Goal: Task Accomplishment & Management: Manage account settings

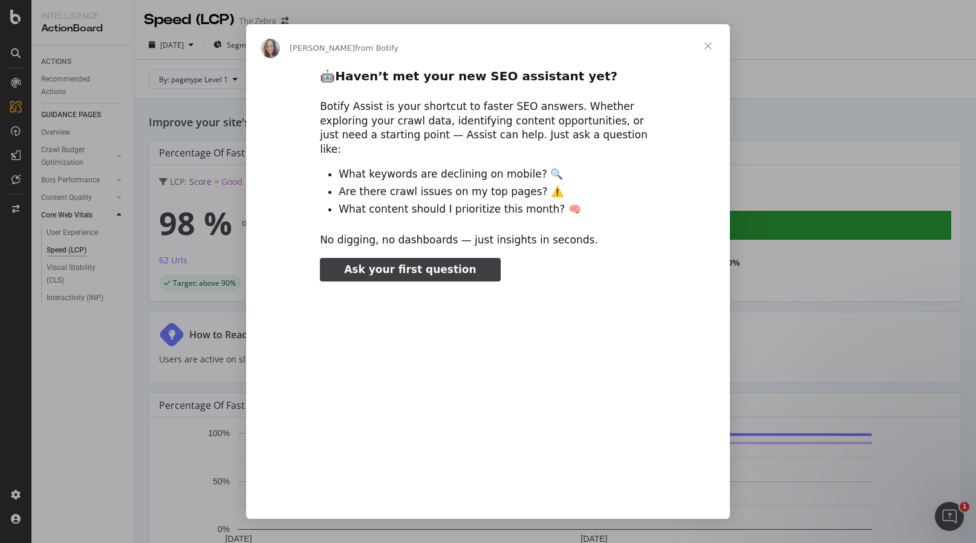
type input "104842"
click at [709, 45] on span "Close" at bounding box center [708, 46] width 44 height 44
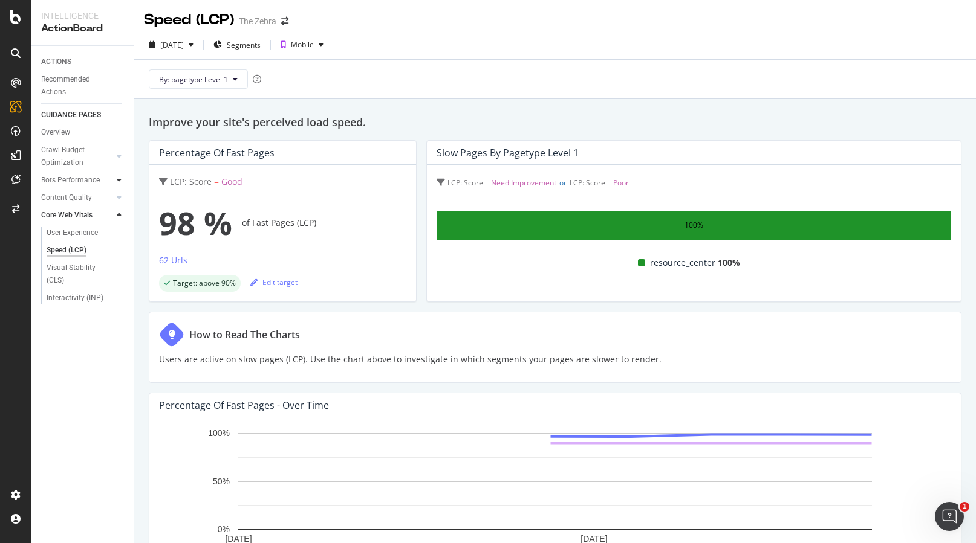
click at [117, 178] on icon at bounding box center [119, 180] width 5 height 7
click at [72, 264] on div "Rendering Performance" at bounding box center [81, 269] width 68 height 25
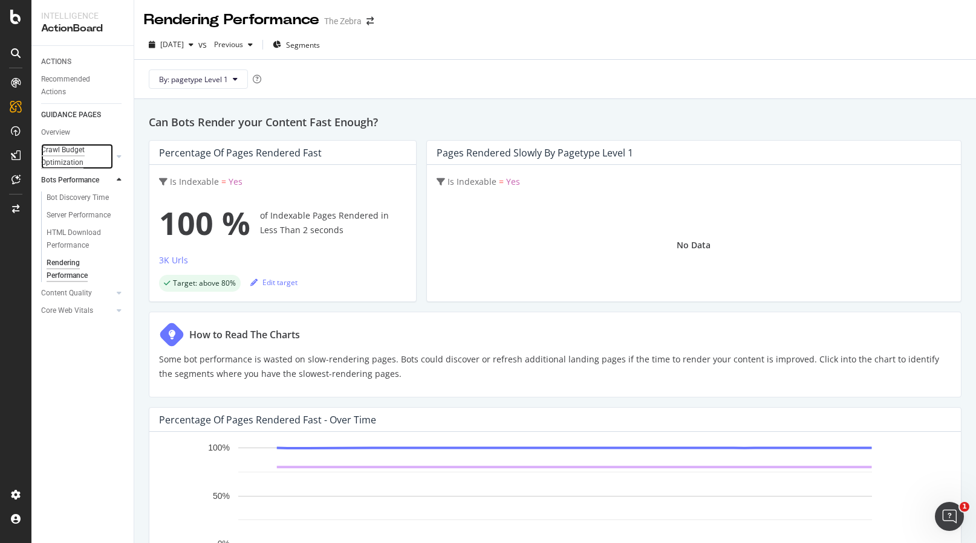
click at [55, 157] on div "Crawl Budget Optimization" at bounding box center [72, 156] width 63 height 25
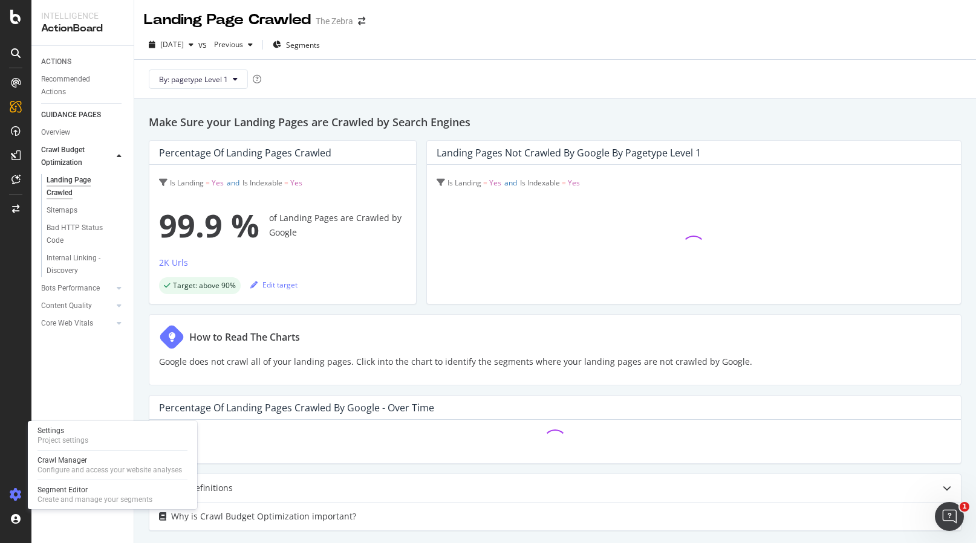
click at [19, 488] on div at bounding box center [15, 494] width 29 height 19
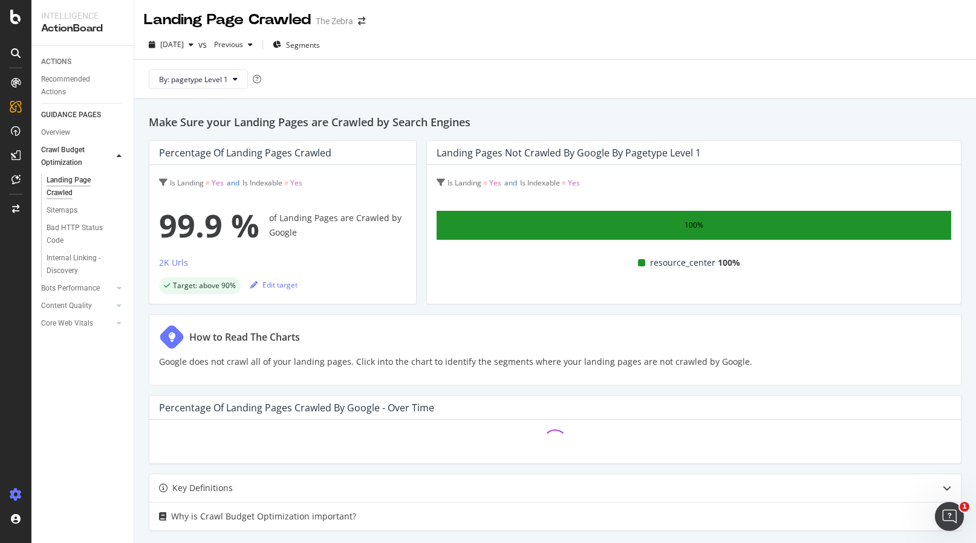
click at [14, 495] on icon at bounding box center [16, 495] width 12 height 12
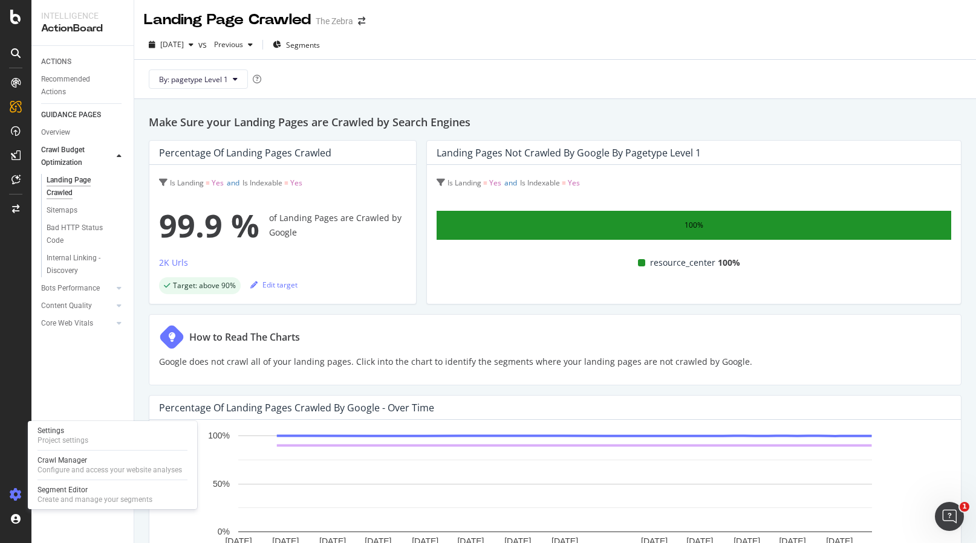
click at [19, 487] on div at bounding box center [15, 494] width 29 height 19
click at [54, 464] on div "Crawl Manager" at bounding box center [109, 461] width 144 height 10
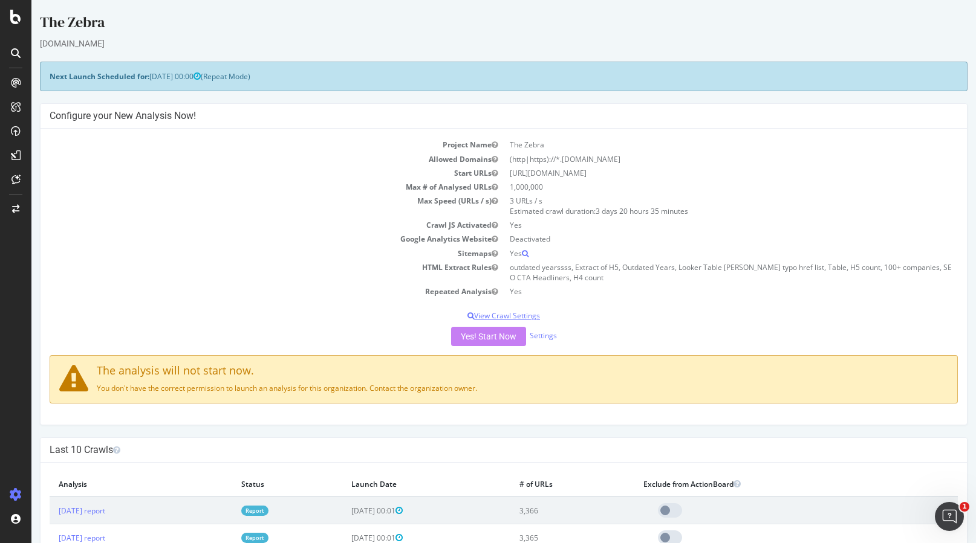
click at [490, 316] on p "View Crawl Settings" at bounding box center [504, 316] width 908 height 10
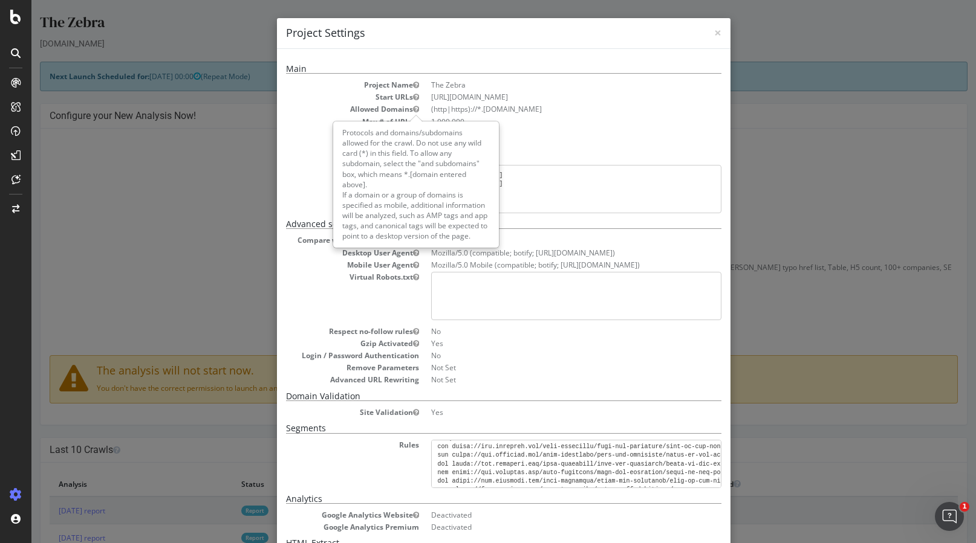
click at [417, 198] on div "Protocols and domains/subdomains allowed for the crawl. Do not use any wild car…" at bounding box center [416, 184] width 164 height 125
click at [439, 199] on div "Protocols and domains/subdomains allowed for the crawl. Do not use any wild car…" at bounding box center [416, 184] width 164 height 125
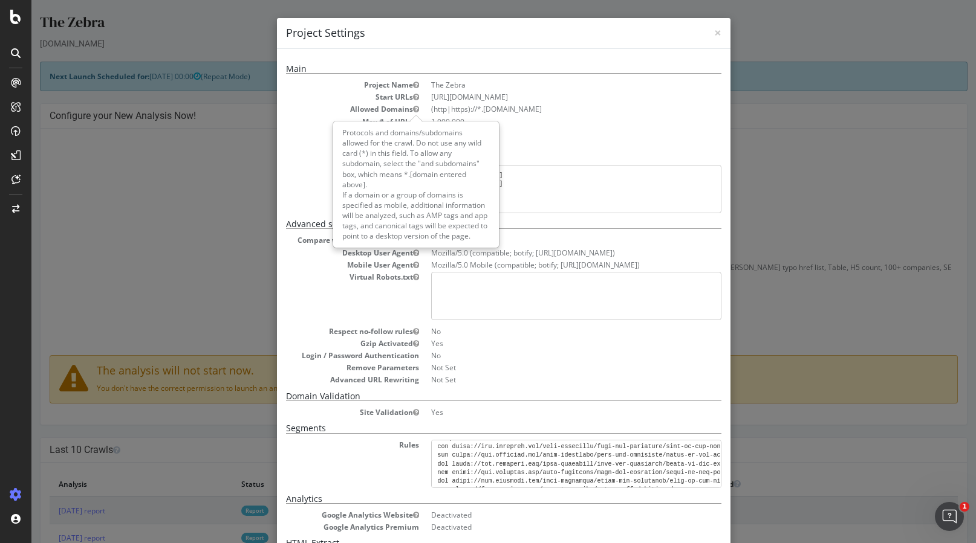
click at [439, 199] on div "Protocols and domains/subdomains allowed for the crawl. Do not use any wild car…" at bounding box center [416, 184] width 164 height 125
click at [456, 219] on div "Protocols and domains/subdomains allowed for the crawl. Do not use any wild car…" at bounding box center [416, 184] width 164 height 125
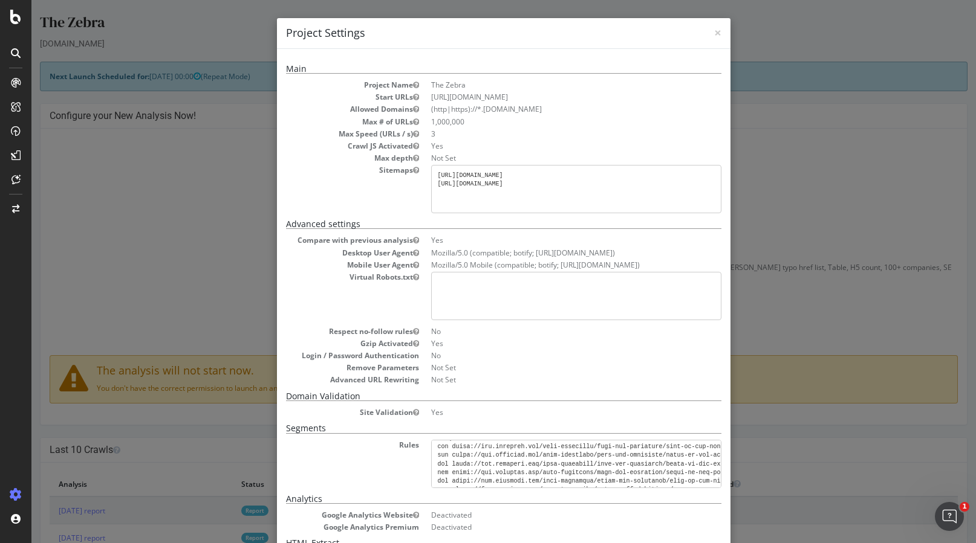
click at [456, 111] on li "(http|https)://*.thezebra.com" at bounding box center [576, 109] width 290 height 10
click at [767, 184] on div "× Close Project Settings Main Project Name The Zebra Start URLs https://www.the…" at bounding box center [503, 271] width 944 height 543
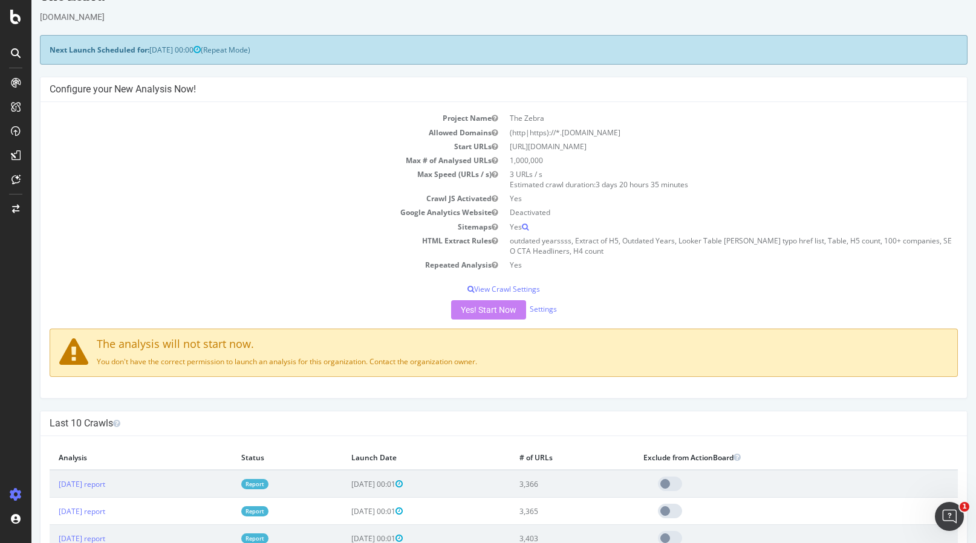
scroll to position [31, 0]
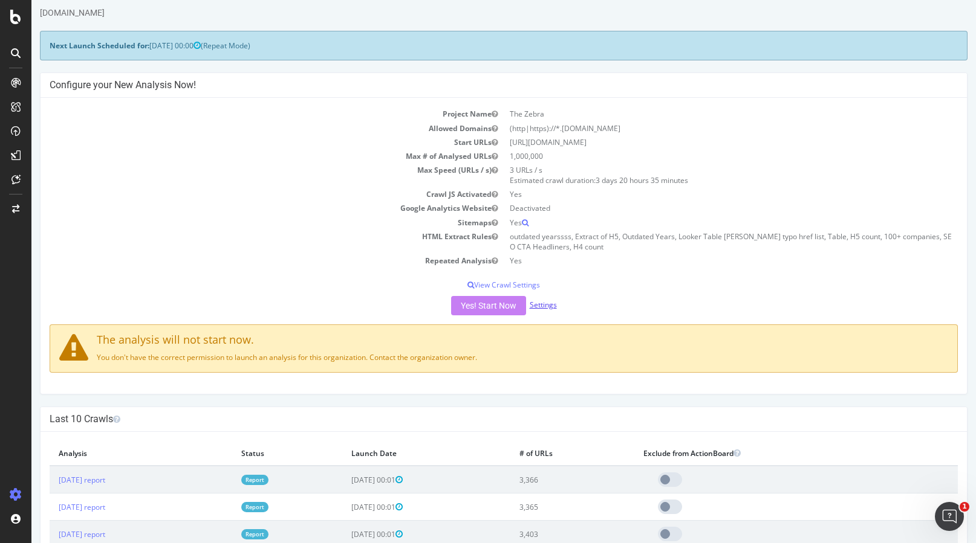
click at [547, 305] on link "Settings" at bounding box center [543, 305] width 27 height 10
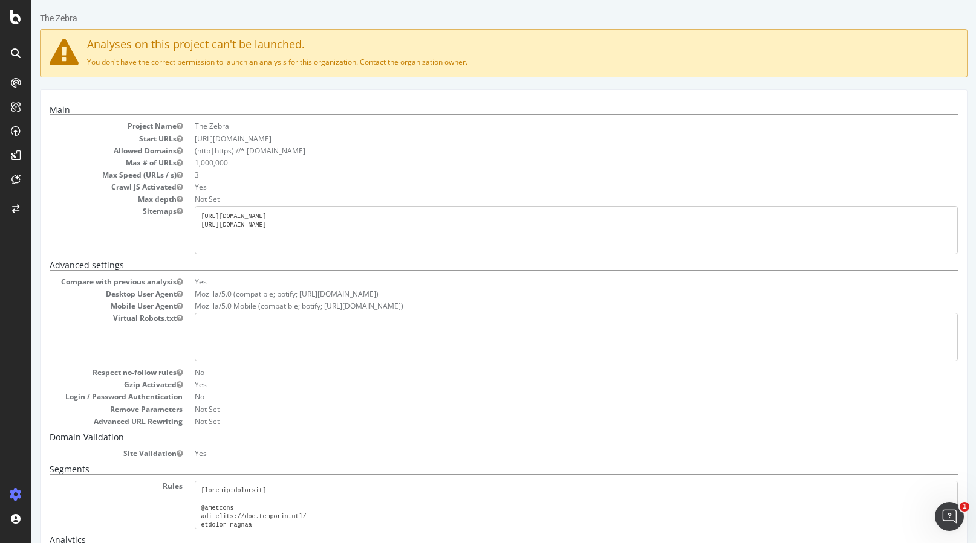
click at [238, 151] on li "(http|https)://*.thezebra.com" at bounding box center [576, 151] width 763 height 10
click at [263, 153] on li "(http|https)://*.thezebra.com" at bounding box center [576, 151] width 763 height 10
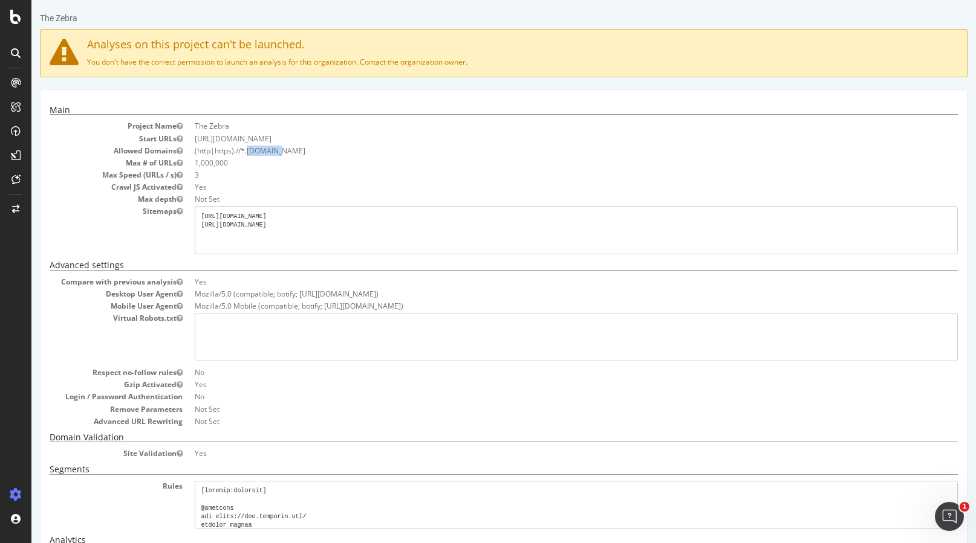
click at [263, 153] on li "(http|https)://*.thezebra.com" at bounding box center [576, 151] width 763 height 10
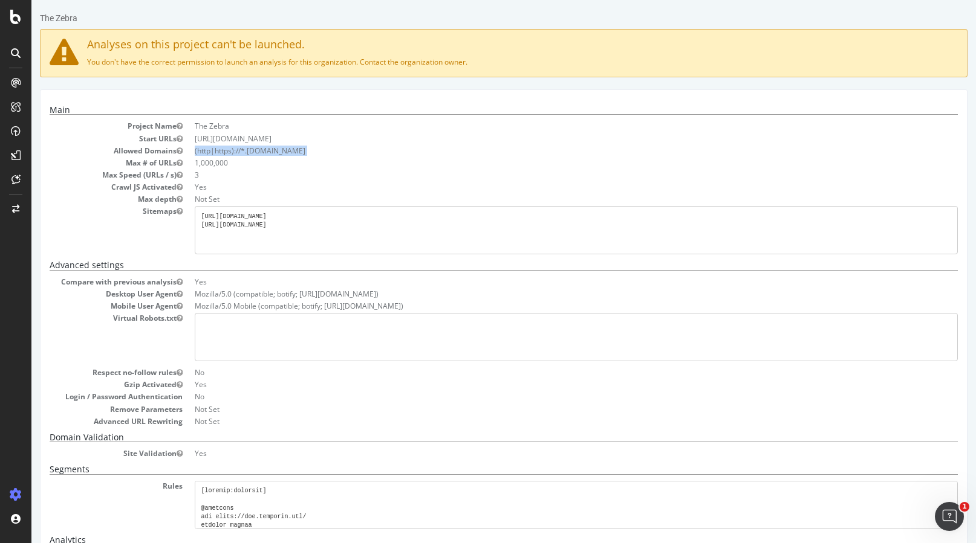
click at [263, 153] on li "(http|https)://*.thezebra.com" at bounding box center [576, 151] width 763 height 10
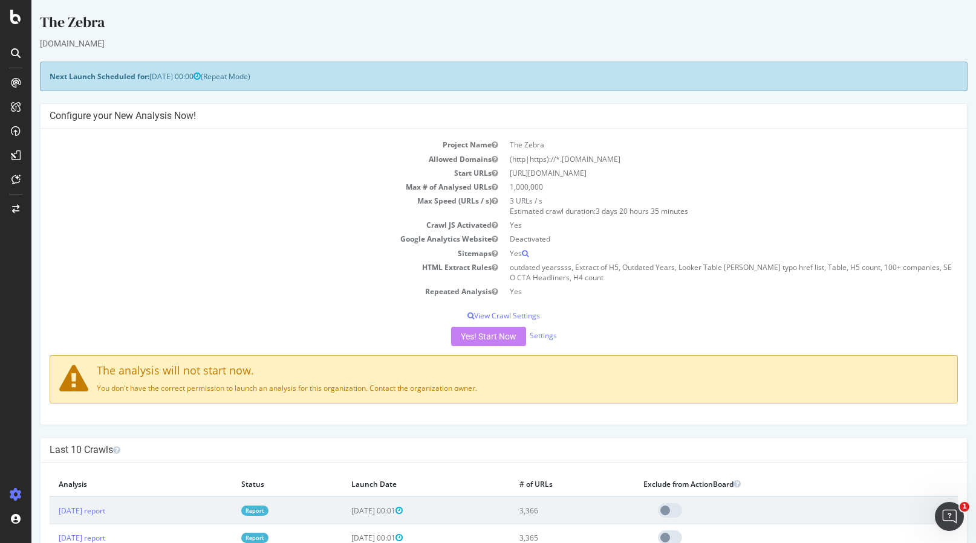
click at [501, 383] on p "You don't have the correct permission to launch an analysis for this organizati…" at bounding box center [503, 388] width 889 height 10
click at [489, 338] on div "Yes! Start Now Settings" at bounding box center [504, 336] width 908 height 19
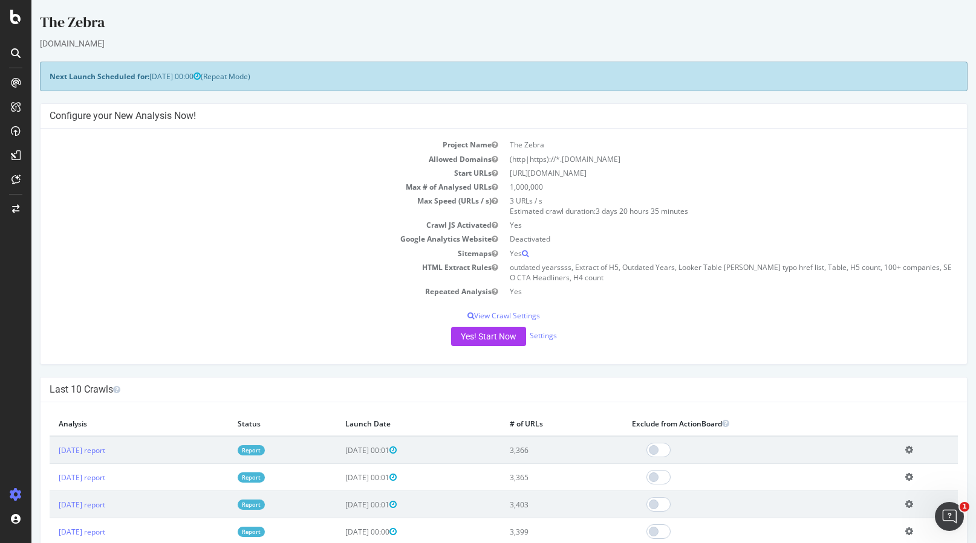
scroll to position [42, 0]
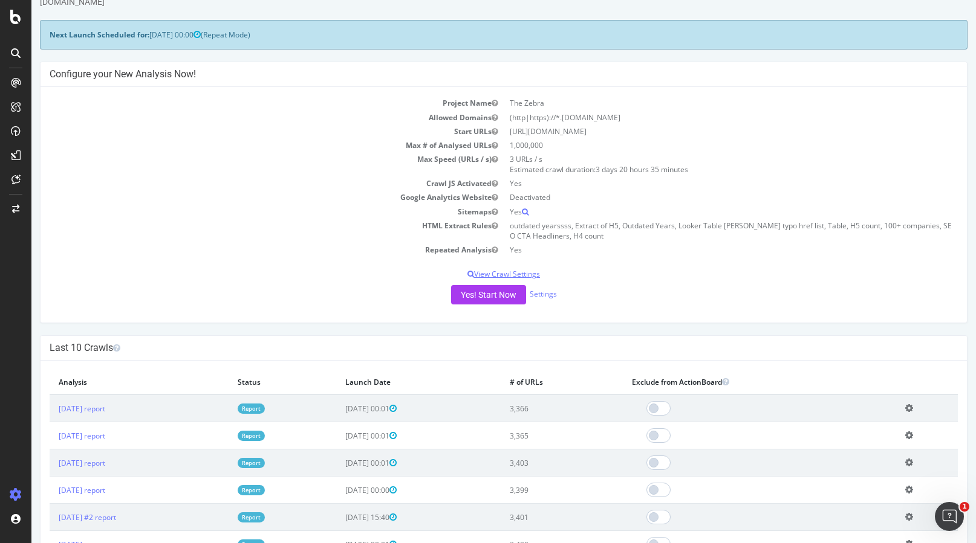
click at [490, 273] on p "View Crawl Settings" at bounding box center [504, 274] width 908 height 10
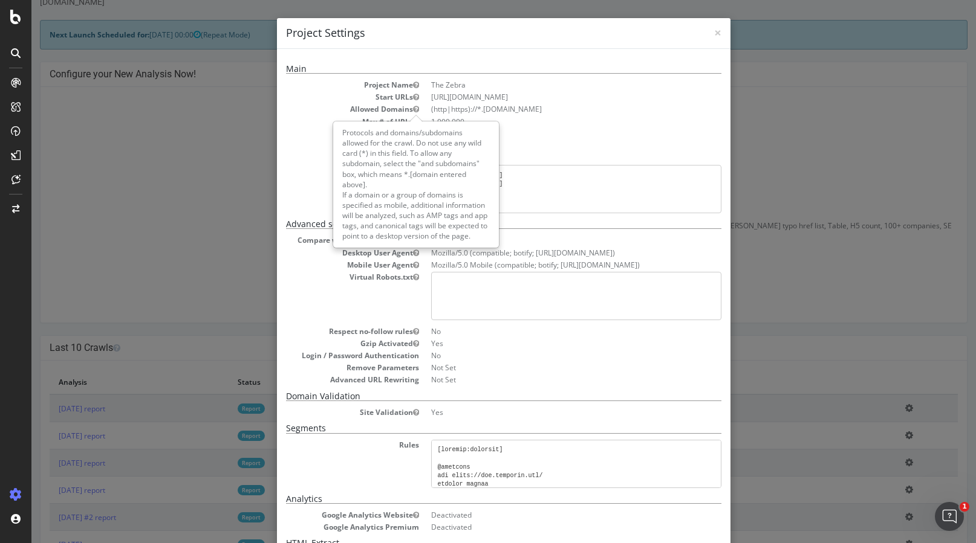
click at [415, 109] on icon "button" at bounding box center [416, 109] width 6 height 7
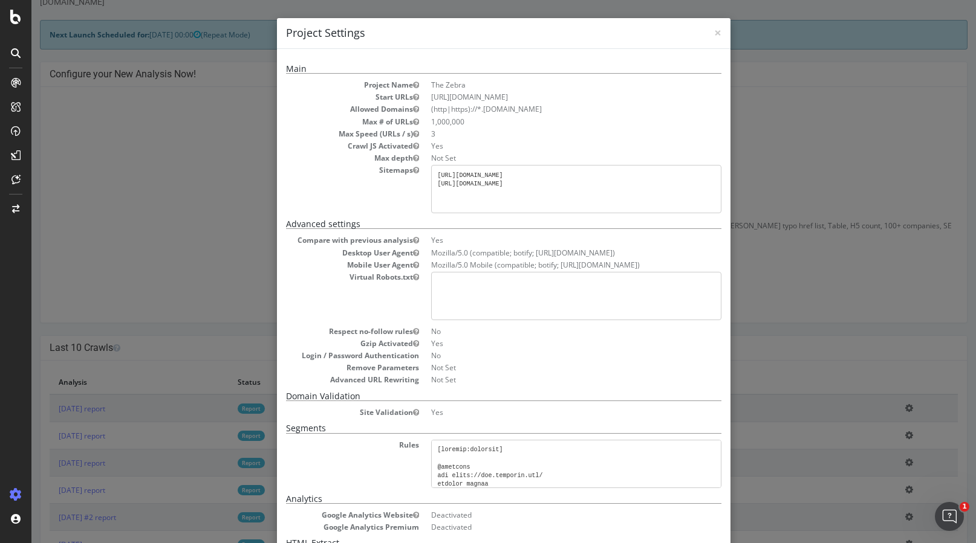
click at [200, 132] on div "× Close Project Settings Main Project Name The Zebra Start URLs https://www.the…" at bounding box center [503, 271] width 944 height 543
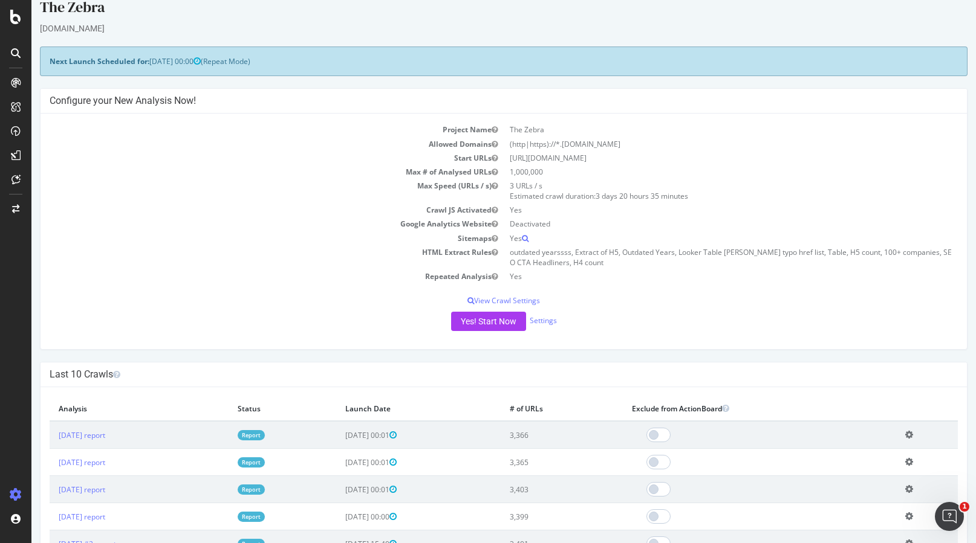
scroll to position [0, 0]
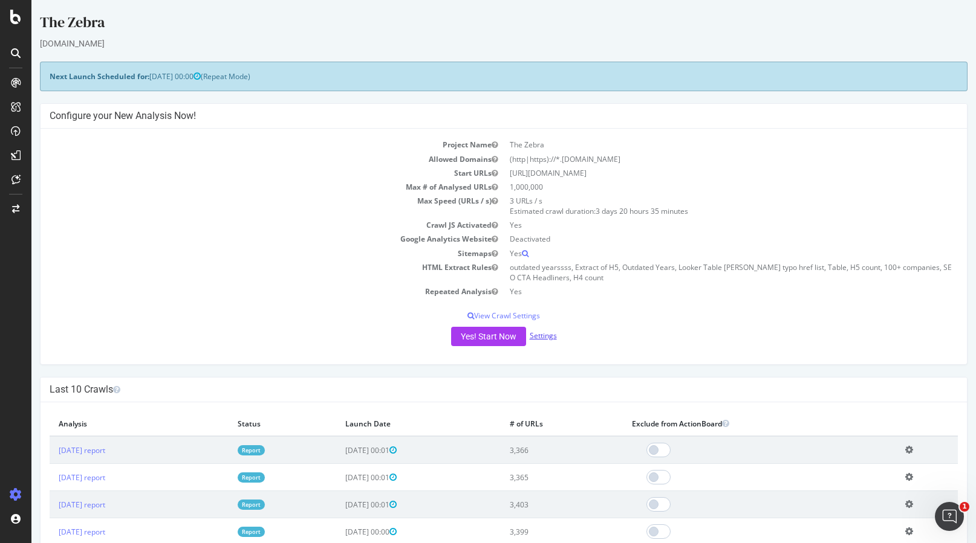
click at [551, 334] on link "Settings" at bounding box center [543, 336] width 27 height 10
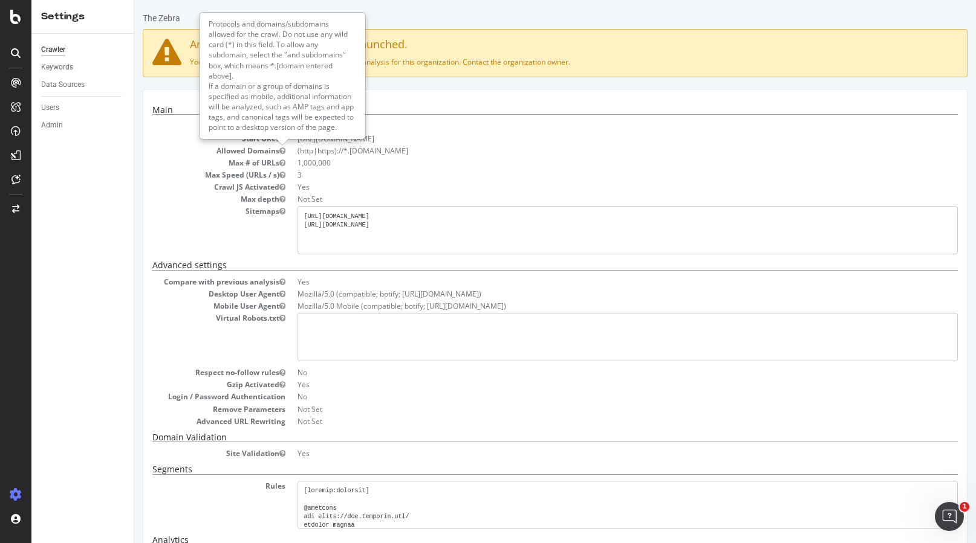
click at [281, 151] on icon "button" at bounding box center [282, 151] width 6 height 7
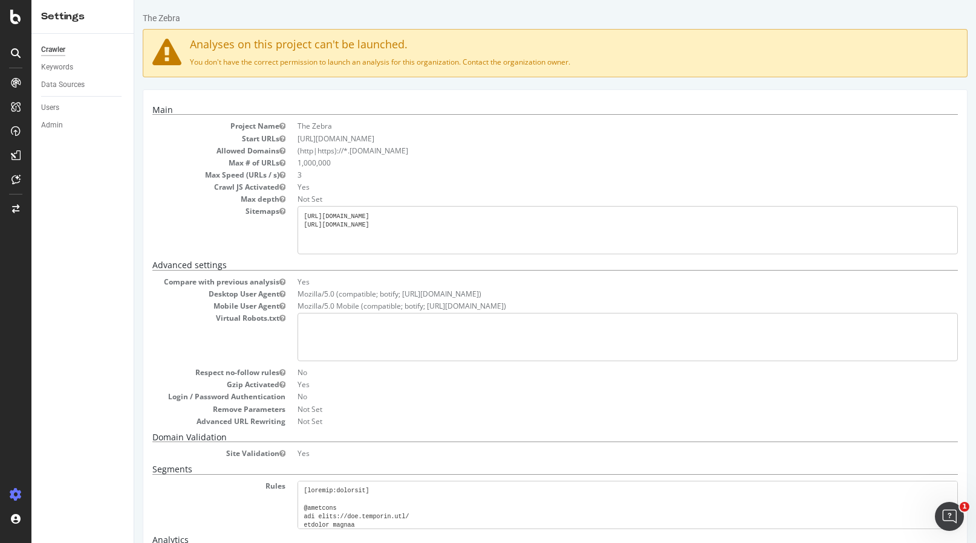
click at [362, 149] on li "(http|https)://*.[DOMAIN_NAME]" at bounding box center [627, 151] width 660 height 10
click at [375, 149] on li "(http|https)://*.[DOMAIN_NAME]" at bounding box center [627, 151] width 660 height 10
click at [324, 152] on li "(http|https)://*.[DOMAIN_NAME]" at bounding box center [627, 151] width 660 height 10
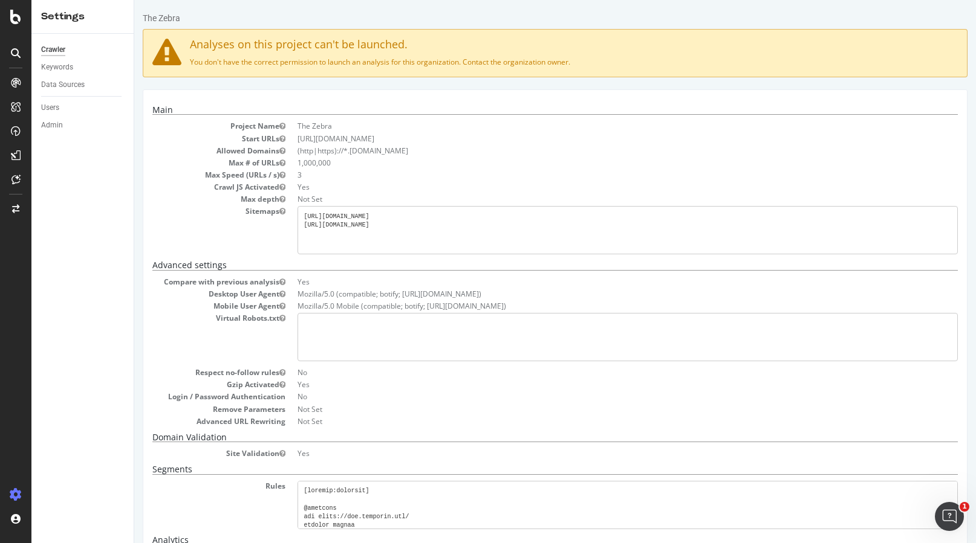
click at [324, 152] on li "(http|https)://*.[DOMAIN_NAME]" at bounding box center [627, 151] width 660 height 10
click at [359, 151] on li "(http|https)://*.[DOMAIN_NAME]" at bounding box center [627, 151] width 660 height 10
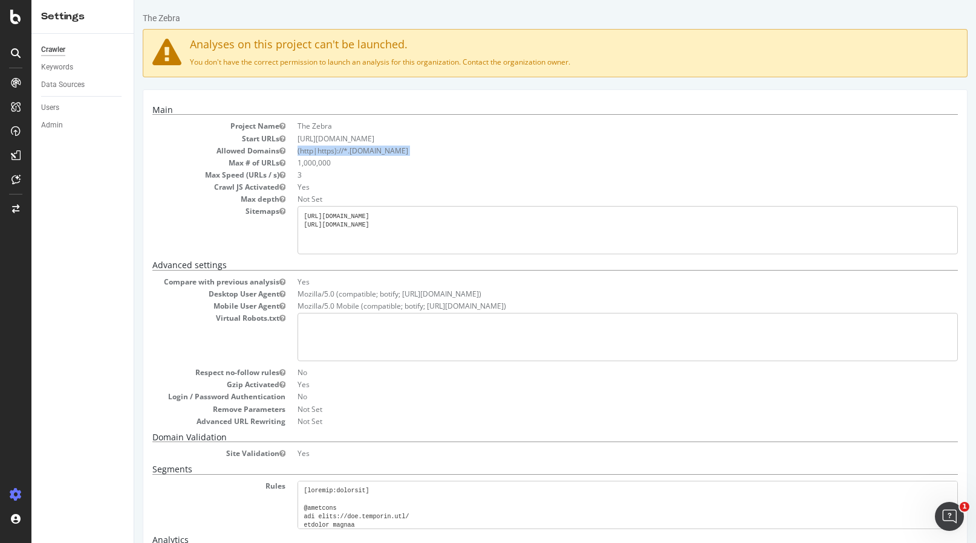
click at [332, 149] on li "(http|https)://*.[DOMAIN_NAME]" at bounding box center [627, 151] width 660 height 10
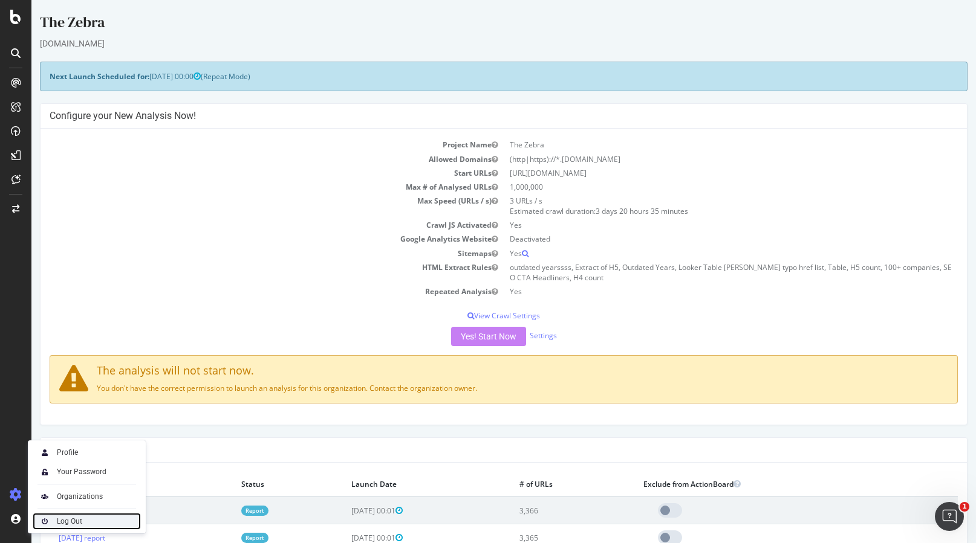
click at [54, 520] on div "Log Out" at bounding box center [87, 521] width 108 height 17
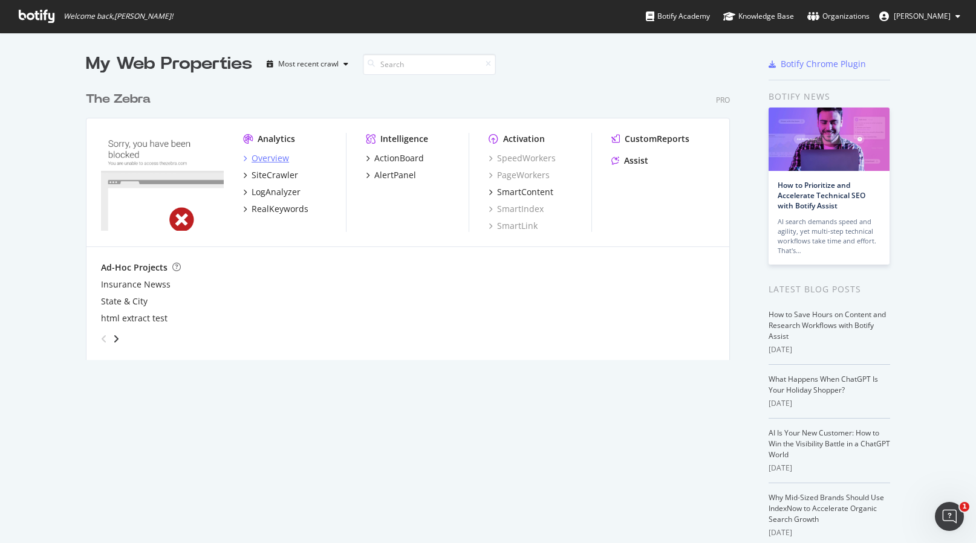
click at [254, 158] on div "Overview" at bounding box center [269, 158] width 37 height 12
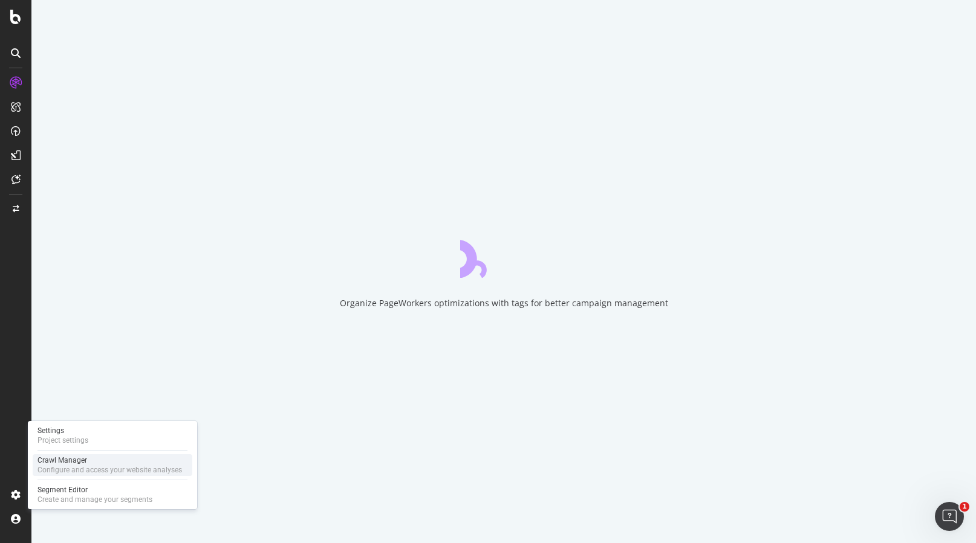
click at [57, 464] on div "Crawl Manager" at bounding box center [109, 461] width 144 height 10
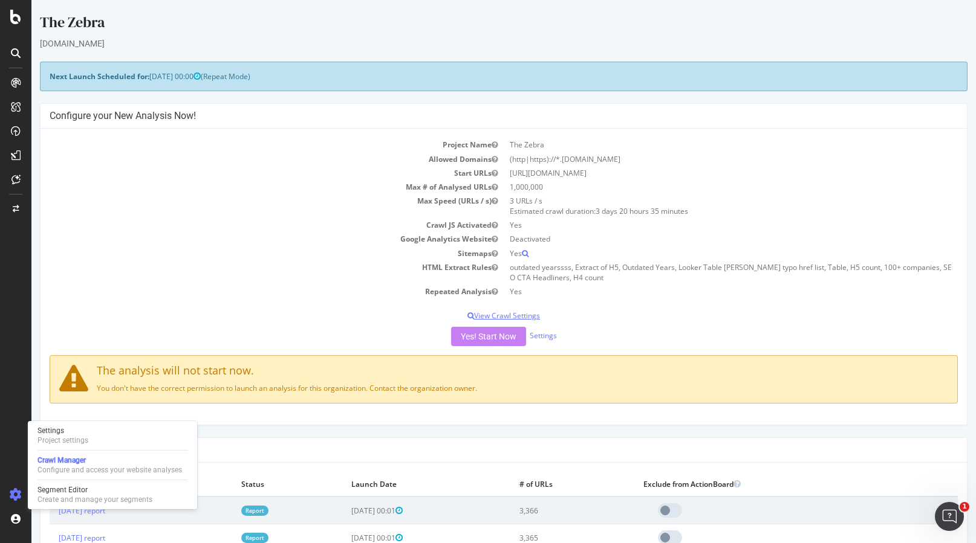
click at [516, 313] on p "View Crawl Settings" at bounding box center [504, 316] width 908 height 10
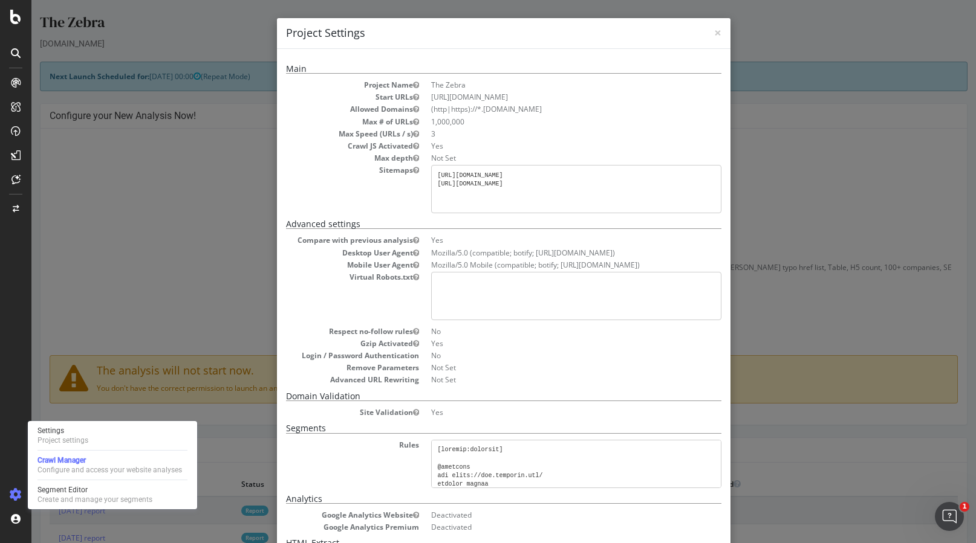
click at [452, 109] on li "(http|https)://*.[DOMAIN_NAME]" at bounding box center [576, 109] width 290 height 10
click at [465, 114] on li "(http|https)://*.[DOMAIN_NAME]" at bounding box center [576, 109] width 290 height 10
click at [716, 30] on span "×" at bounding box center [717, 32] width 7 height 17
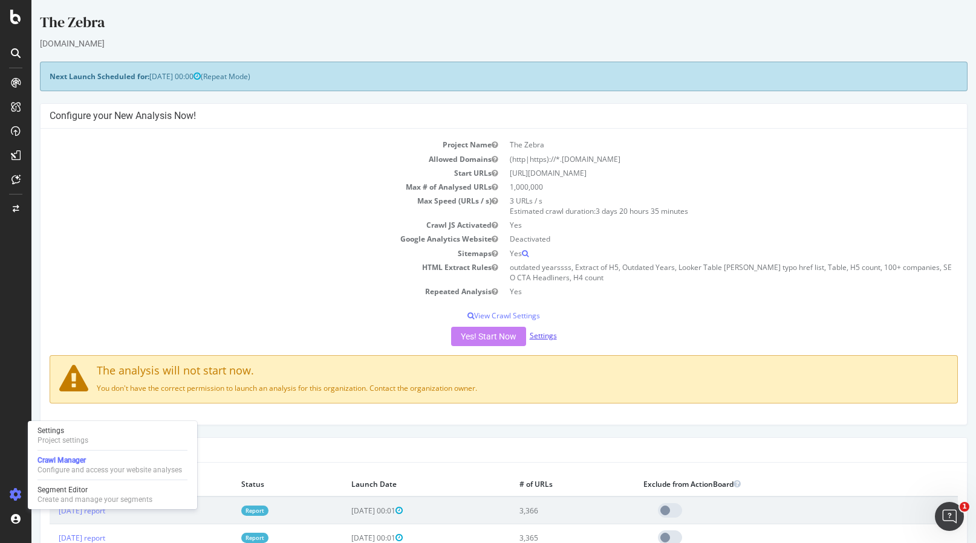
click at [545, 332] on link "Settings" at bounding box center [543, 336] width 27 height 10
click at [280, 394] on div "The analysis will not start now. You don't have the correct permission to launc…" at bounding box center [504, 379] width 908 height 48
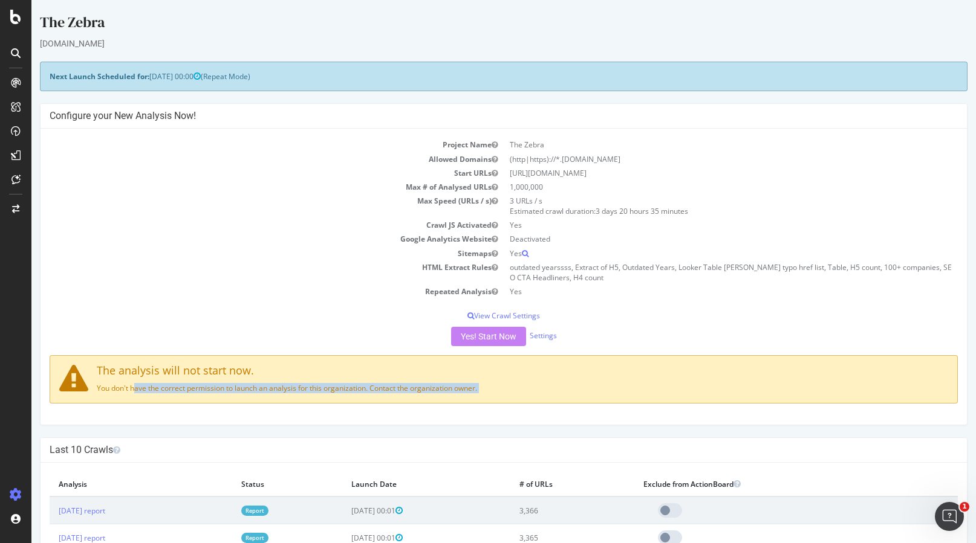
click at [258, 381] on div "The analysis will not start now. You don't have the correct permission to launc…" at bounding box center [504, 379] width 908 height 48
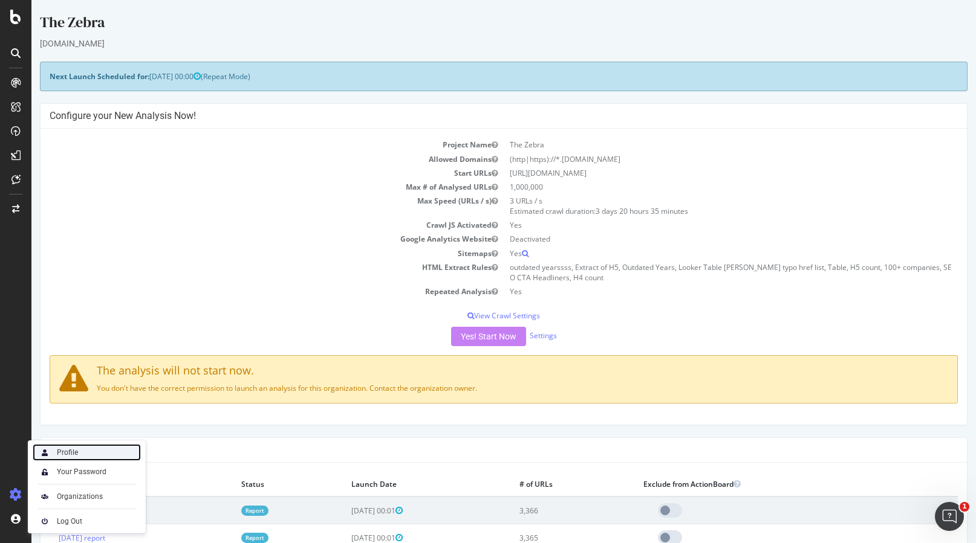
click at [62, 448] on div "Profile" at bounding box center [67, 453] width 21 height 10
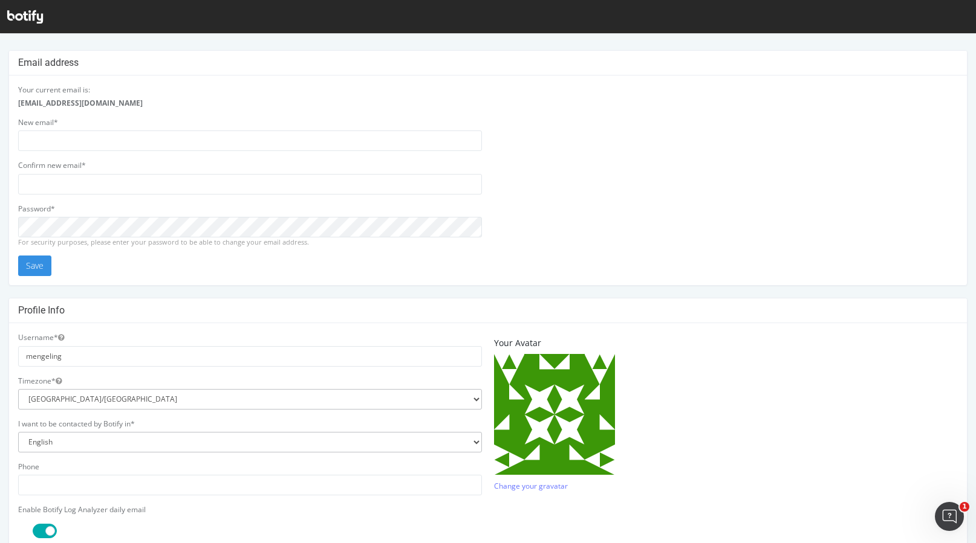
scroll to position [9, 0]
click at [154, 397] on select "Africa/Abidjan Africa/Accra Africa/Addis_Ababa Africa/Algiers Africa/Asmara Afr…" at bounding box center [250, 398] width 464 height 21
select select "America/Chicago"
click at [18, 388] on select "Africa/Abidjan Africa/Accra Africa/Addis_Ababa Africa/Algiers Africa/Asmara Afr…" at bounding box center [250, 398] width 464 height 21
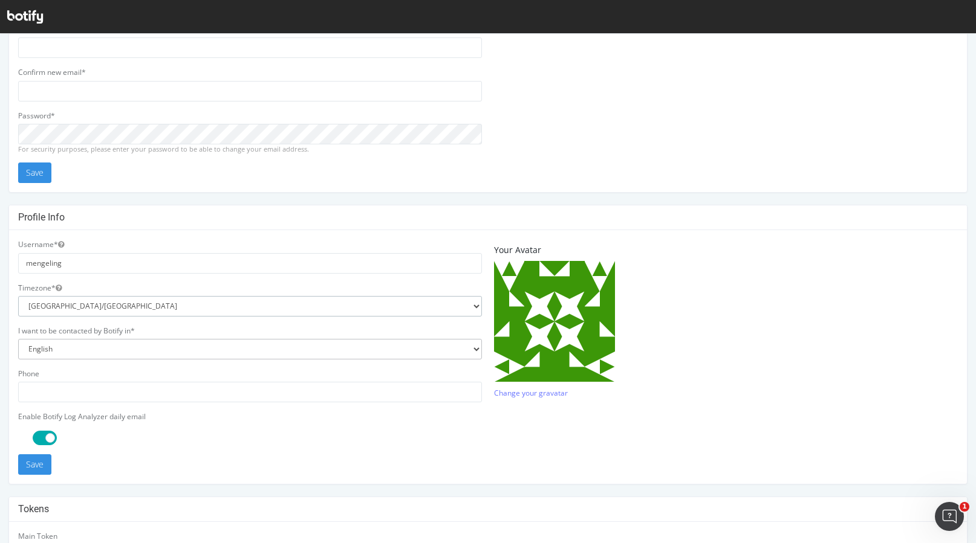
scroll to position [105, 0]
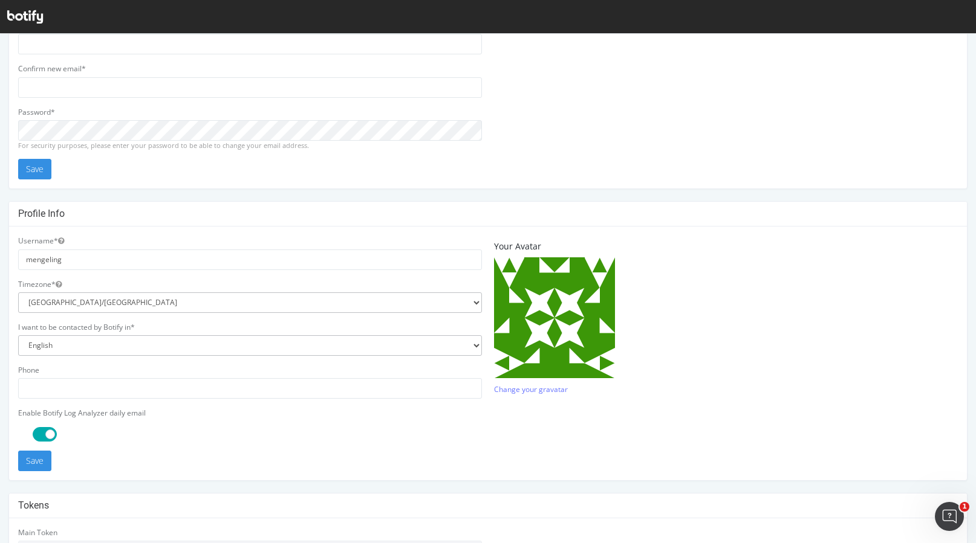
click at [47, 430] on span at bounding box center [45, 434] width 24 height 15
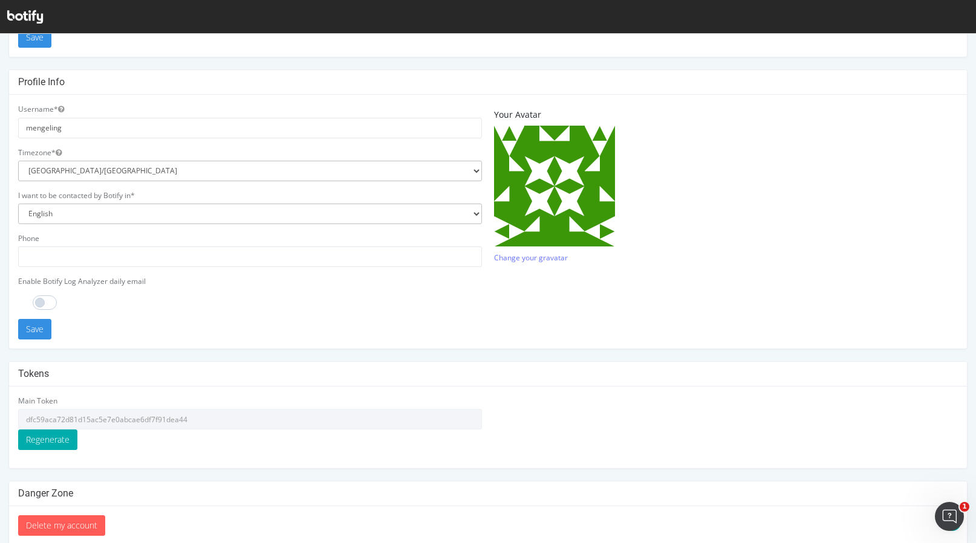
scroll to position [251, 0]
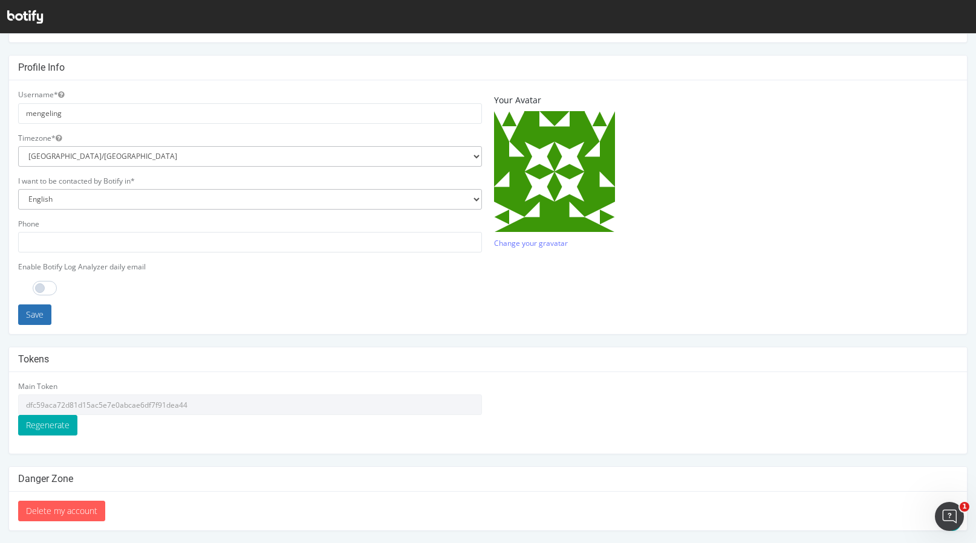
click at [39, 322] on button "Save" at bounding box center [34, 315] width 33 height 21
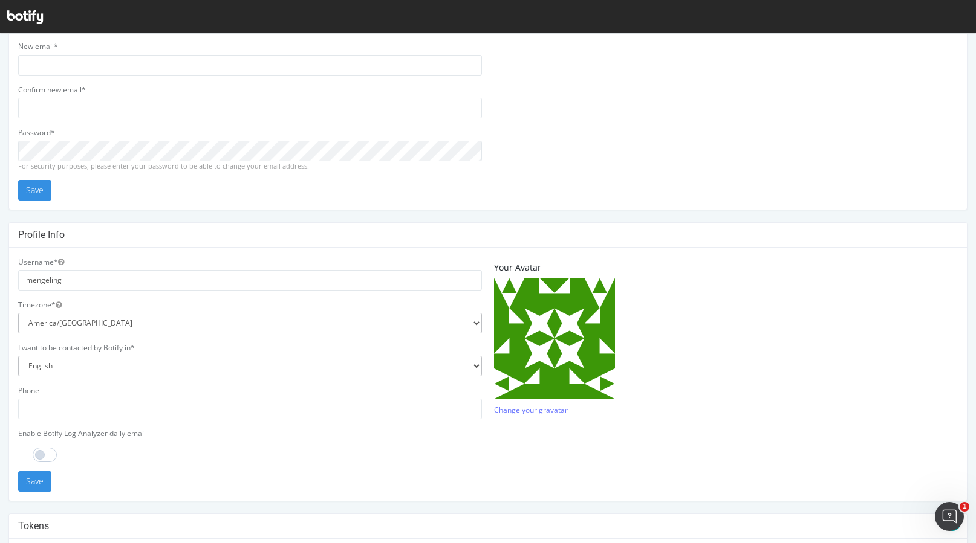
scroll to position [0, 0]
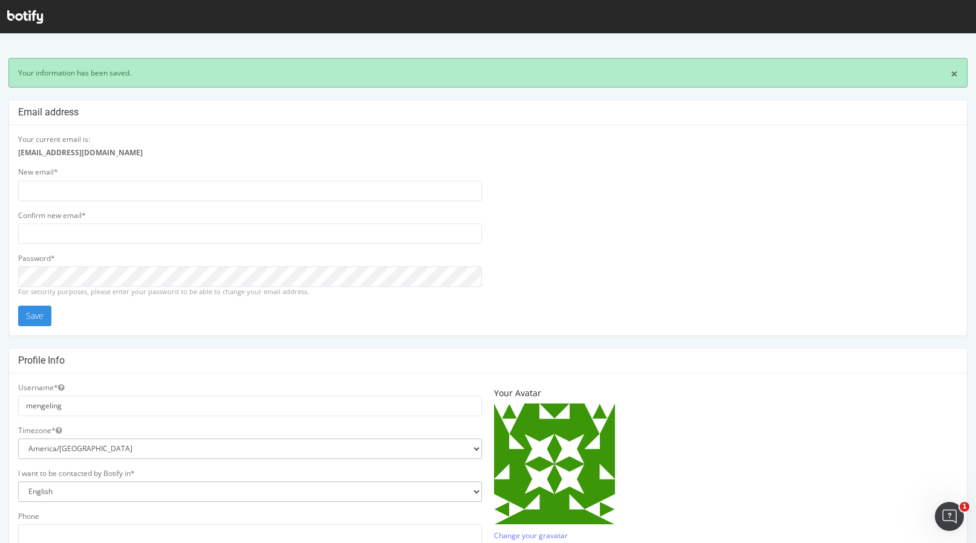
click at [955, 74] on link "×" at bounding box center [953, 74] width 7 height 13
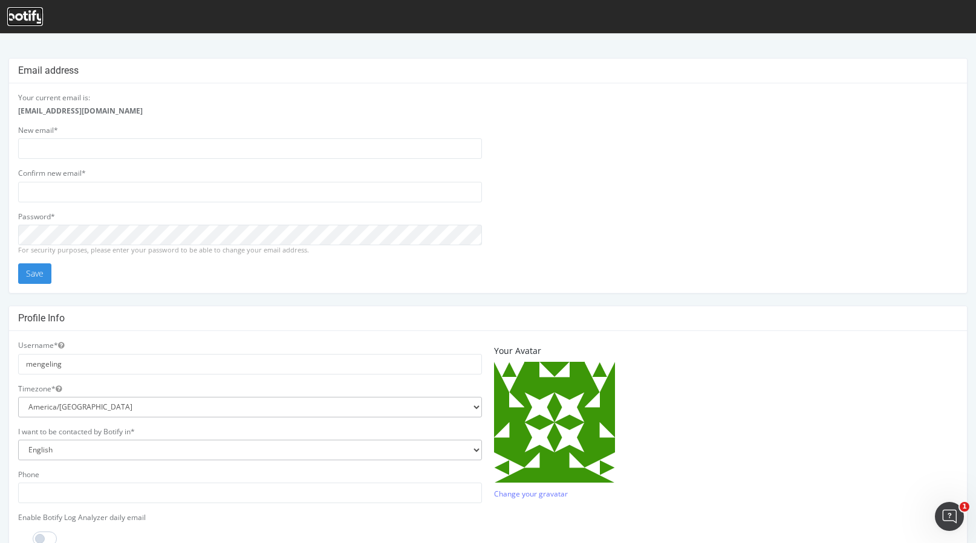
click at [18, 11] on icon at bounding box center [25, 16] width 36 height 13
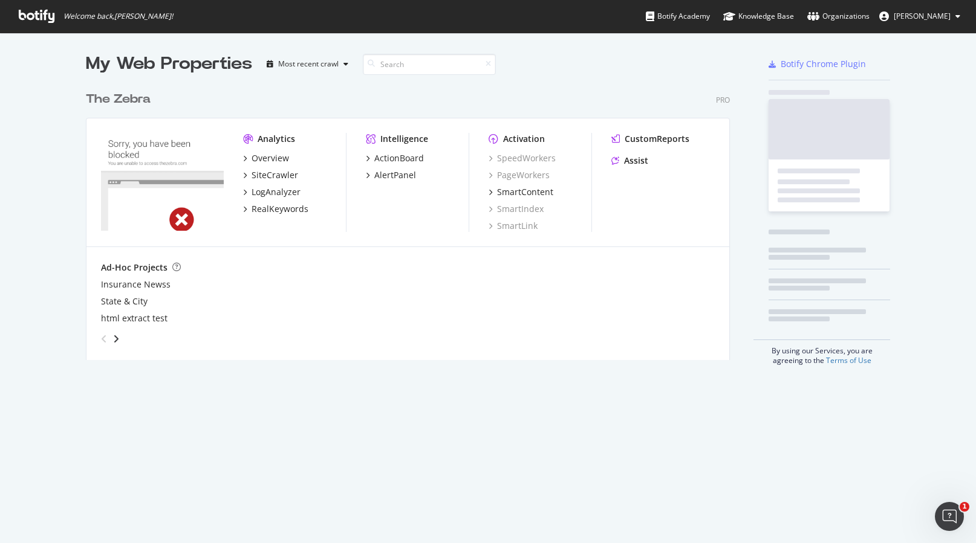
scroll to position [284, 653]
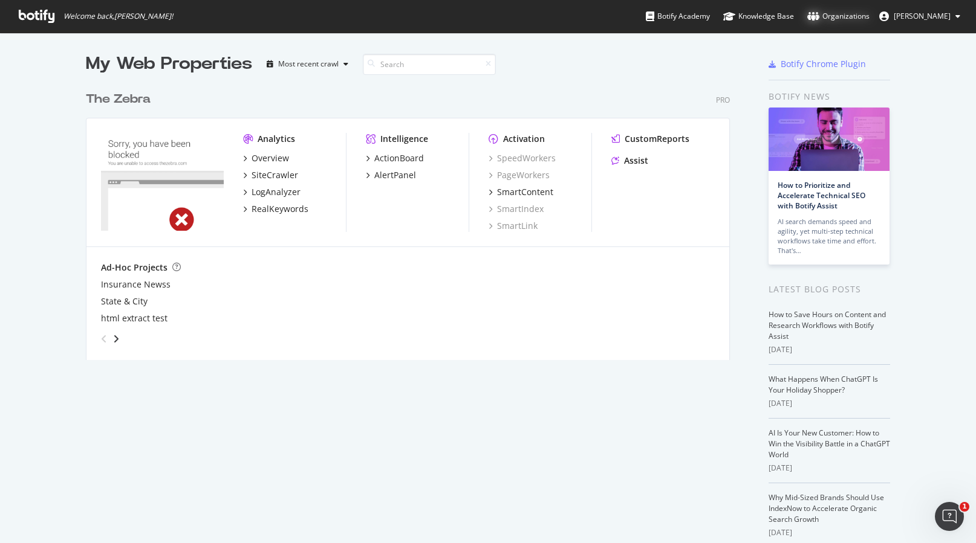
click at [851, 17] on div "Organizations" at bounding box center [838, 16] width 62 height 12
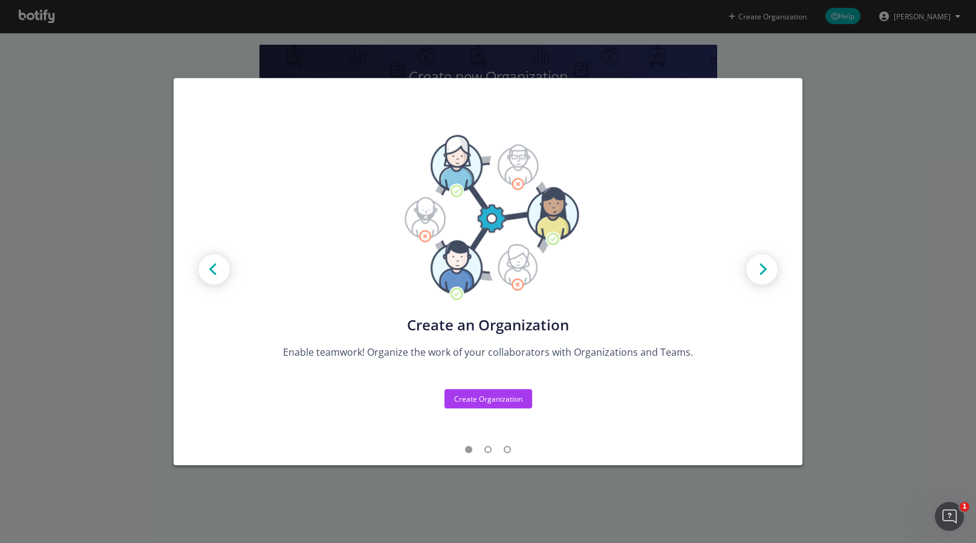
click at [845, 254] on div "Create new Projects for your Teams Create the exact model that matches your Org…" at bounding box center [488, 271] width 976 height 543
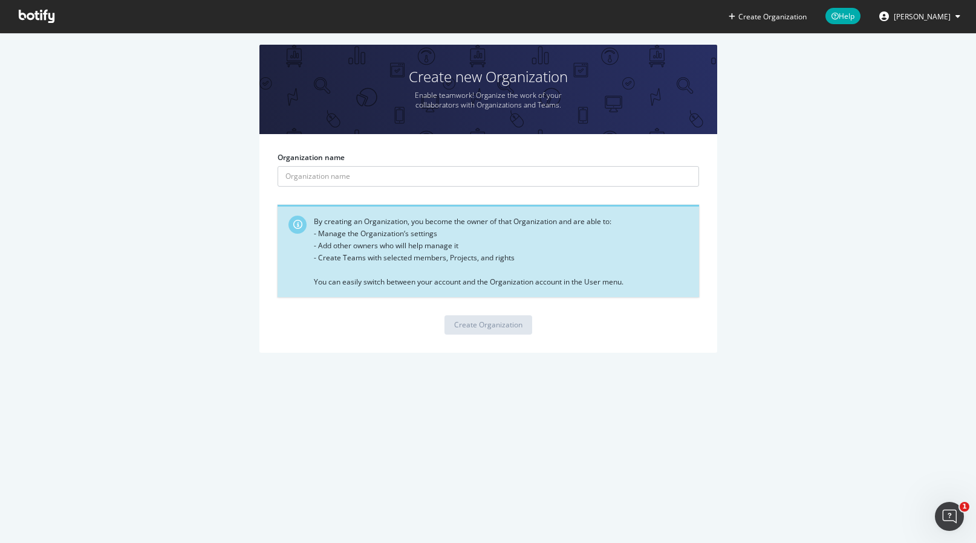
click at [899, 17] on span "[PERSON_NAME]" at bounding box center [921, 16] width 57 height 10
click at [902, 39] on link "Edit Profile" at bounding box center [916, 43] width 106 height 18
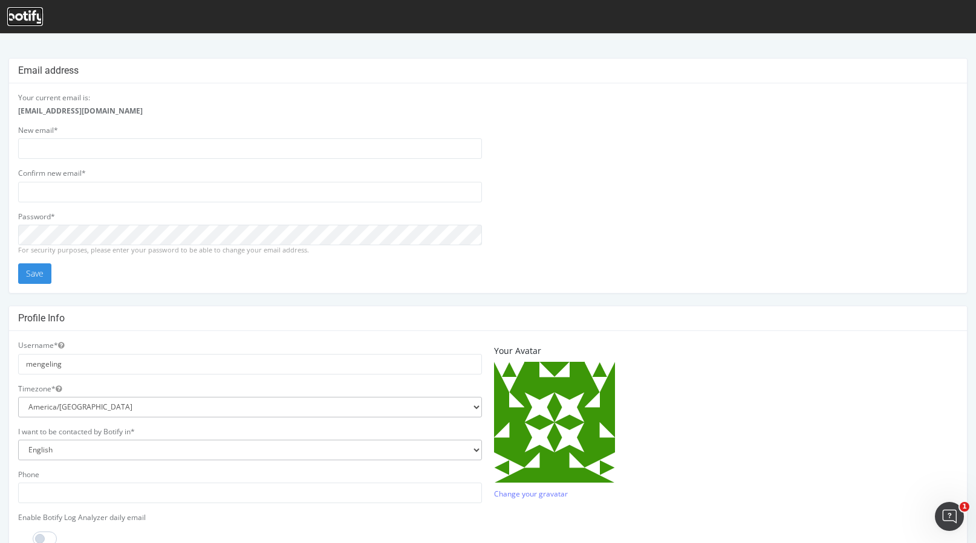
click at [36, 18] on icon at bounding box center [25, 16] width 36 height 13
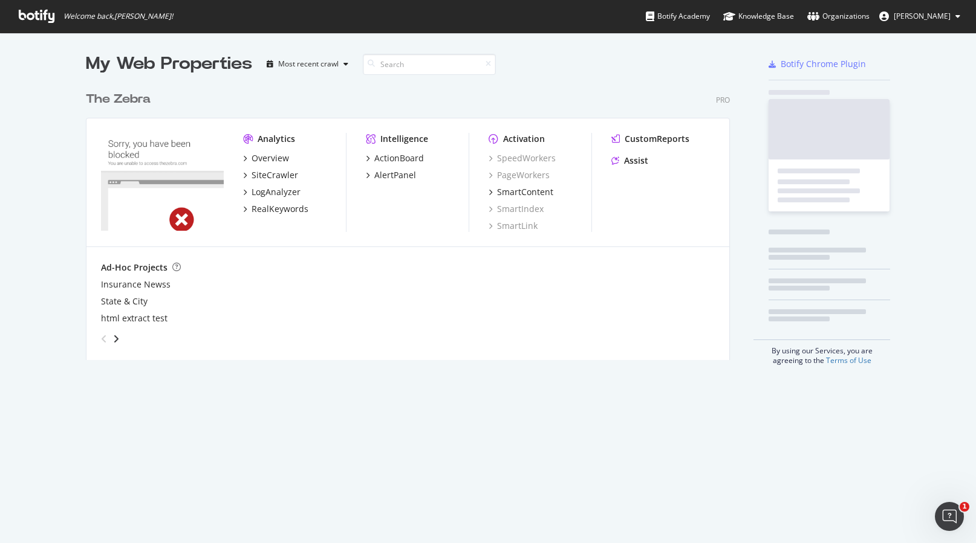
scroll to position [284, 653]
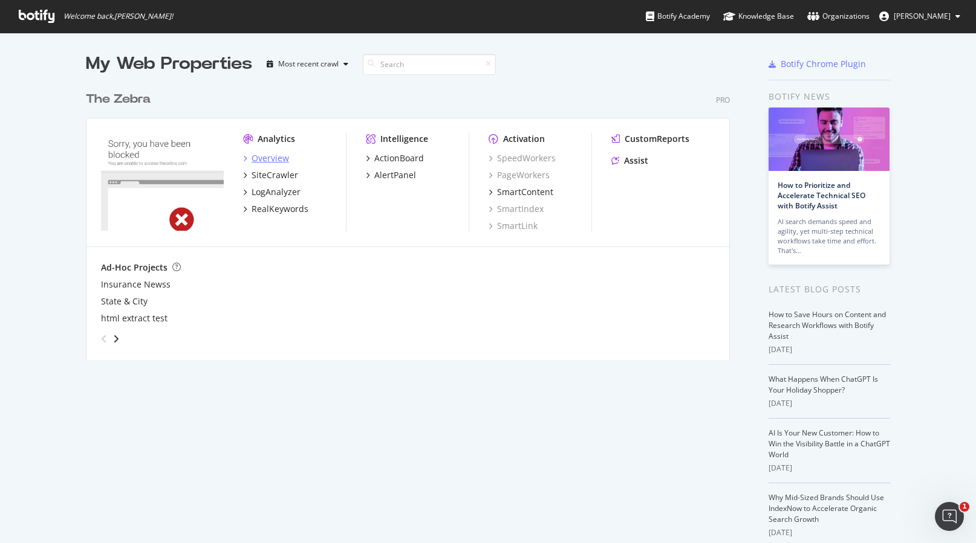
click at [271, 163] on div "Overview" at bounding box center [269, 158] width 37 height 12
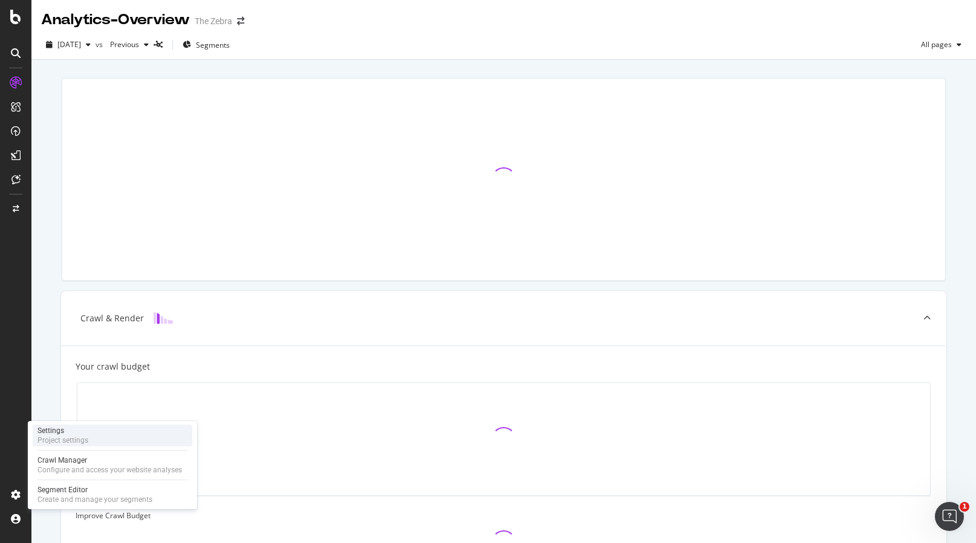
click at [53, 427] on div "Settings" at bounding box center [62, 431] width 51 height 10
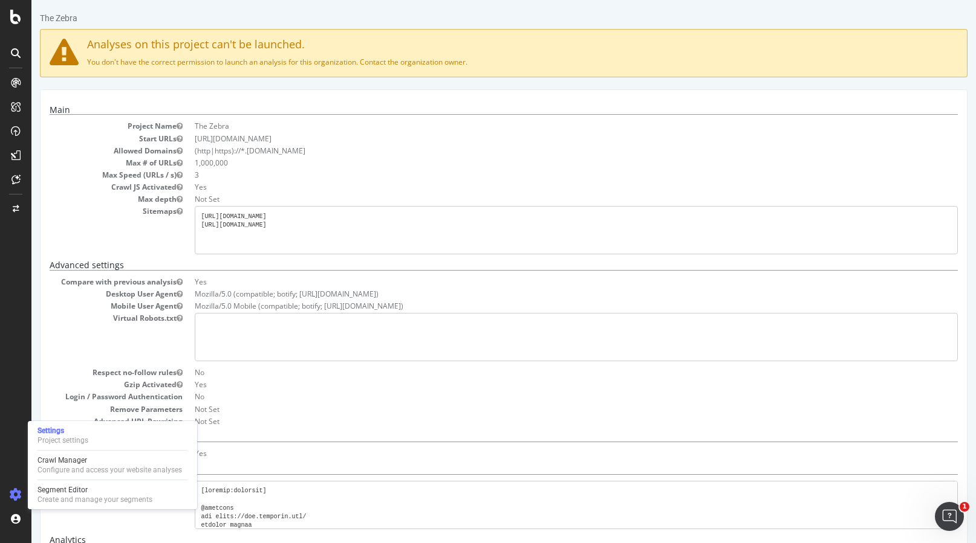
click at [65, 452] on div "Settings Project settings Crawl Manager Configure and access your website analy…" at bounding box center [112, 465] width 169 height 88
click at [68, 460] on div "Crawl Manager" at bounding box center [109, 461] width 144 height 10
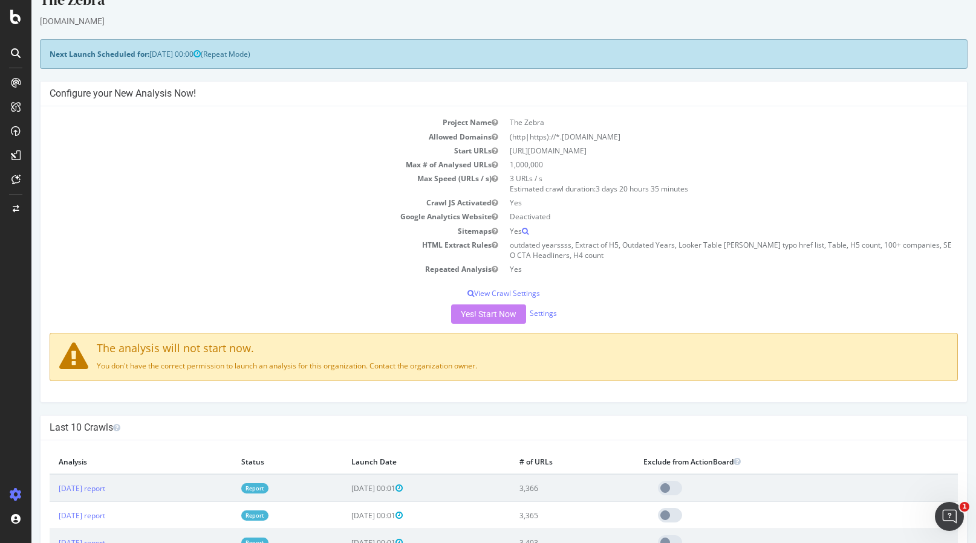
scroll to position [26, 0]
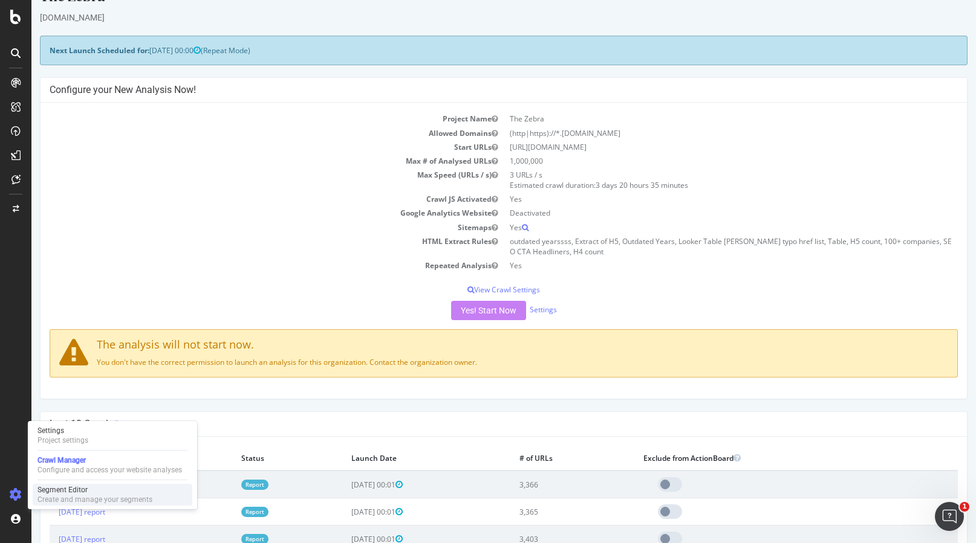
click at [55, 495] on div "Create and manage your segments" at bounding box center [94, 500] width 115 height 10
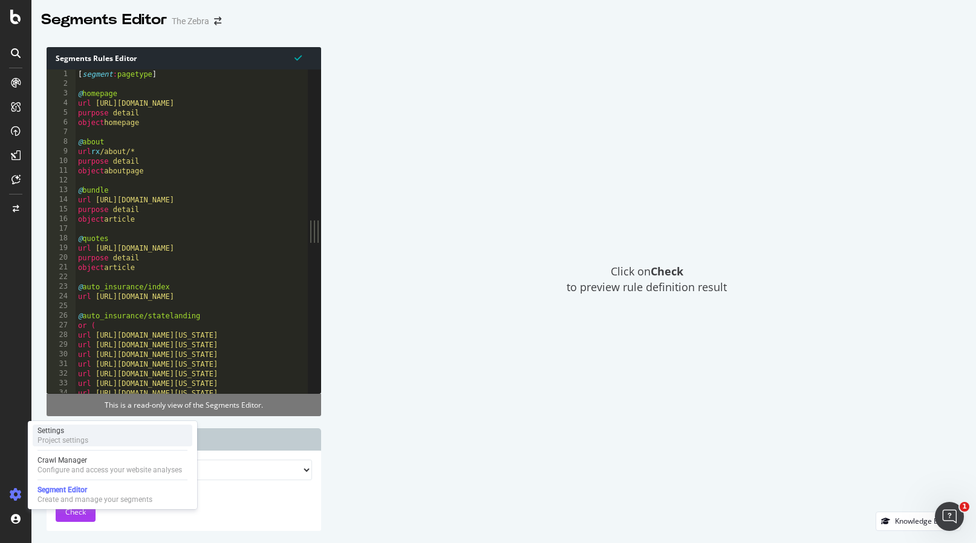
click at [59, 428] on div "Settings" at bounding box center [62, 431] width 51 height 10
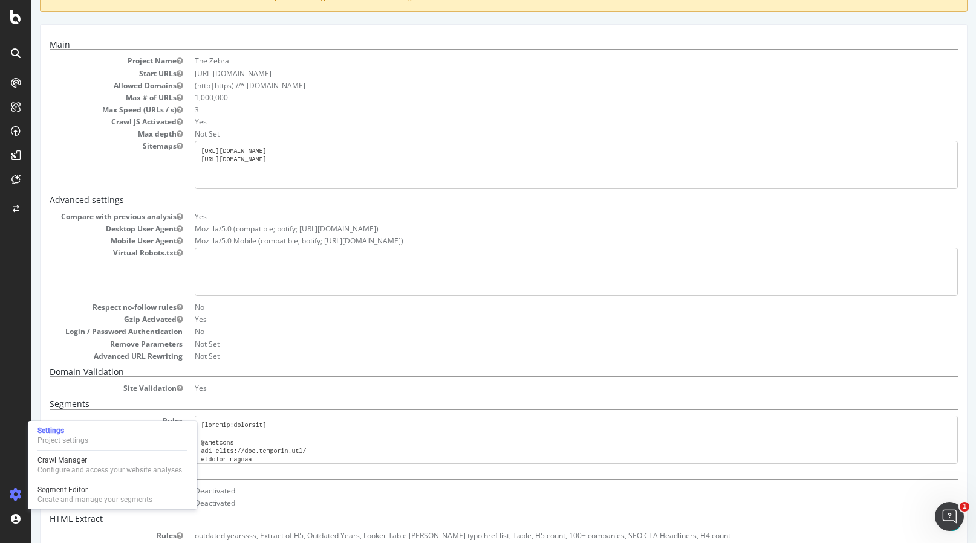
scroll to position [47, 0]
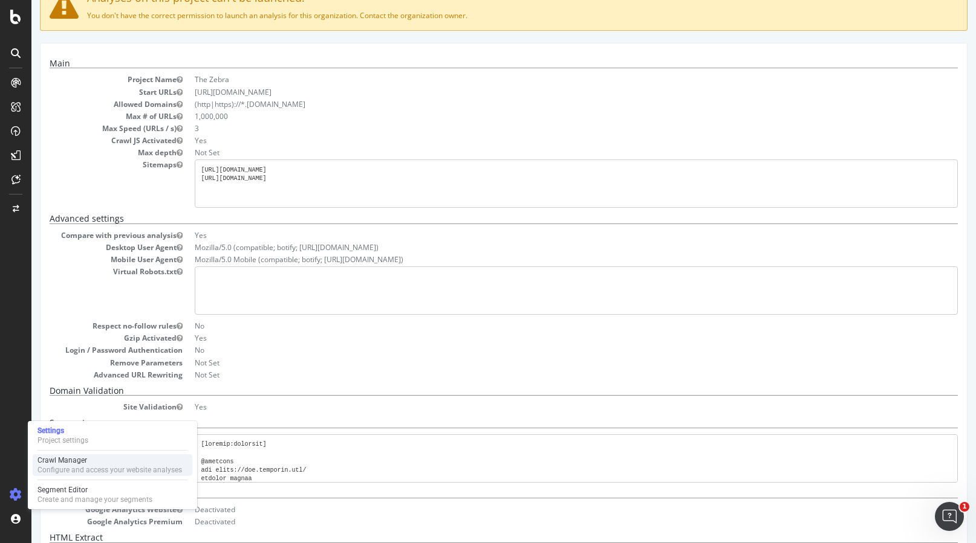
click at [56, 464] on div "Crawl Manager" at bounding box center [109, 461] width 144 height 10
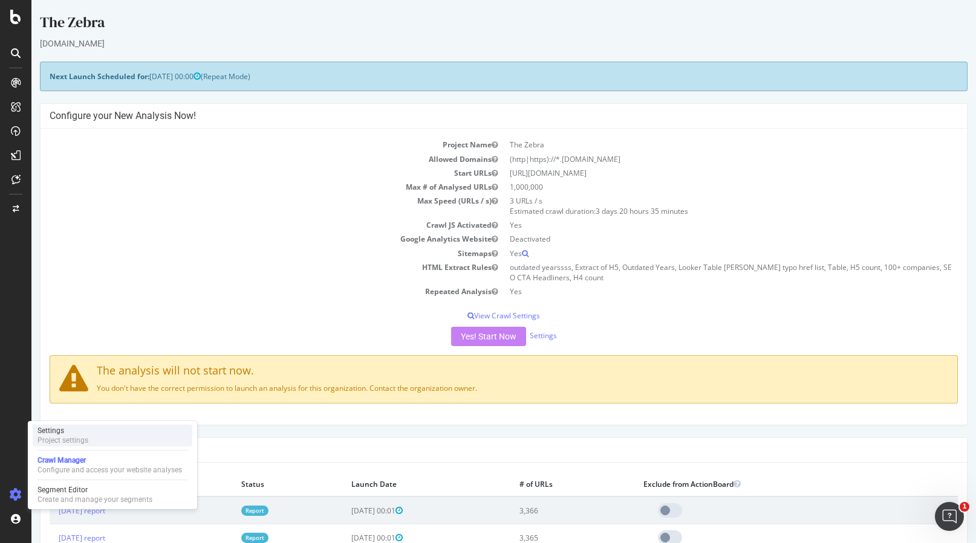
click at [58, 439] on div "Project settings" at bounding box center [62, 441] width 51 height 10
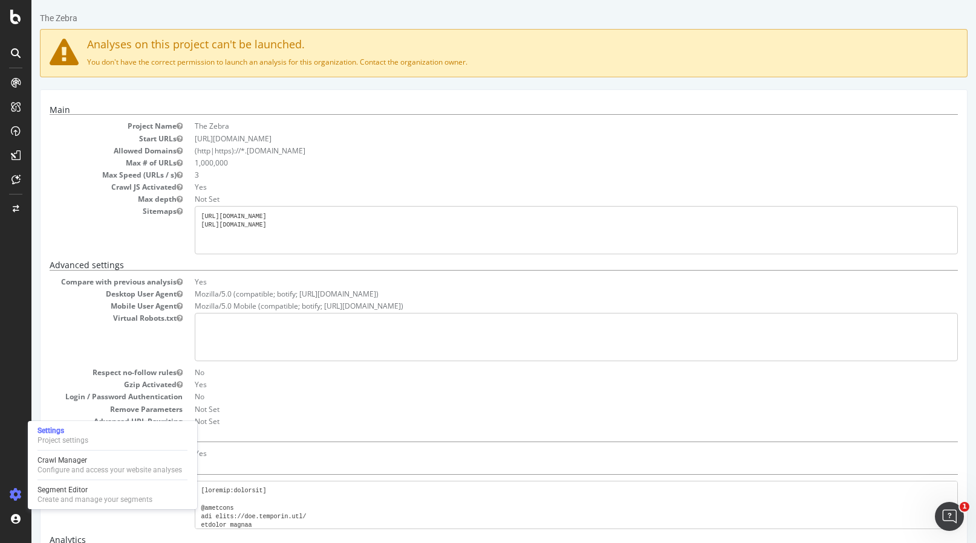
click at [251, 152] on li "(http|https)://*.[DOMAIN_NAME]" at bounding box center [576, 151] width 763 height 10
click at [265, 151] on li "(http|https)://*.[DOMAIN_NAME]" at bounding box center [576, 151] width 763 height 10
click at [228, 148] on li "(http|https)://*.[DOMAIN_NAME]" at bounding box center [576, 151] width 763 height 10
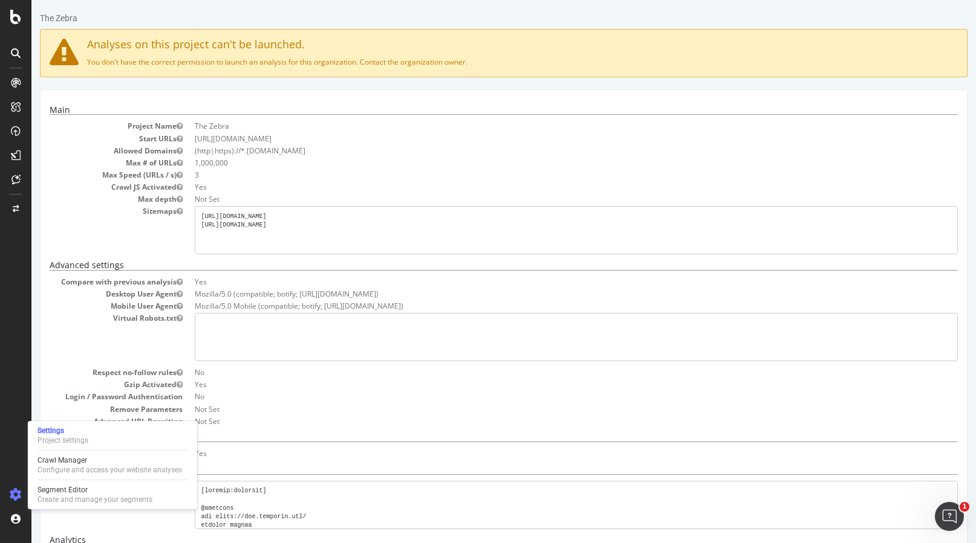
click at [228, 148] on li "(http|https)://*.[DOMAIN_NAME]" at bounding box center [576, 151] width 763 height 10
click at [265, 152] on li "(http|https)://*.[DOMAIN_NAME]" at bounding box center [576, 151] width 763 height 10
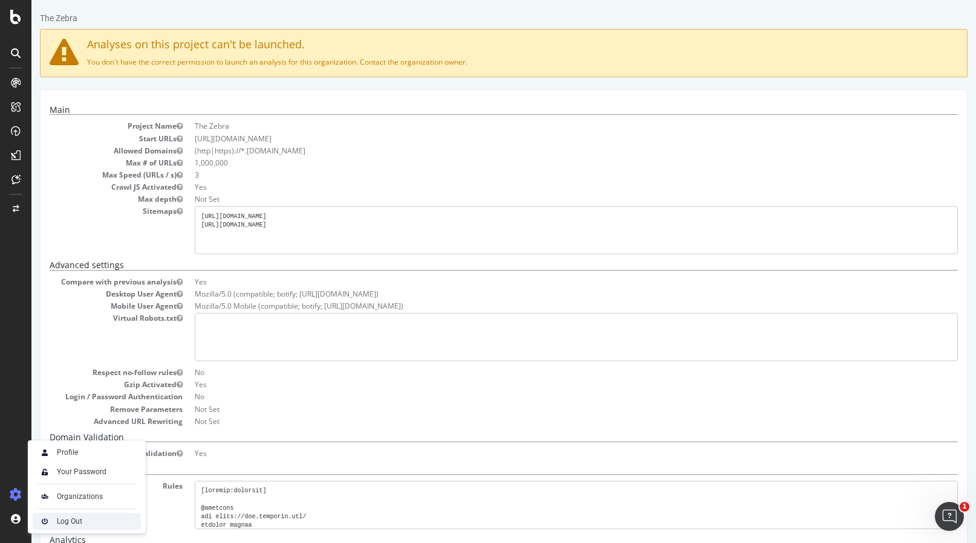
click at [57, 525] on div "Log Out" at bounding box center [69, 522] width 25 height 10
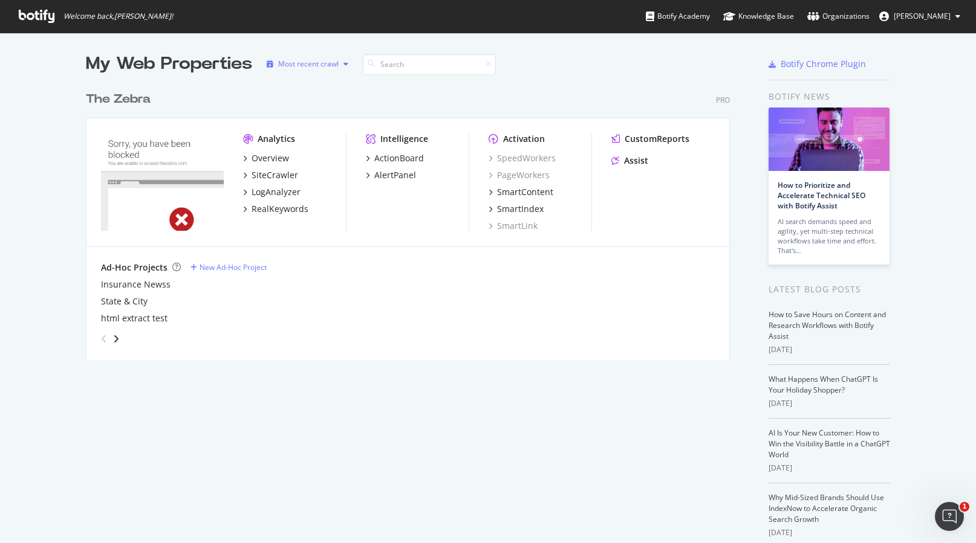
click at [345, 59] on div "Most recent crawl" at bounding box center [307, 64] width 91 height 18
click at [948, 15] on span "[PERSON_NAME]" at bounding box center [921, 16] width 57 height 10
click at [255, 157] on div "Overview" at bounding box center [269, 158] width 37 height 12
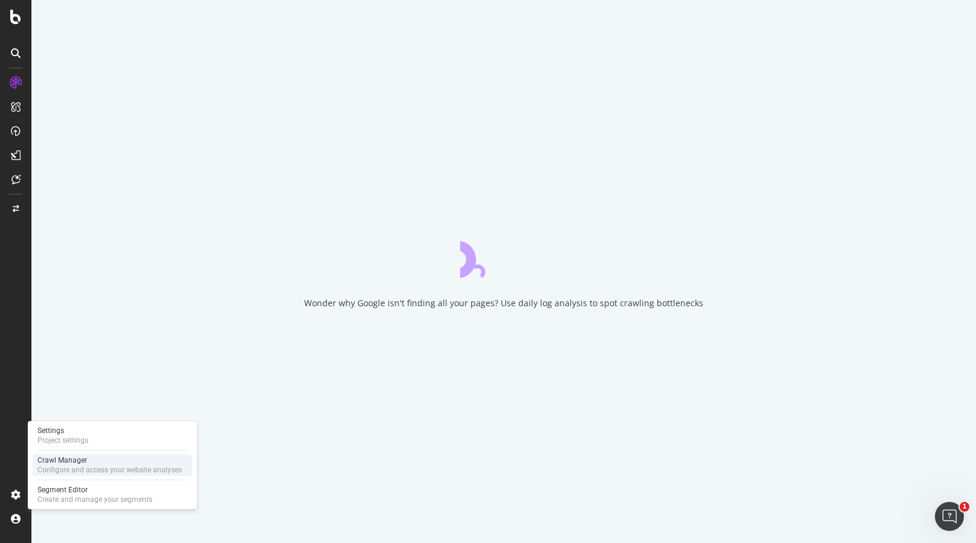
click at [66, 462] on div "Crawl Manager" at bounding box center [109, 461] width 144 height 10
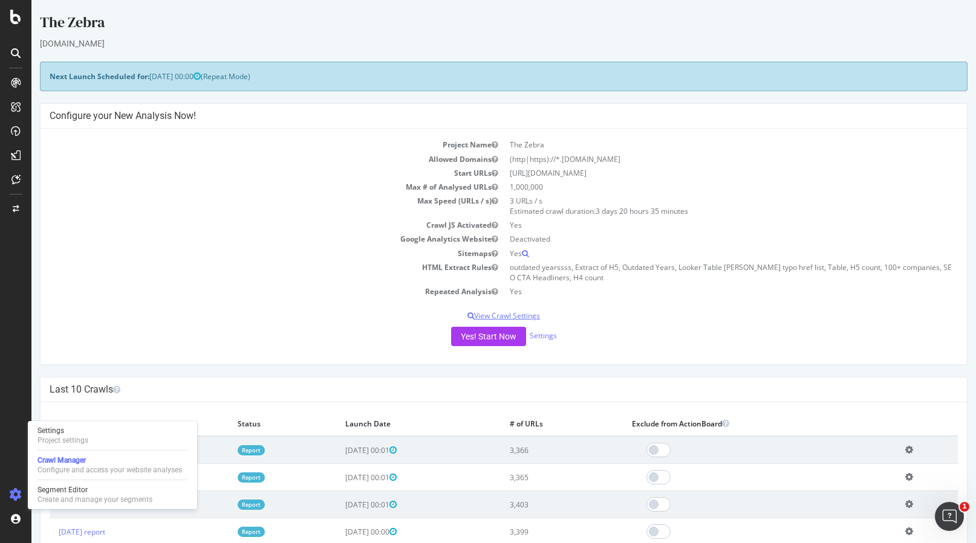
click at [498, 317] on p "View Crawl Settings" at bounding box center [504, 316] width 908 height 10
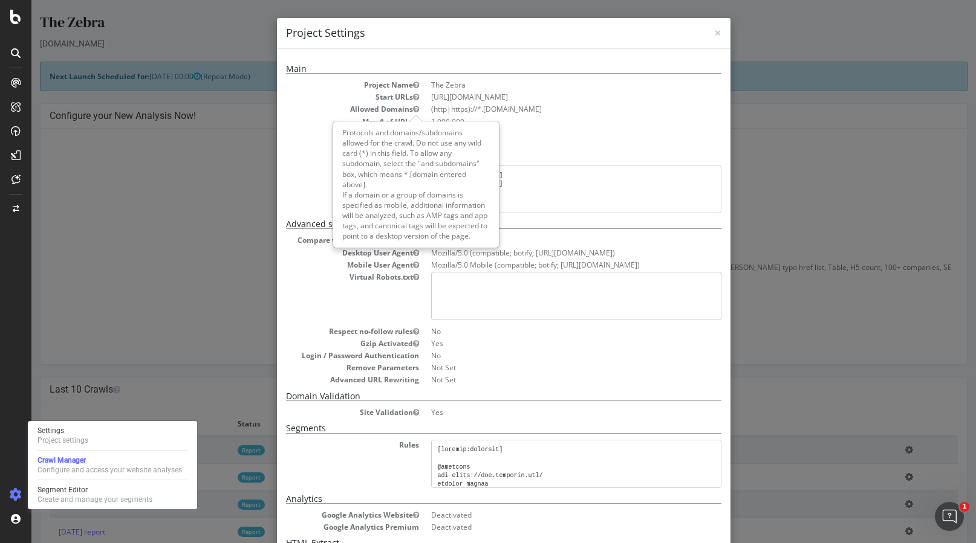
click at [415, 108] on icon "button" at bounding box center [416, 109] width 6 height 7
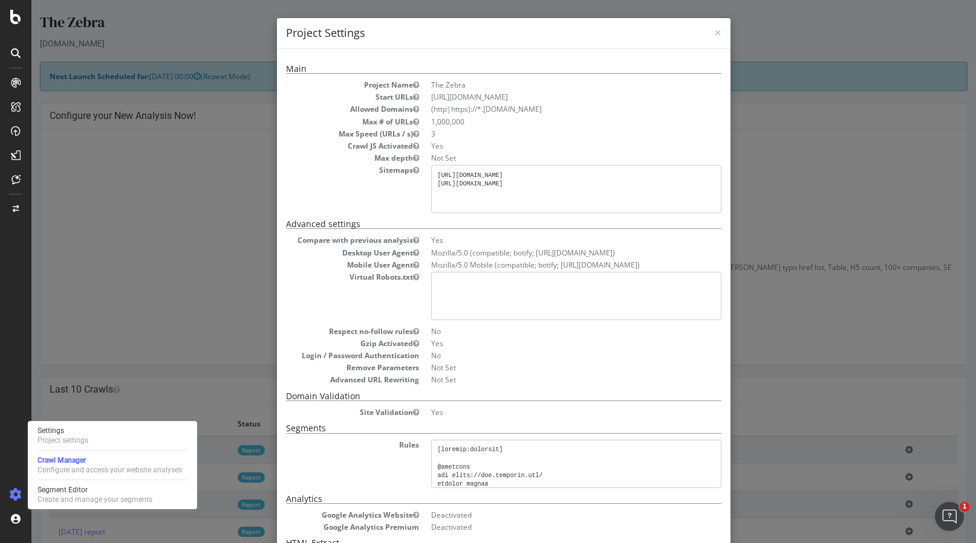
click at [548, 267] on dd "Mozilla/5.0 Mobile (compatible; botify; [URL][DOMAIN_NAME])" at bounding box center [576, 265] width 290 height 10
click at [716, 34] on span "×" at bounding box center [717, 32] width 7 height 17
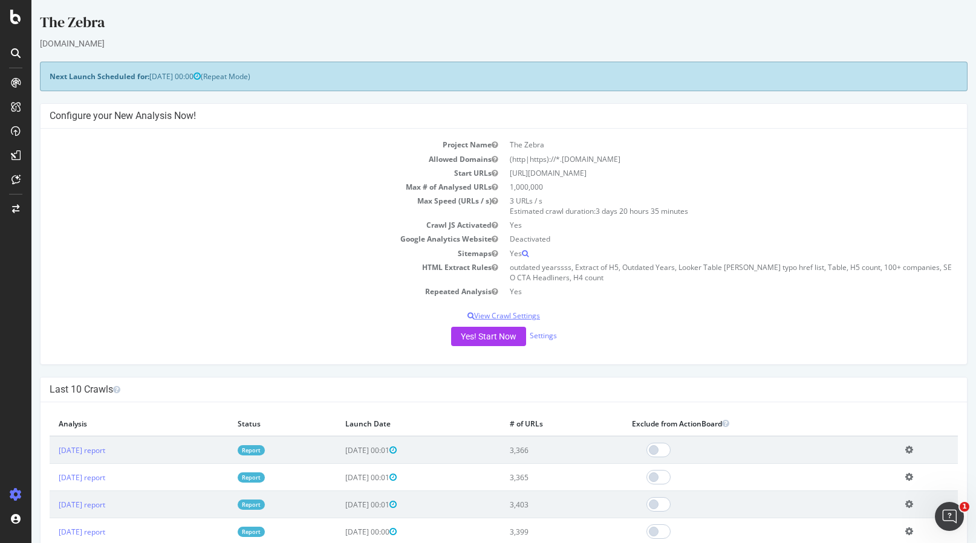
click at [520, 316] on p "View Crawl Settings" at bounding box center [504, 316] width 908 height 10
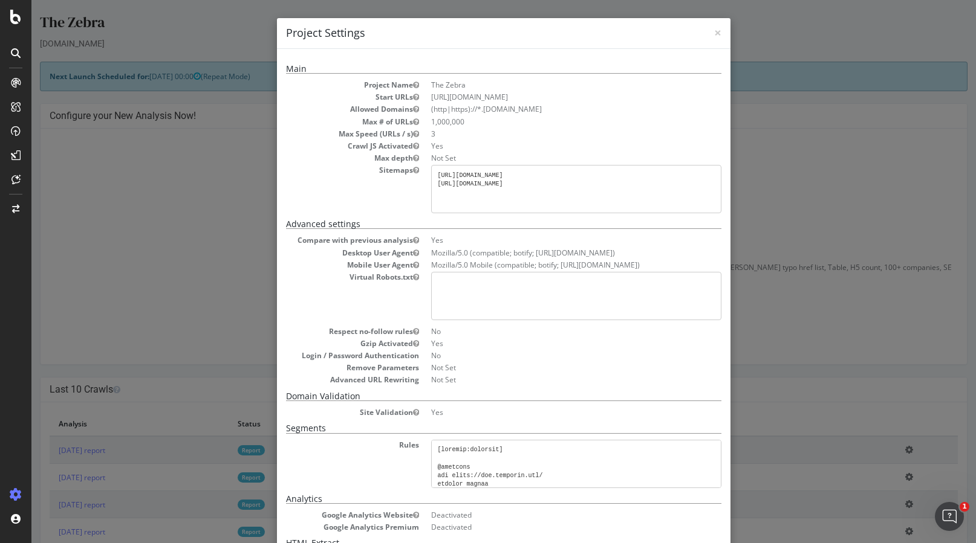
click at [161, 285] on div "× Close Project Settings Main Project Name The Zebra Start URLs https://www.the…" at bounding box center [503, 271] width 944 height 543
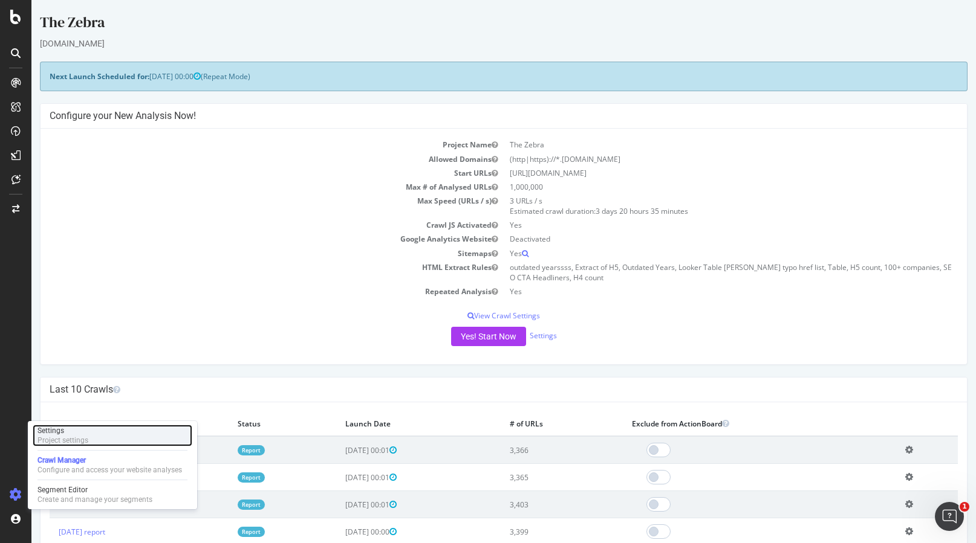
click at [54, 438] on div "Project settings" at bounding box center [62, 441] width 51 height 10
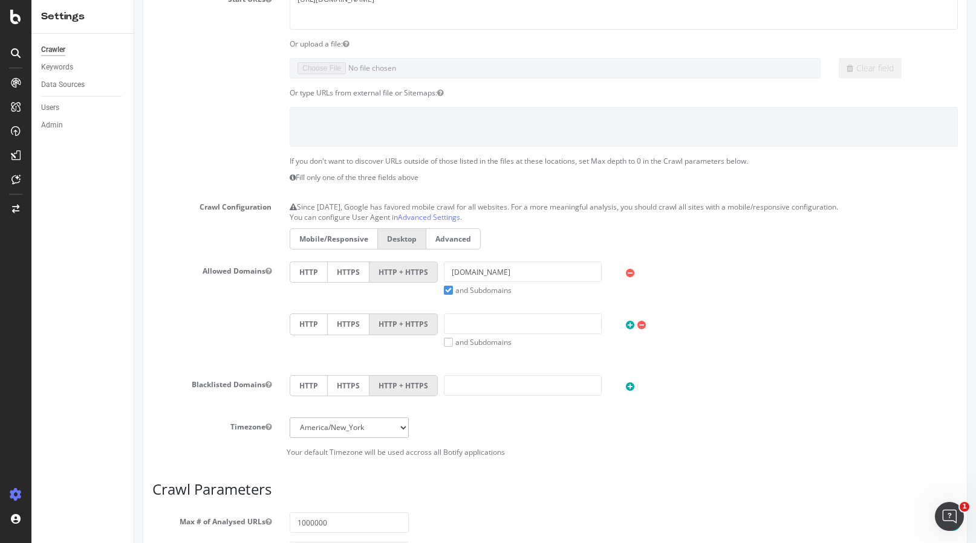
scroll to position [163, 0]
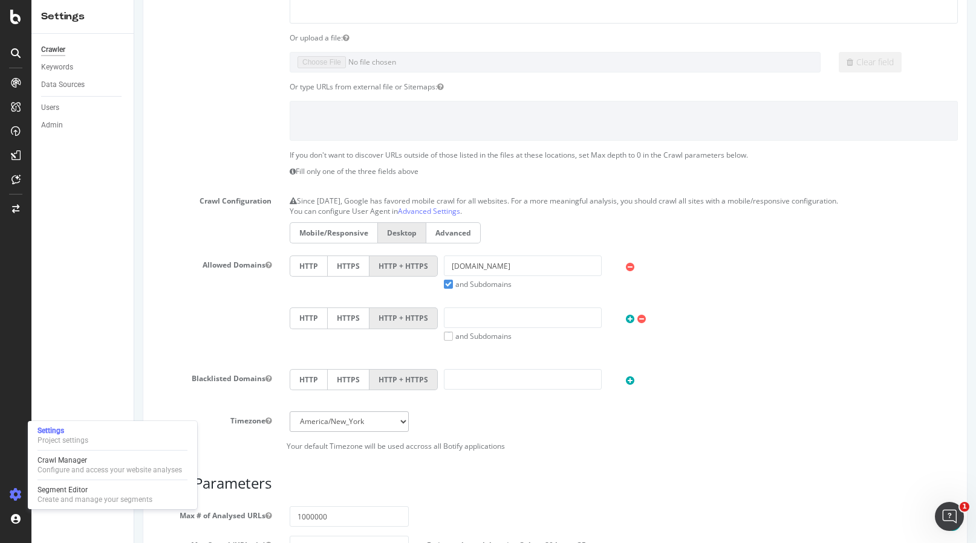
click at [180, 312] on div "Allowed Domains HTTP HTTPS HTTP + HTTPS thezebra.com and Subdomains User Agent:…" at bounding box center [554, 308] width 823 height 104
click at [449, 337] on label "and Subdomains" at bounding box center [478, 336] width 68 height 10
click at [134, 0] on input "and Subdomains" at bounding box center [134, 0] width 0 height 0
click at [455, 320] on input "text" at bounding box center [523, 318] width 158 height 21
paste input "https://flourish.studio"
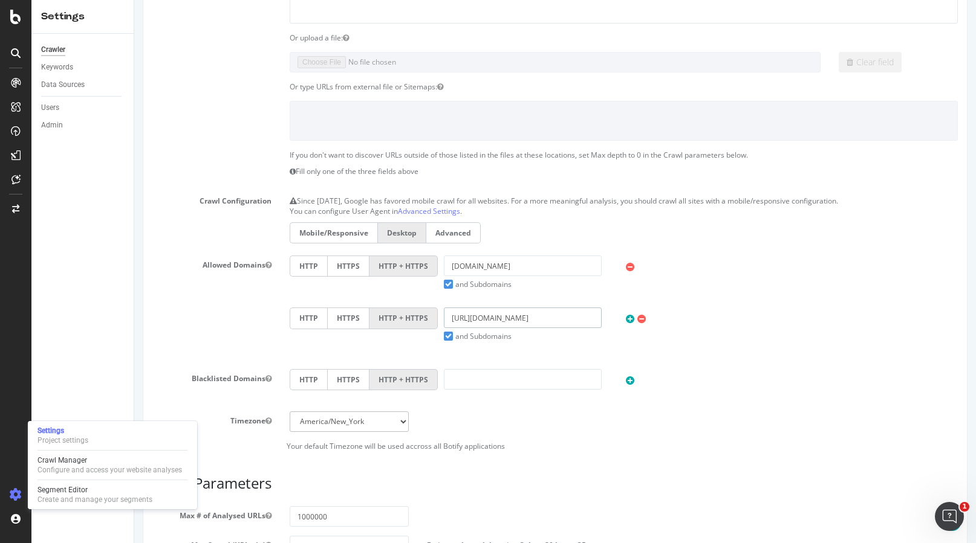
click at [473, 320] on input "https://flourish.studio" at bounding box center [523, 318] width 158 height 21
drag, startPoint x: 476, startPoint y: 319, endPoint x: 441, endPoint y: 319, distance: 34.5
click at [441, 319] on div "https://flourish.studio and Subdomains" at bounding box center [523, 325] width 170 height 34
type input "[DOMAIN_NAME]"
click at [260, 317] on div "Allowed Domains HTTP HTTPS HTTP + HTTPS thezebra.com and Subdomains User Agent:…" at bounding box center [554, 308] width 823 height 104
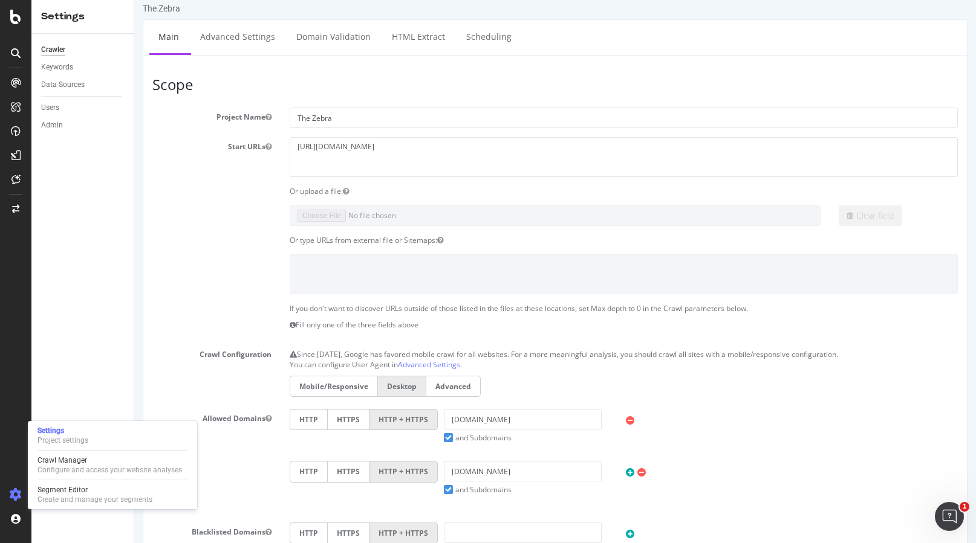
scroll to position [0, 0]
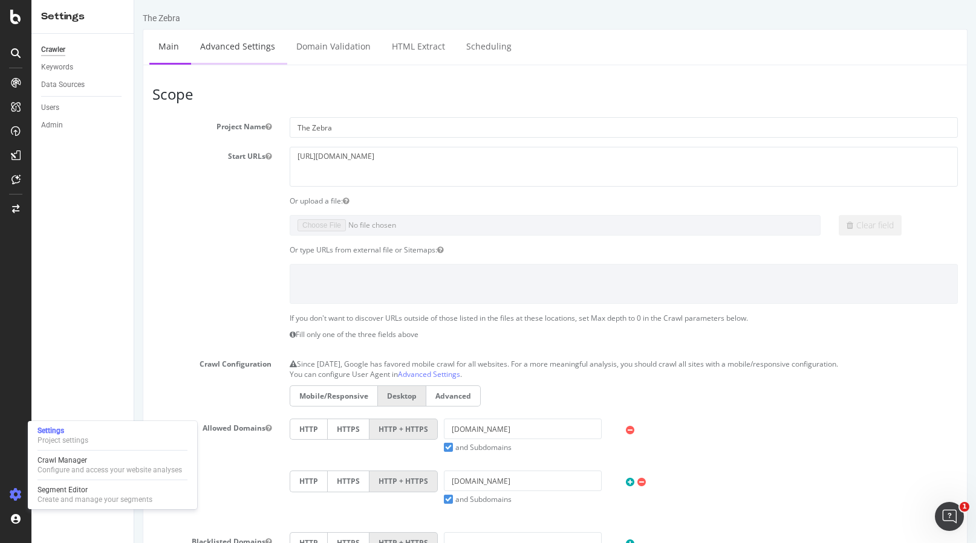
click at [224, 36] on link "Advanced Settings" at bounding box center [237, 46] width 93 height 33
click at [235, 39] on link "Advanced Settings" at bounding box center [237, 46] width 93 height 33
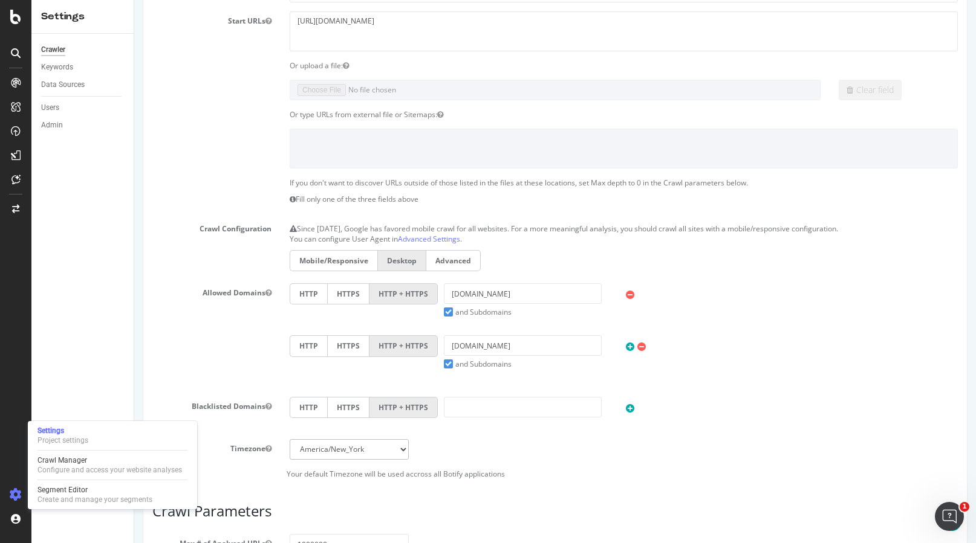
scroll to position [137, 0]
click at [457, 256] on label "Advanced" at bounding box center [453, 258] width 54 height 21
click at [134, 0] on input "Advanced" at bounding box center [134, 0] width 0 height 0
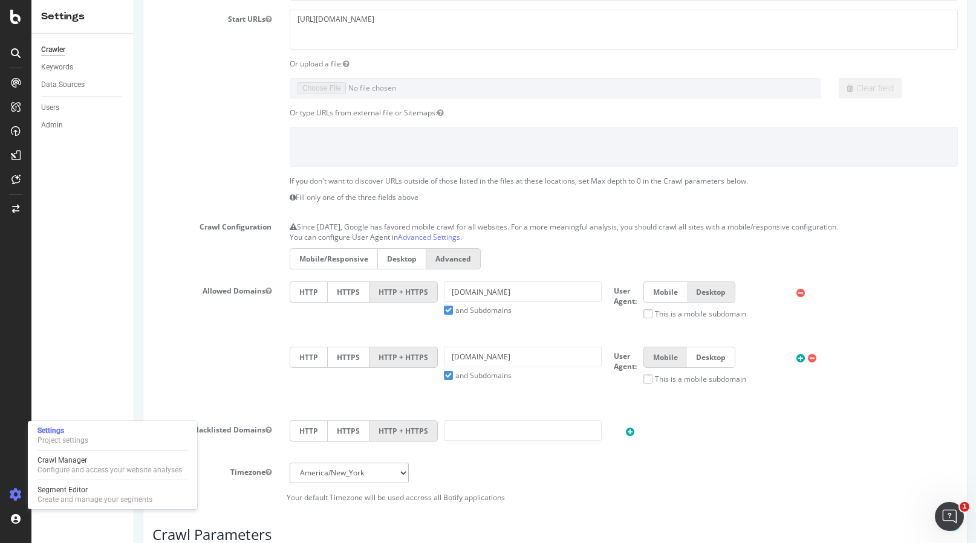
click at [416, 261] on label "Desktop" at bounding box center [401, 258] width 49 height 21
click at [134, 0] on input "Desktop" at bounding box center [134, 0] width 0 height 0
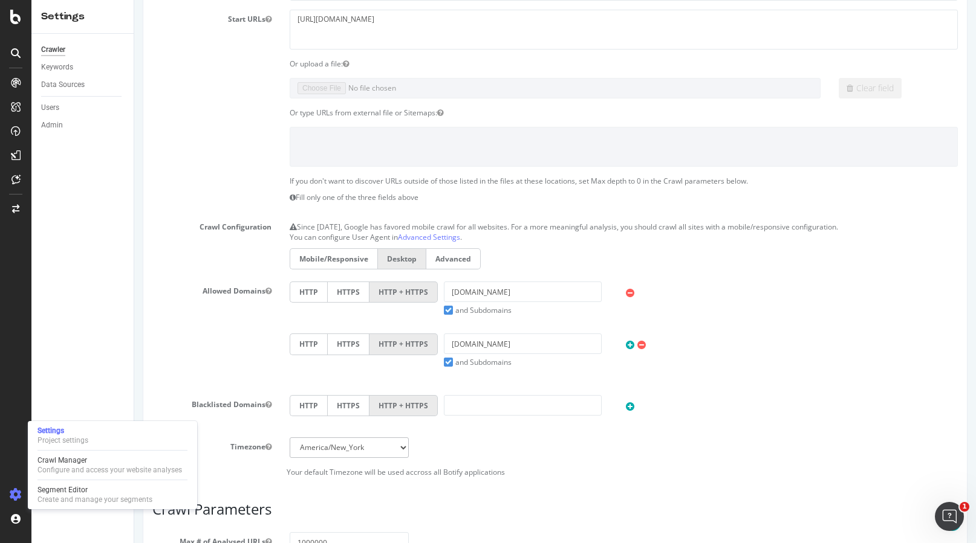
click at [358, 257] on label "Mobile/Responsive" at bounding box center [334, 258] width 88 height 21
click at [134, 0] on input "Mobile/Responsive" at bounding box center [134, 0] width 0 height 0
click at [398, 261] on label "Desktop" at bounding box center [401, 258] width 49 height 21
click at [134, 0] on input "Desktop" at bounding box center [134, 0] width 0 height 0
click at [345, 265] on label "Mobile/Responsive" at bounding box center [334, 258] width 88 height 21
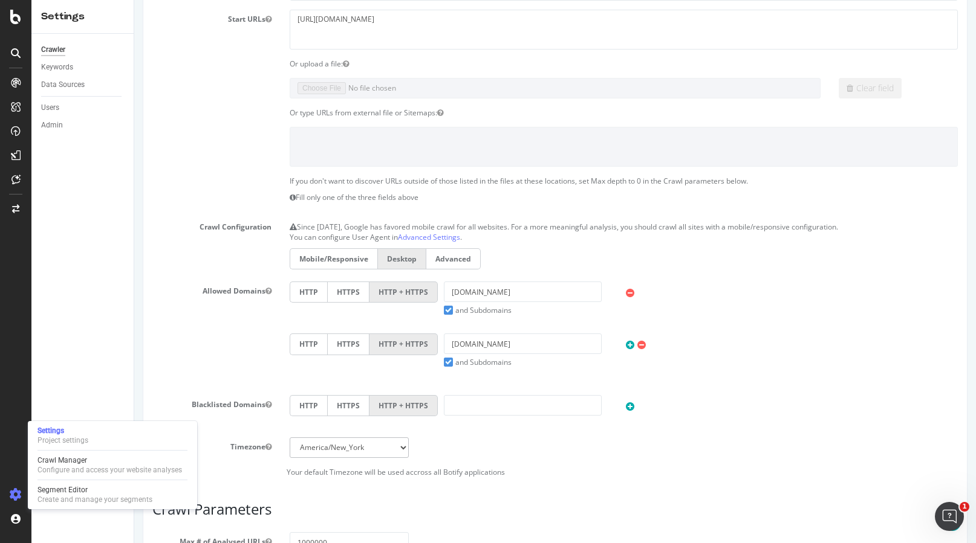
click at [134, 0] on input "Mobile/Responsive" at bounding box center [134, 0] width 0 height 0
click at [389, 262] on label "Desktop" at bounding box center [401, 258] width 49 height 21
click at [134, 0] on input "Desktop" at bounding box center [134, 0] width 0 height 0
click at [348, 261] on label "Mobile/Responsive" at bounding box center [334, 258] width 88 height 21
click at [134, 0] on input "Mobile/Responsive" at bounding box center [134, 0] width 0 height 0
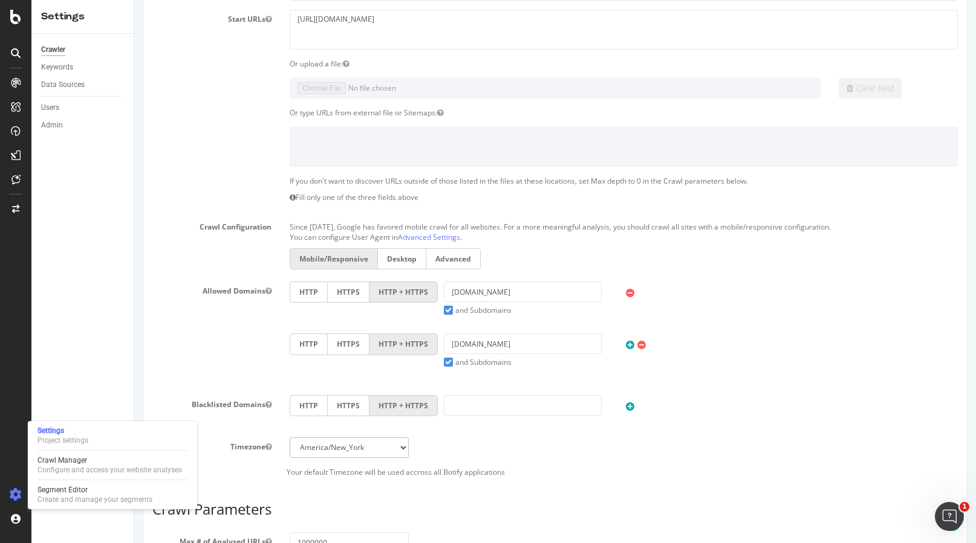
click at [393, 262] on label "Desktop" at bounding box center [401, 258] width 49 height 21
click at [134, 0] on input "Desktop" at bounding box center [134, 0] width 0 height 0
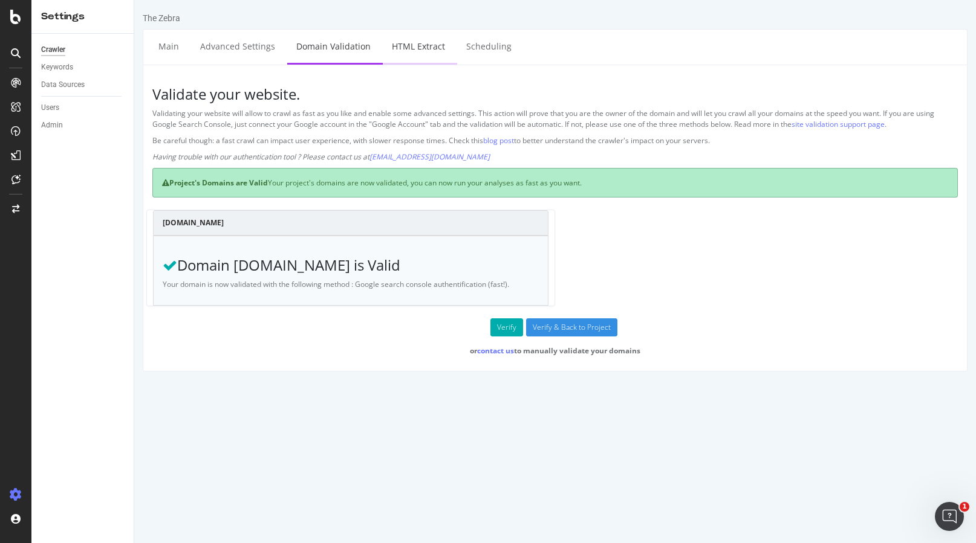
click at [401, 47] on link "HTML Extract" at bounding box center [418, 46] width 71 height 33
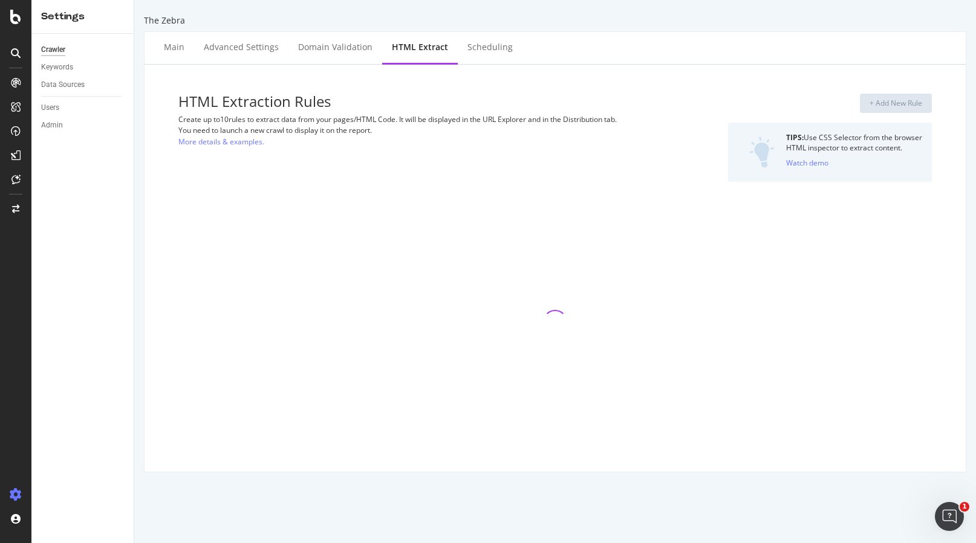
select select "count"
select select "list"
select select "count"
select select "list"
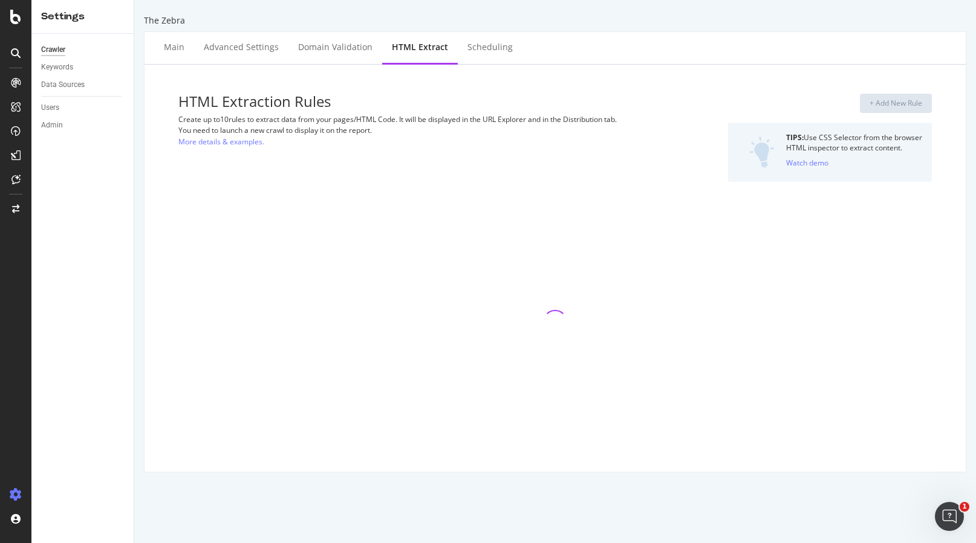
select select "list"
select select "count"
select select "list"
select select "count"
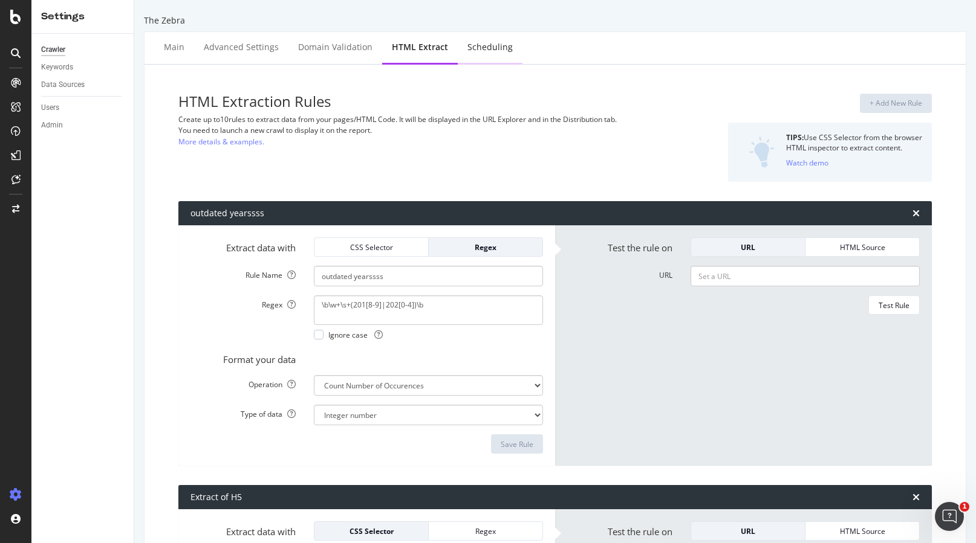
click at [480, 42] on div "Scheduling" at bounding box center [489, 47] width 45 height 12
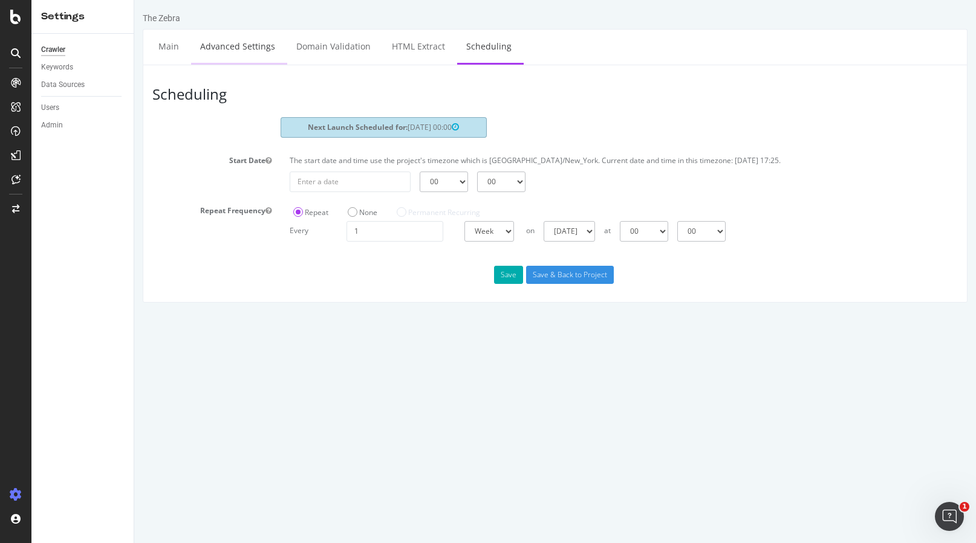
click at [260, 36] on link "Advanced Settings" at bounding box center [237, 46] width 93 height 33
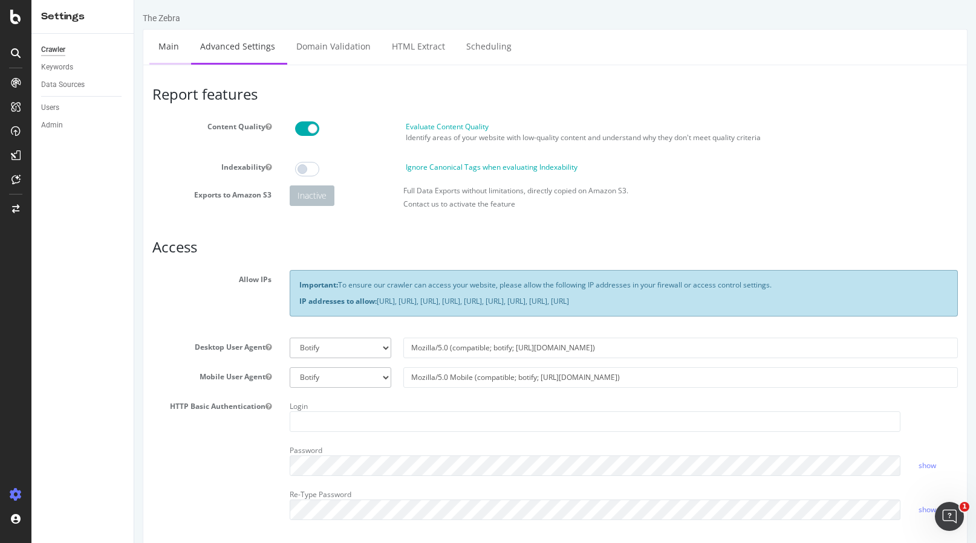
click at [181, 60] on link "Main" at bounding box center [168, 46] width 39 height 33
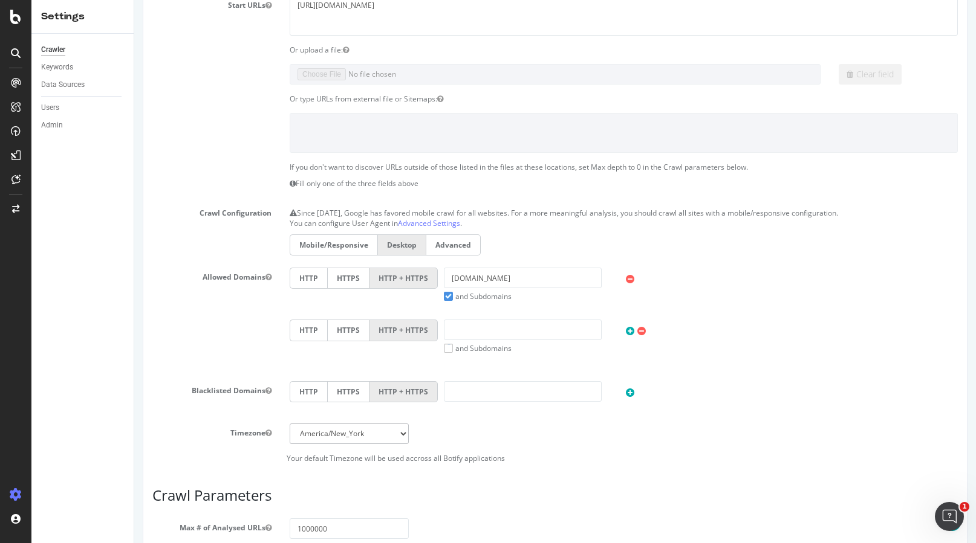
scroll to position [152, 0]
click at [468, 327] on input "text" at bounding box center [523, 329] width 158 height 21
paste input "[DOMAIN_NAME]"
type input "[DOMAIN_NAME]"
click at [449, 347] on label "and Subdomains" at bounding box center [478, 347] width 68 height 10
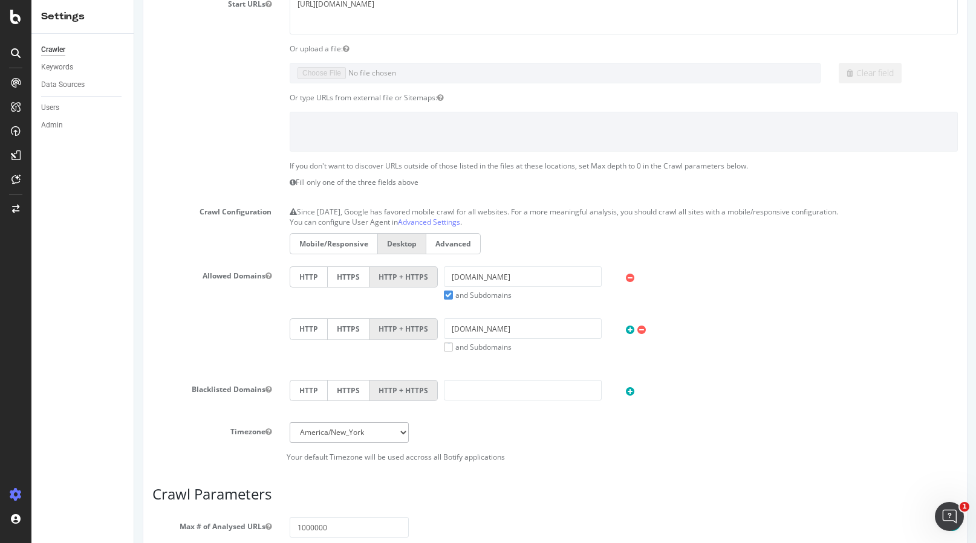
click at [134, 0] on input "and Subdomains" at bounding box center [134, 0] width 0 height 0
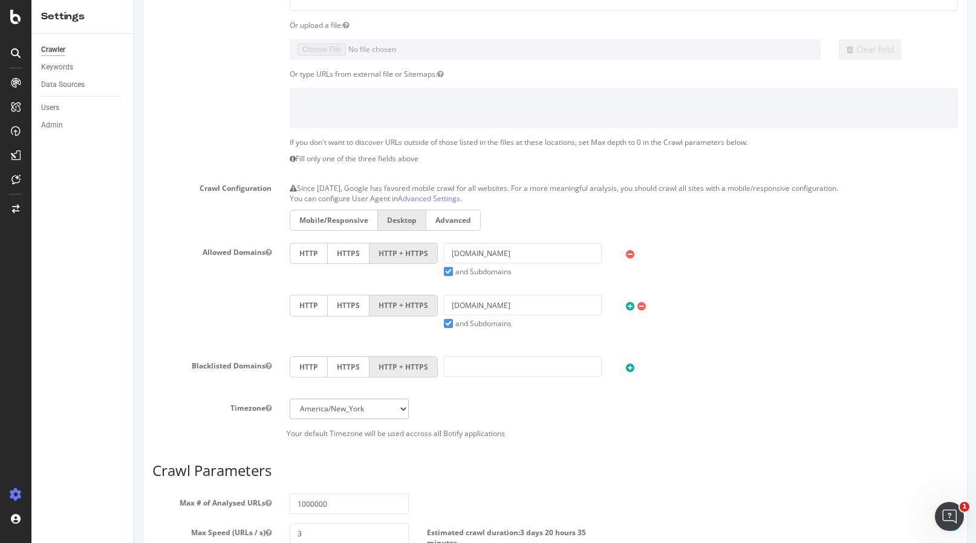
scroll to position [168, 0]
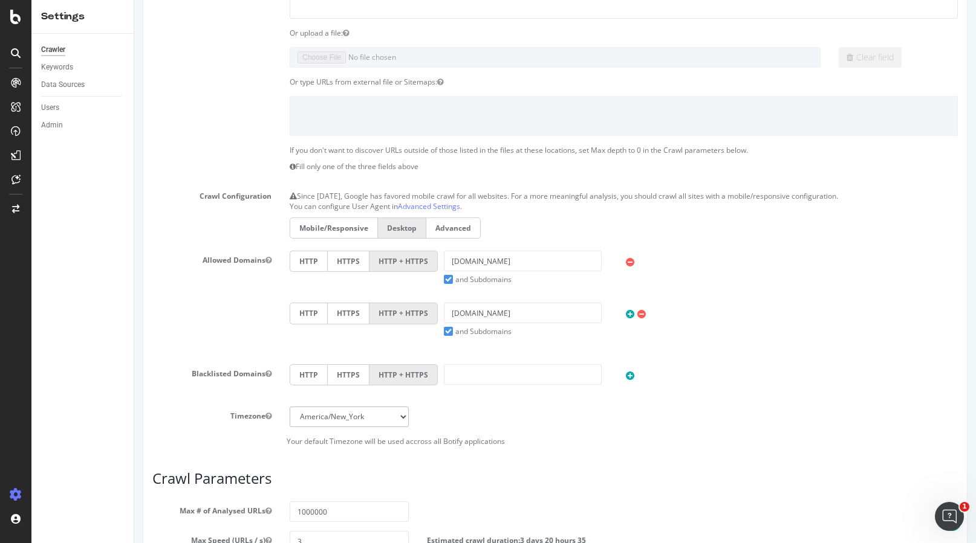
click at [485, 195] on p "Since [DATE], Google has favored mobile crawl for all websites. For a more mean…" at bounding box center [624, 194] width 668 height 15
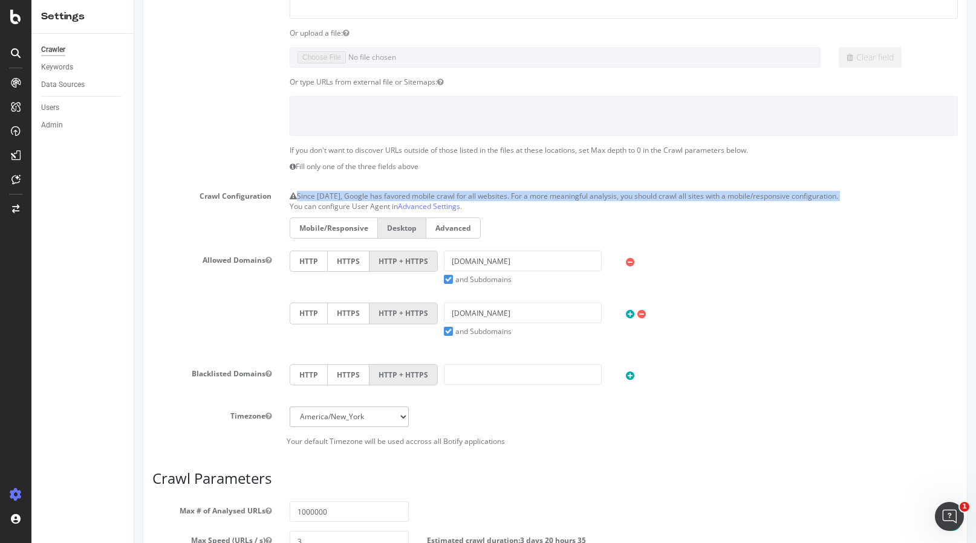
copy p "Since [DATE], Google has favored mobile crawl for all websites. For a more mean…"
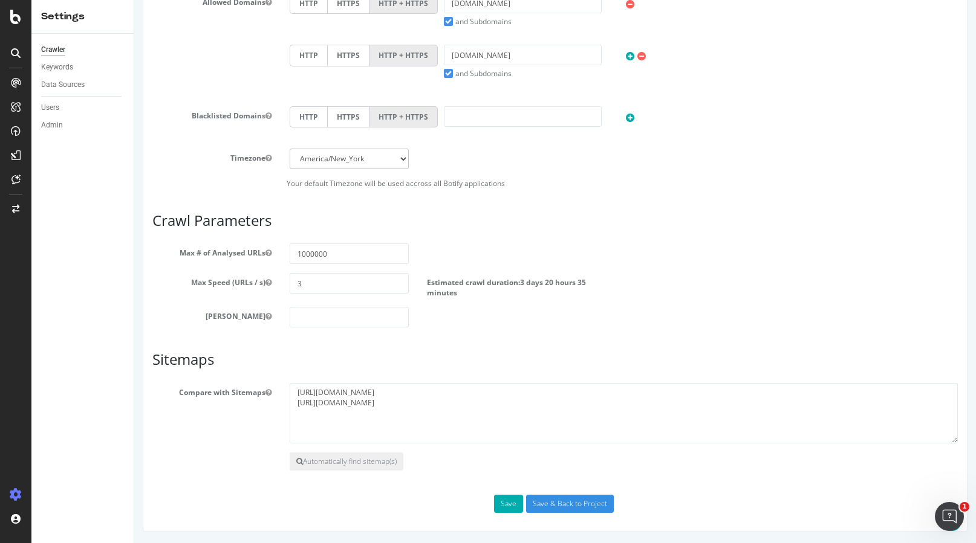
scroll to position [407, 0]
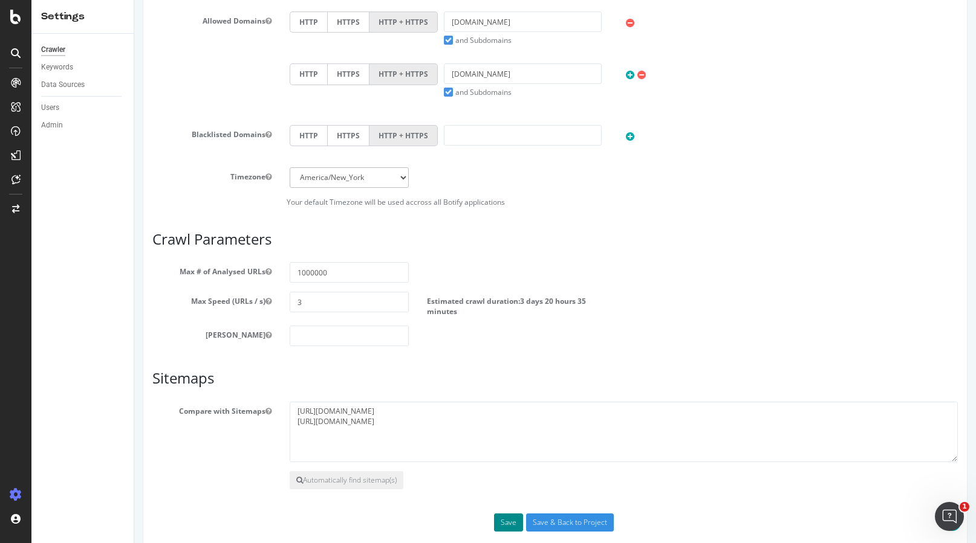
click at [501, 519] on button "Save" at bounding box center [508, 523] width 29 height 18
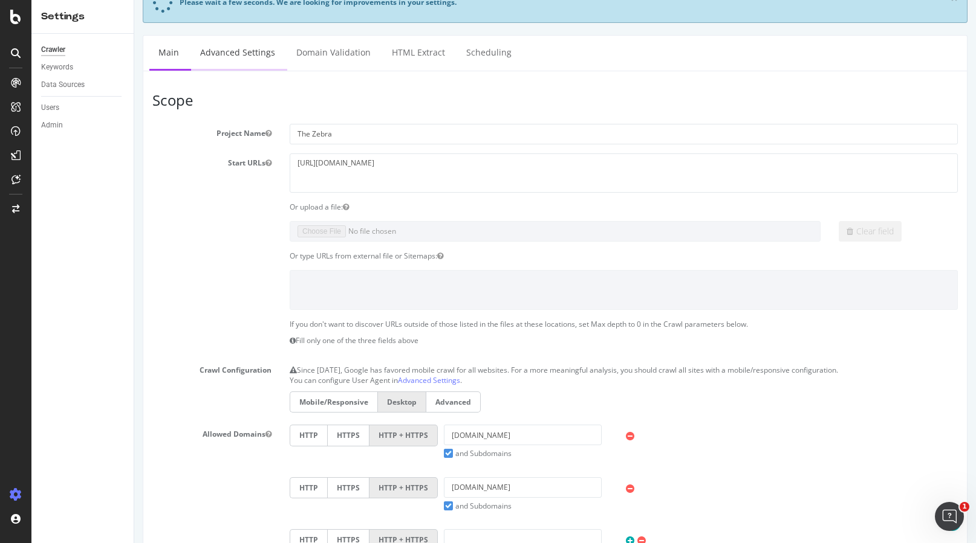
scroll to position [0, 0]
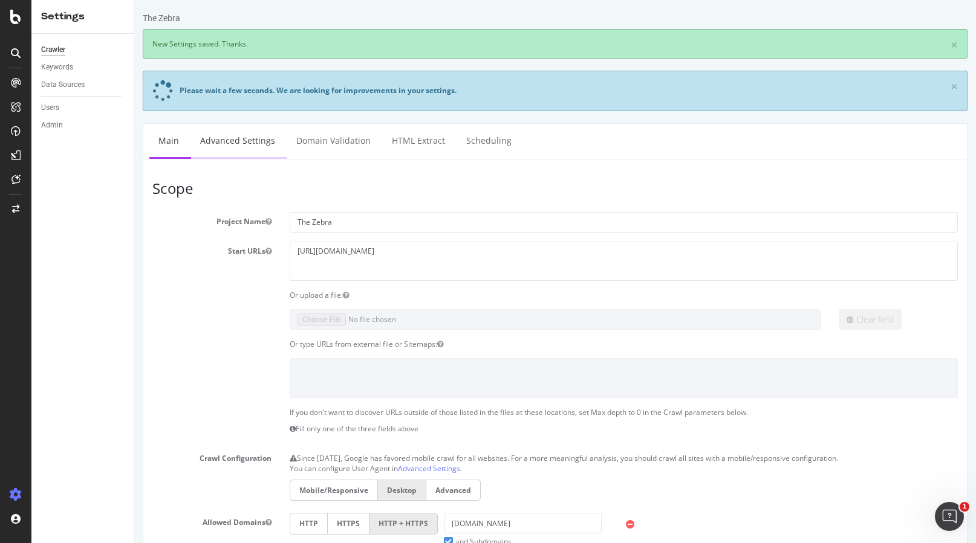
click at [228, 140] on link "Advanced Settings" at bounding box center [237, 140] width 93 height 33
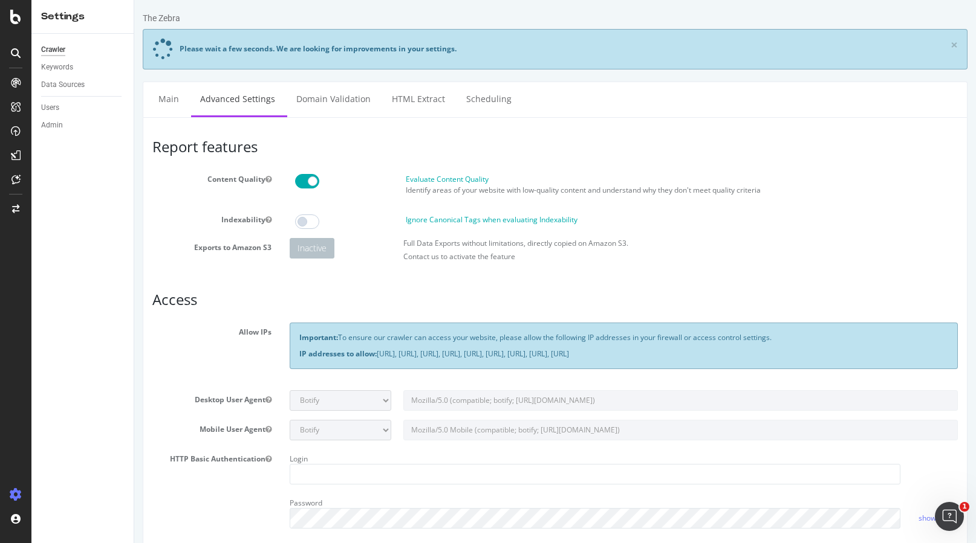
click at [419, 338] on p "Important: To ensure our crawler can access your website, please allow the foll…" at bounding box center [623, 337] width 649 height 10
click at [432, 355] on p "IP addresses to allow: 31.41.37.0/24, 44.206.2.192/26, 15.235.106.96/27, 52.6.2…" at bounding box center [623, 354] width 649 height 10
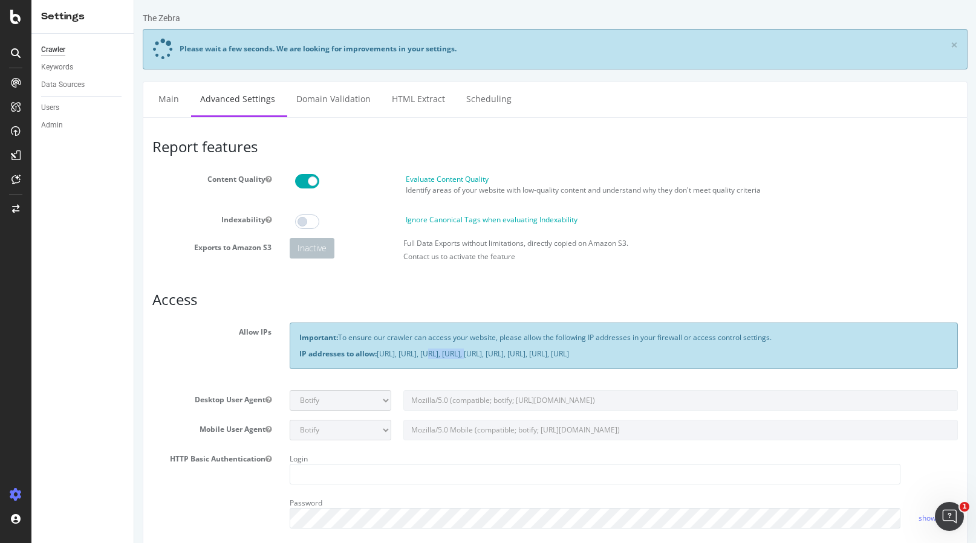
click at [432, 355] on p "IP addresses to allow: 31.41.37.0/24, 44.206.2.192/26, 15.235.106.96/27, 52.6.2…" at bounding box center [623, 354] width 649 height 10
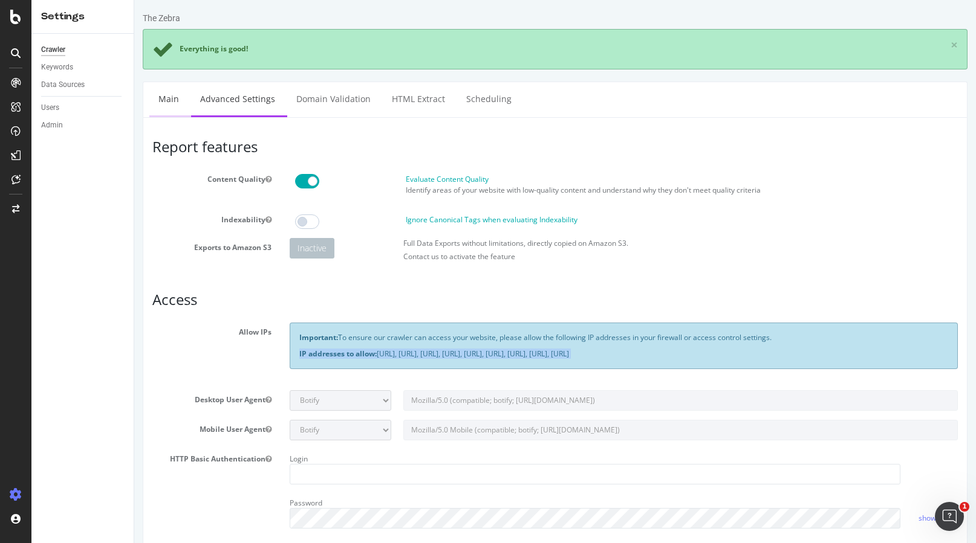
click at [164, 105] on link "Main" at bounding box center [168, 98] width 39 height 33
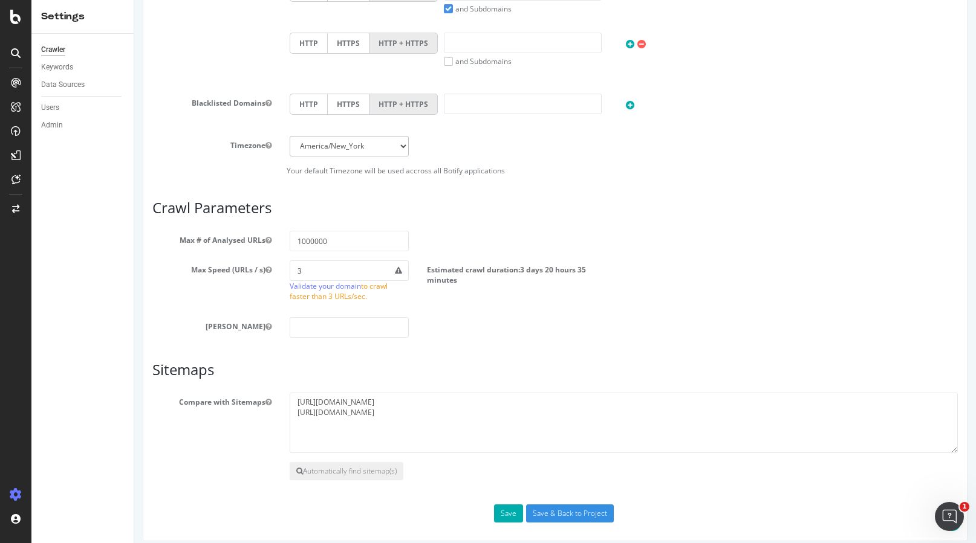
scroll to position [501, 0]
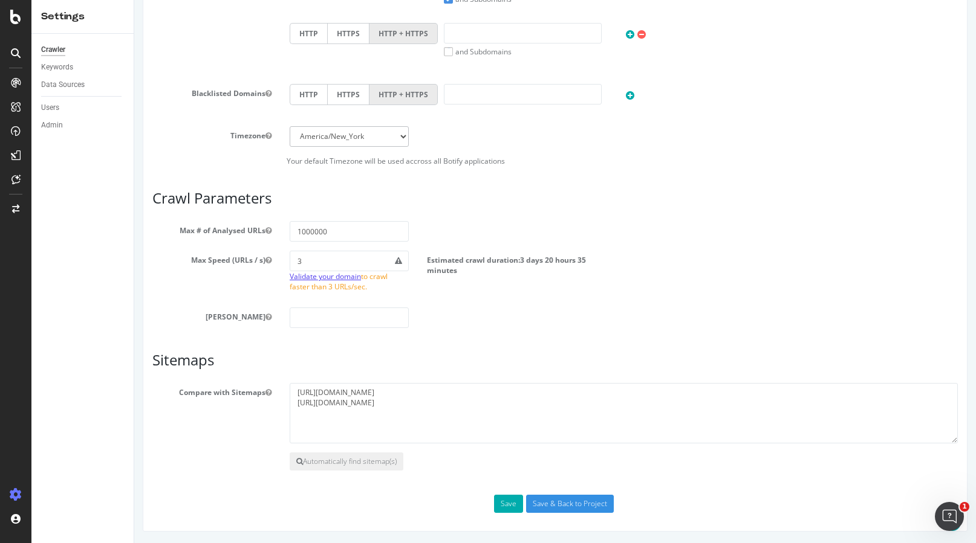
click at [345, 279] on link "Validate your domain" at bounding box center [325, 276] width 71 height 10
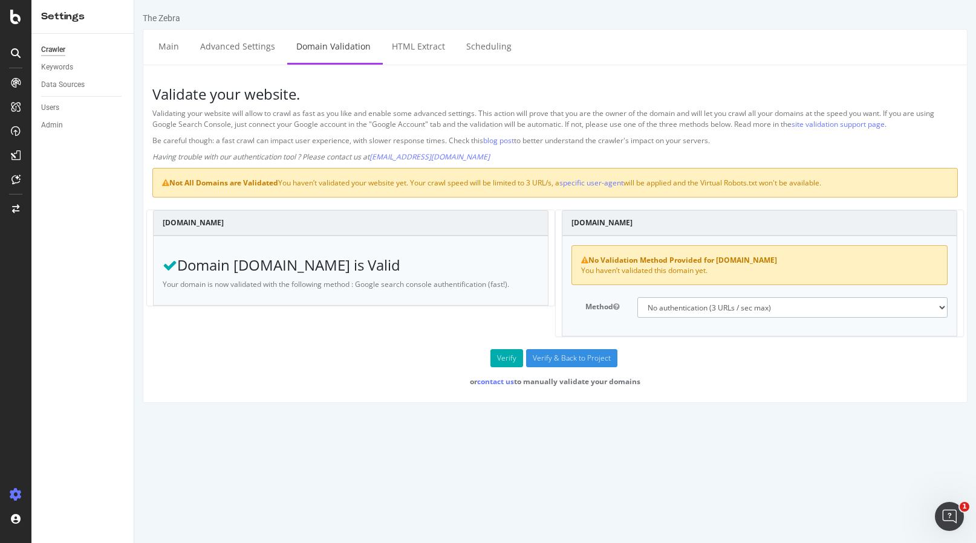
click at [716, 308] on select "No authentication (3 URLs / sec max) DNS Text field (fast!) File's at site root…" at bounding box center [792, 307] width 310 height 21
click at [674, 308] on select "No authentication (3 URLs / sec max) DNS Text field (fast!) File's at site root…" at bounding box center [792, 307] width 310 height 21
select select "5"
click at [637, 297] on select "No authentication (3 URLs / sec max) DNS Text field (fast!) File's at site root…" at bounding box center [792, 307] width 310 height 21
click at [505, 358] on button "Verify" at bounding box center [506, 358] width 33 height 18
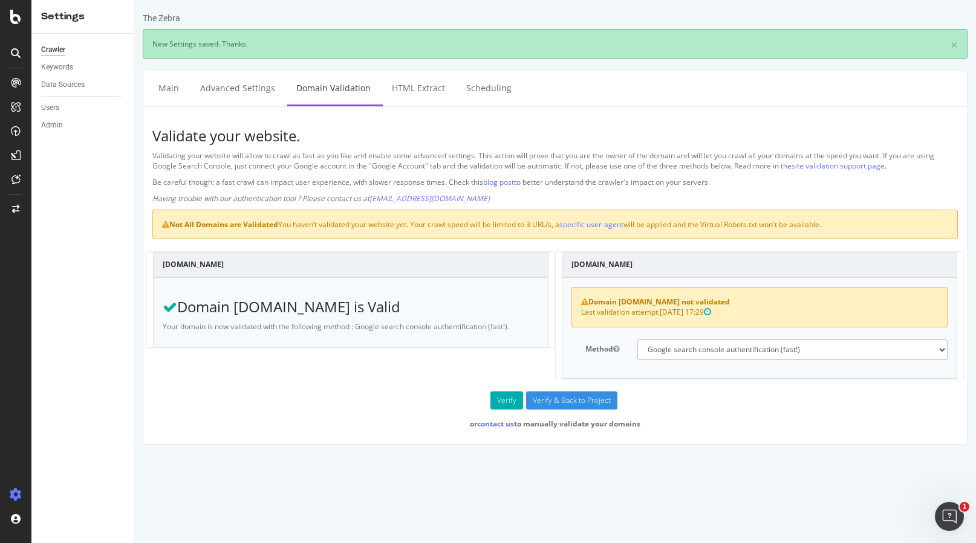
click at [391, 225] on div "Not All Domains are Validated You haven’t validated your website yet. Your craw…" at bounding box center [554, 225] width 805 height 30
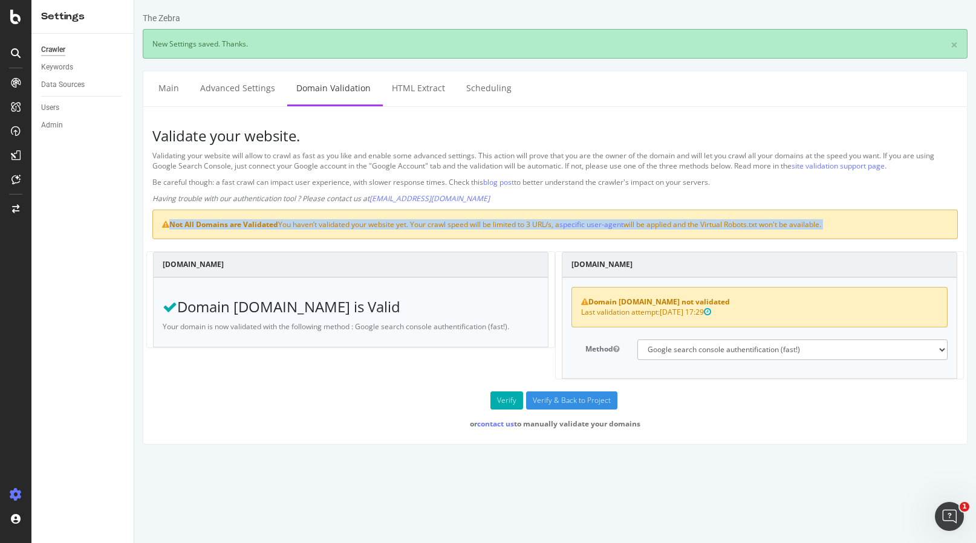
click at [469, 225] on div "Not All Domains are Validated You haven’t validated your website yet. Your craw…" at bounding box center [554, 225] width 805 height 30
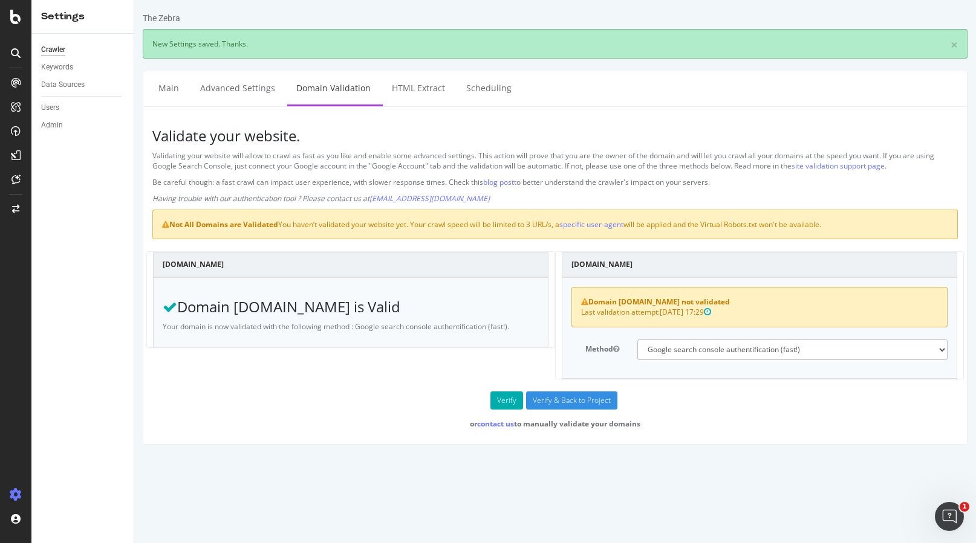
click at [469, 225] on div "Not All Domains are Validated You haven’t validated your website yet. Your craw…" at bounding box center [554, 225] width 805 height 30
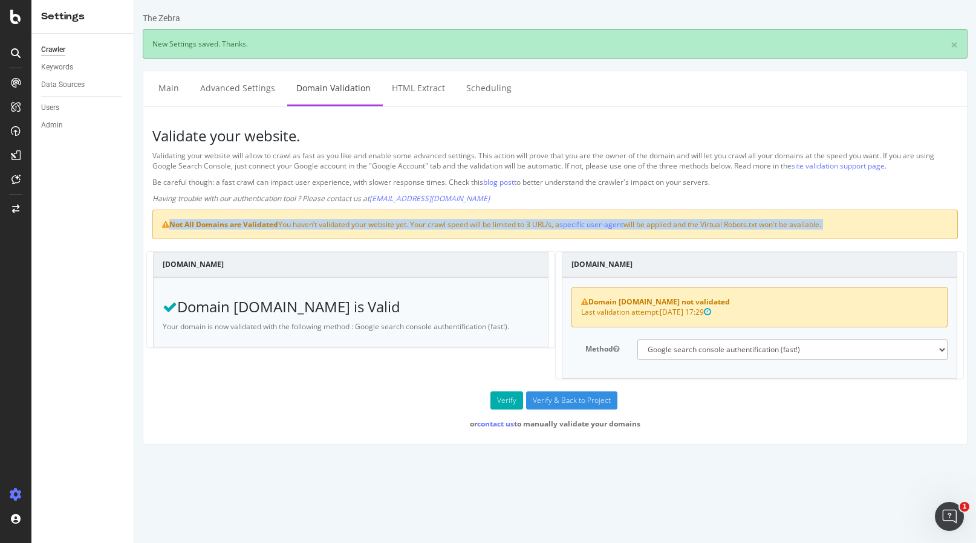
click at [514, 224] on div "Not All Domains are Validated You haven’t validated your website yet. Your craw…" at bounding box center [554, 225] width 805 height 30
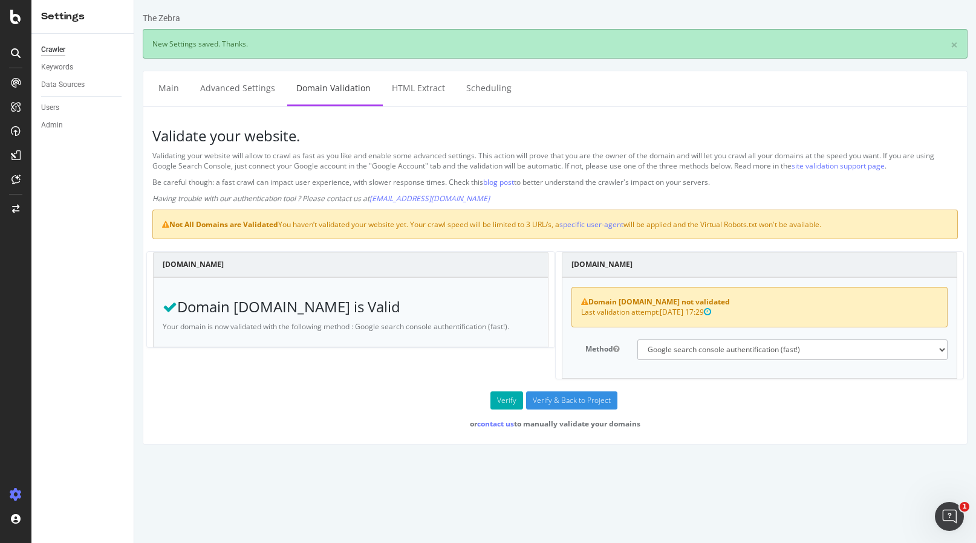
click at [514, 224] on div "Not All Domains are Validated You haven’t validated your website yet. Your craw…" at bounding box center [554, 225] width 805 height 30
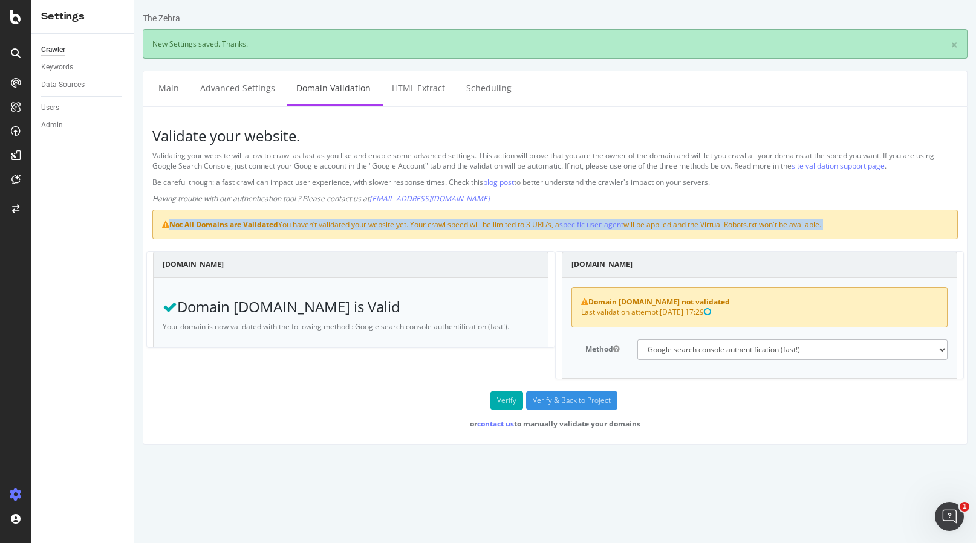
click at [684, 225] on div "Not All Domains are Validated You haven’t validated your website yet. Your craw…" at bounding box center [554, 225] width 805 height 30
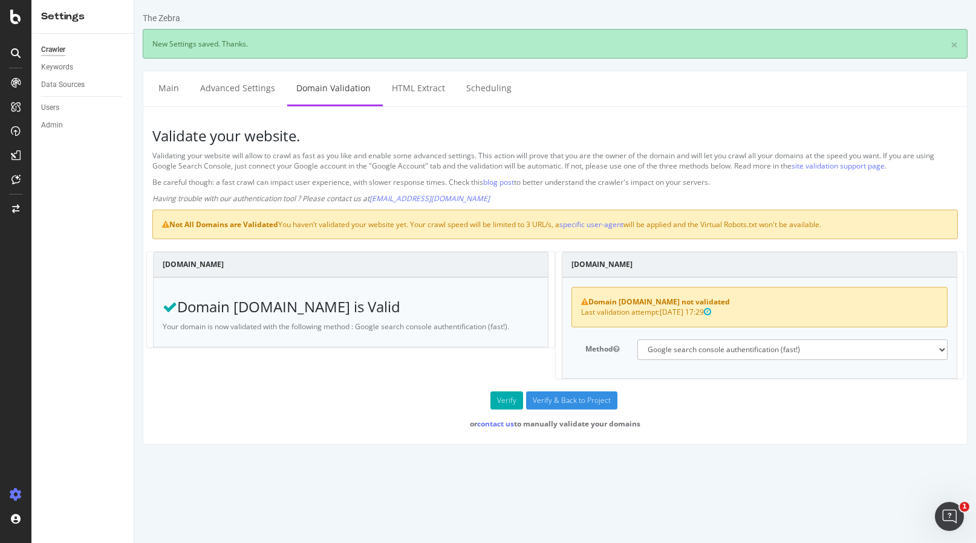
click at [684, 225] on div "Not All Domains are Validated You haven’t validated your website yet. Your craw…" at bounding box center [554, 225] width 805 height 30
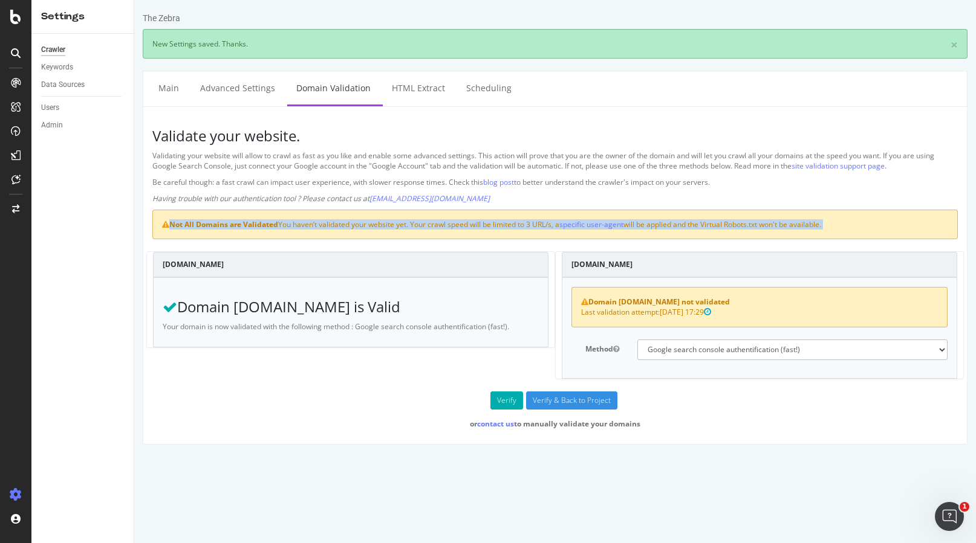
click at [710, 227] on div "Not All Domains are Validated You haven’t validated your website yet. Your craw…" at bounding box center [554, 225] width 805 height 30
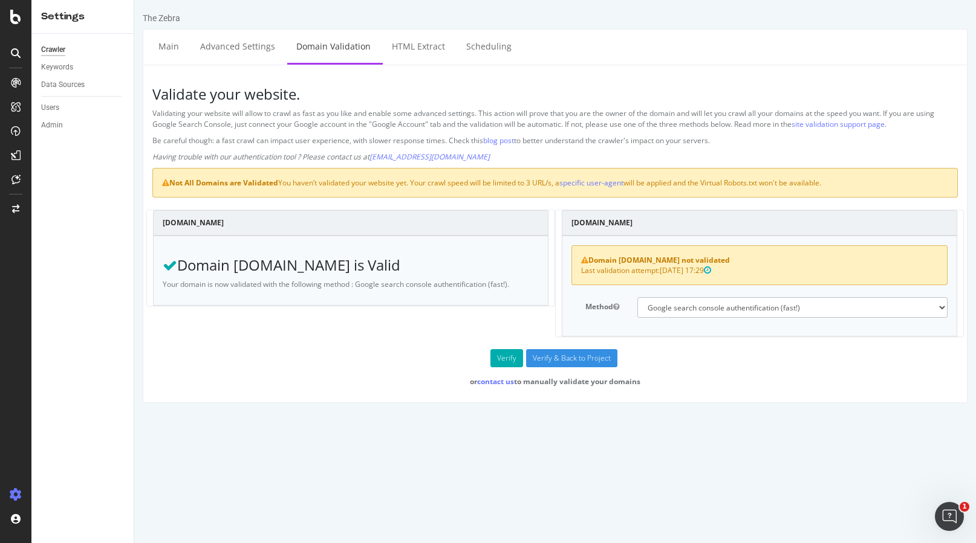
click at [301, 116] on p "Validating your website will allow to crawl as fast as you like and enable some…" at bounding box center [554, 118] width 805 height 21
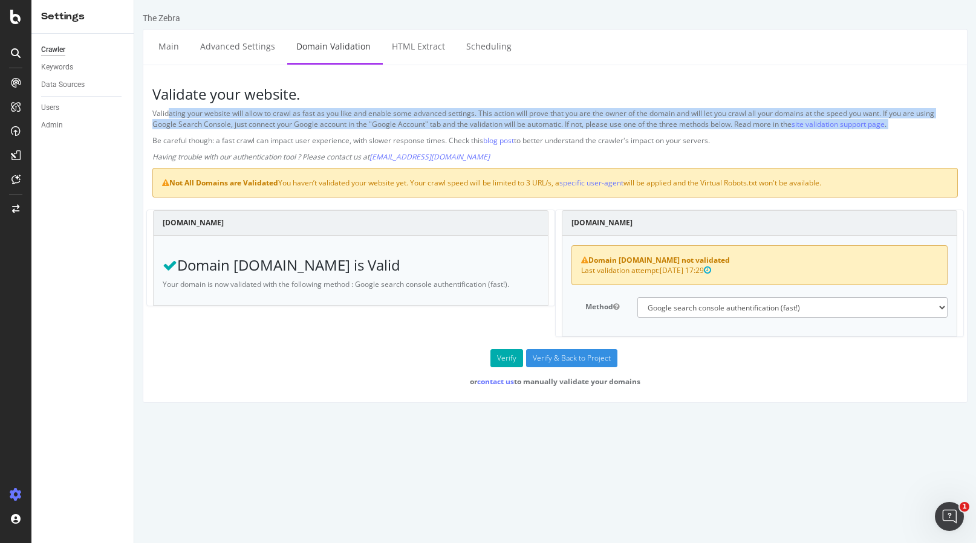
click at [301, 116] on p "Validating your website will allow to crawl as fast as you like and enable some…" at bounding box center [554, 118] width 805 height 21
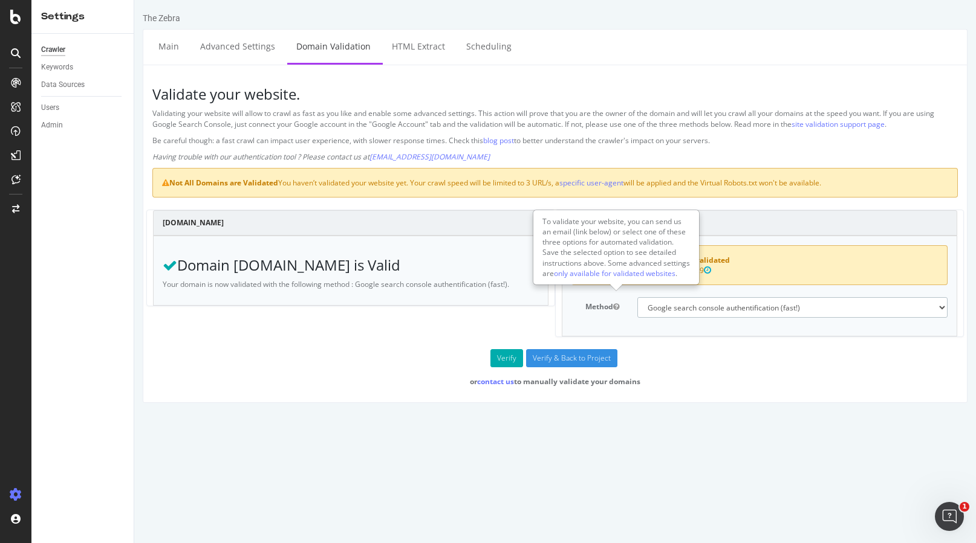
click at [649, 310] on select "No authentication (3 URLs / sec max) DNS Text field (fast!) File's at site root…" at bounding box center [792, 307] width 310 height 21
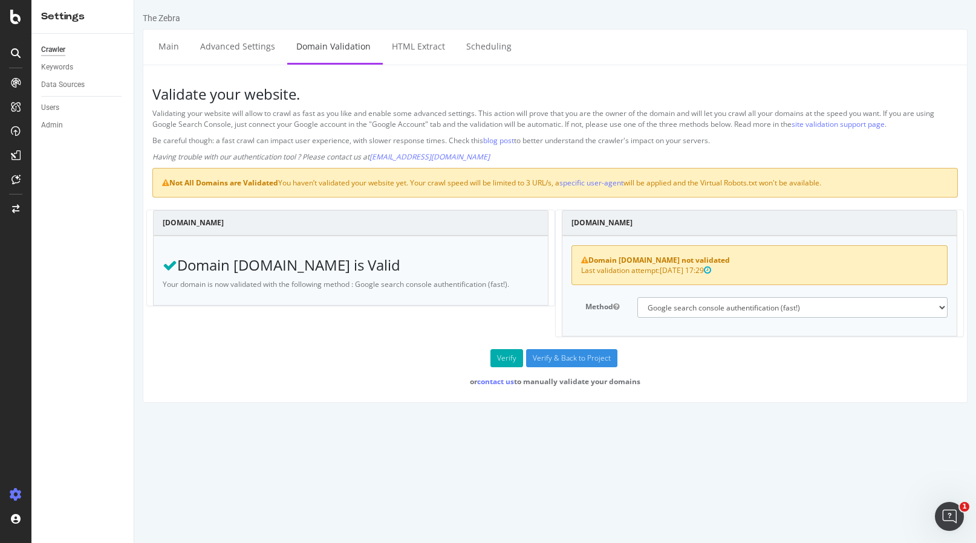
select select "3"
click at [637, 297] on select "No authentication (3 URLs / sec max) DNS Text field (fast!) File's at site root…" at bounding box center [792, 307] width 310 height 21
click at [507, 357] on button "Verify" at bounding box center [506, 358] width 33 height 18
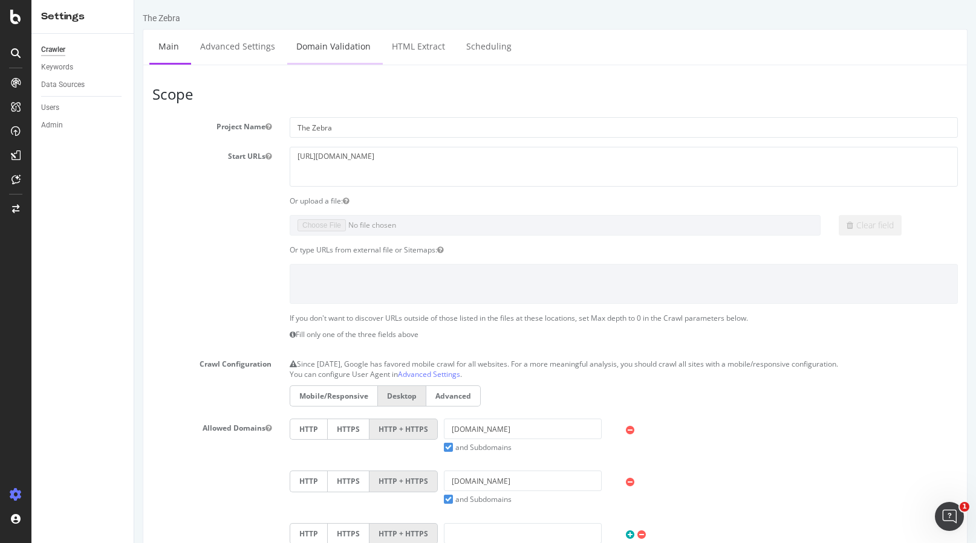
click at [300, 53] on link "Domain Validation" at bounding box center [333, 46] width 92 height 33
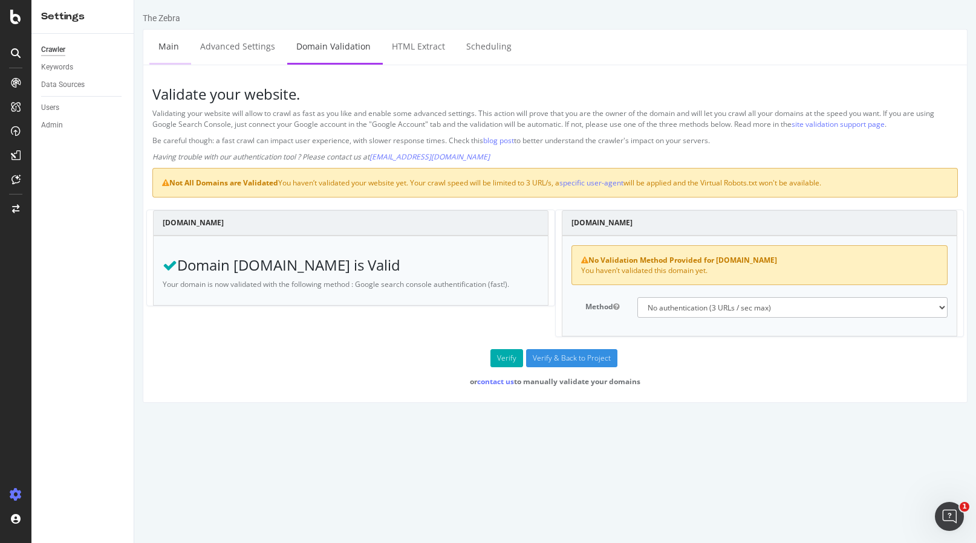
click at [166, 44] on link "Main" at bounding box center [168, 46] width 39 height 33
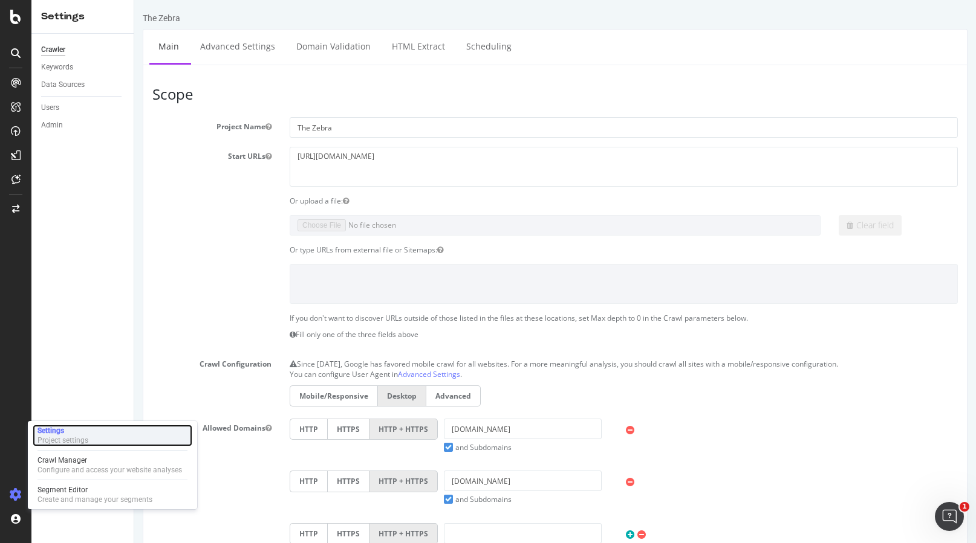
click at [52, 439] on div "Project settings" at bounding box center [62, 441] width 51 height 10
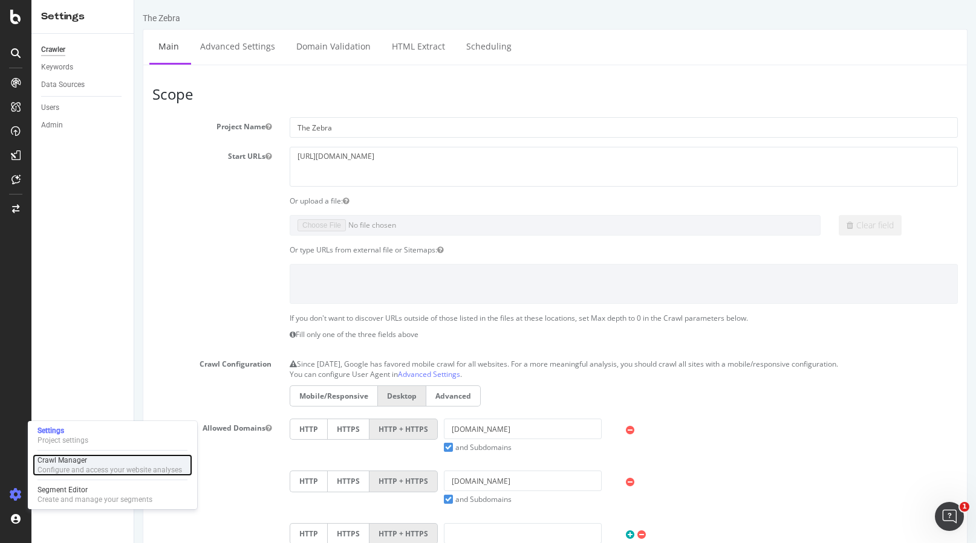
click at [96, 462] on div "Crawl Manager" at bounding box center [109, 461] width 144 height 10
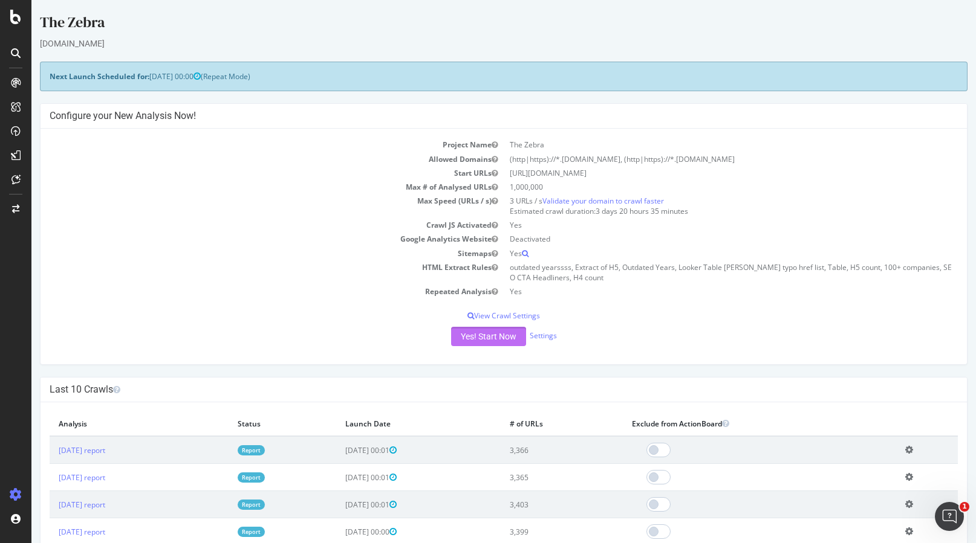
click at [491, 338] on button "Yes! Start Now" at bounding box center [488, 336] width 75 height 19
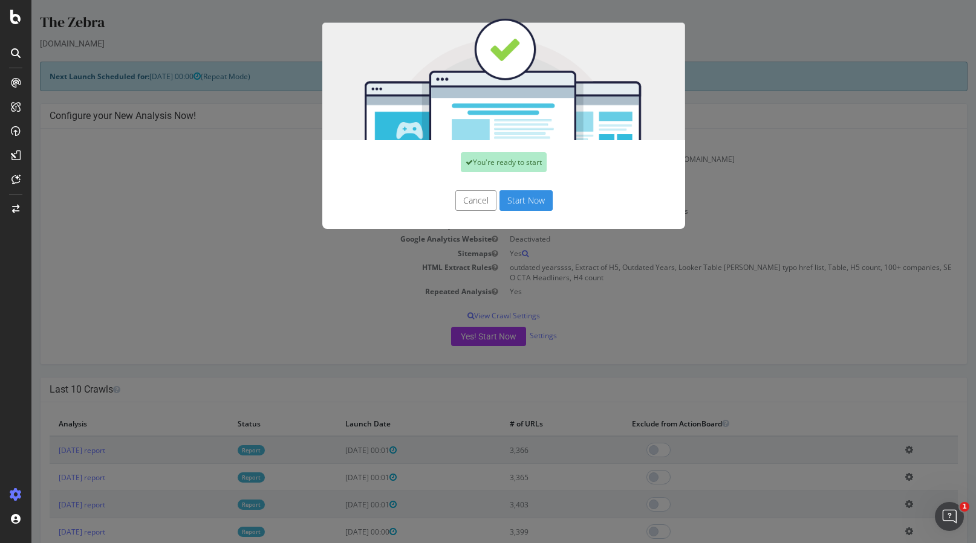
click at [519, 199] on button "Start Now" at bounding box center [525, 200] width 53 height 21
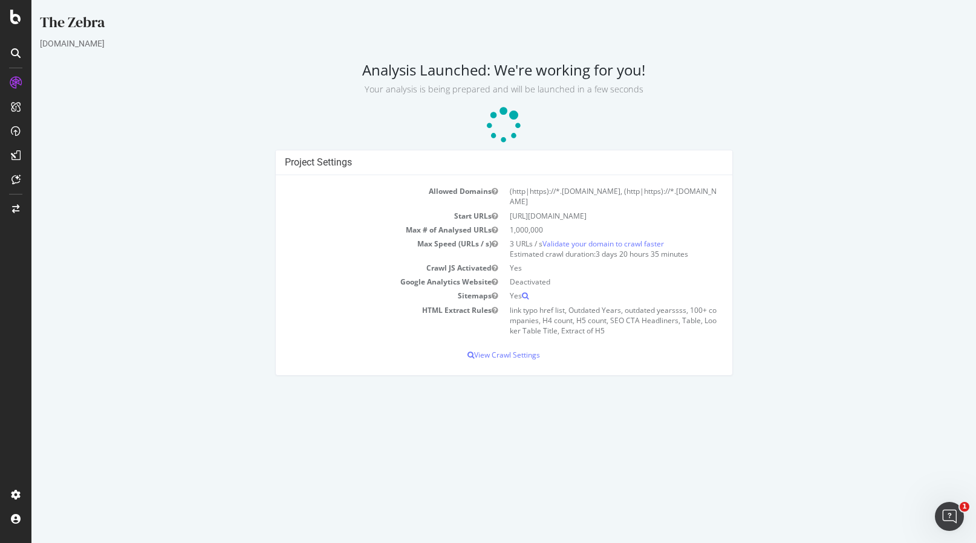
click at [535, 94] on small "Your analysis is being prepared and will be launched in a few seconds" at bounding box center [504, 88] width 279 height 11
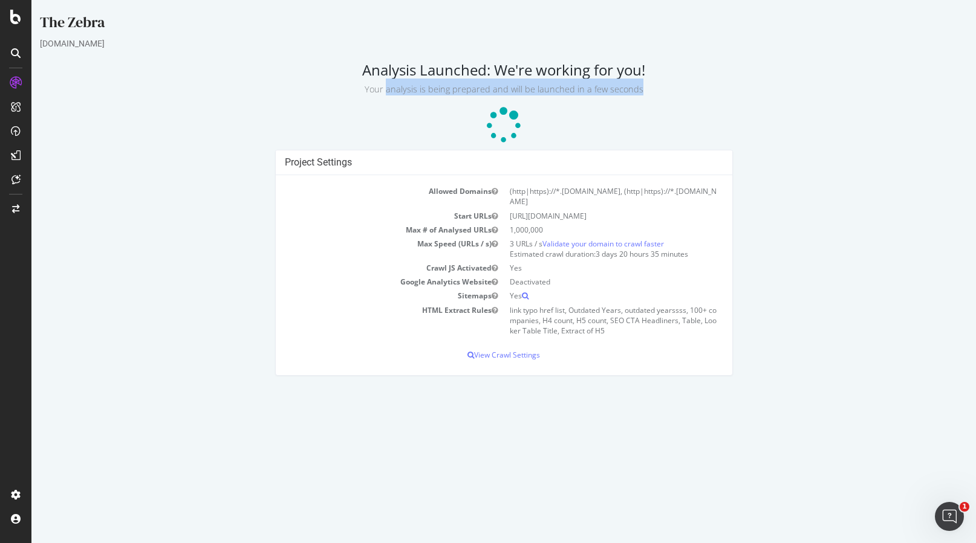
click at [533, 244] on td "3 URLs / s Validate your domain to crawl faster Estimated crawl duration: 3 day…" at bounding box center [613, 249] width 219 height 24
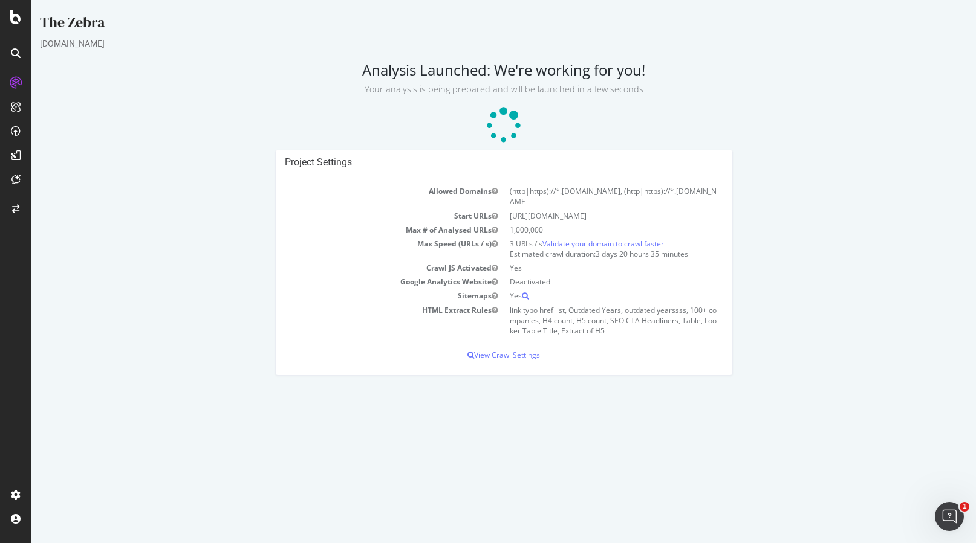
click at [533, 244] on td "3 URLs / s Validate your domain to crawl faster Estimated crawl duration: 3 day…" at bounding box center [613, 249] width 219 height 24
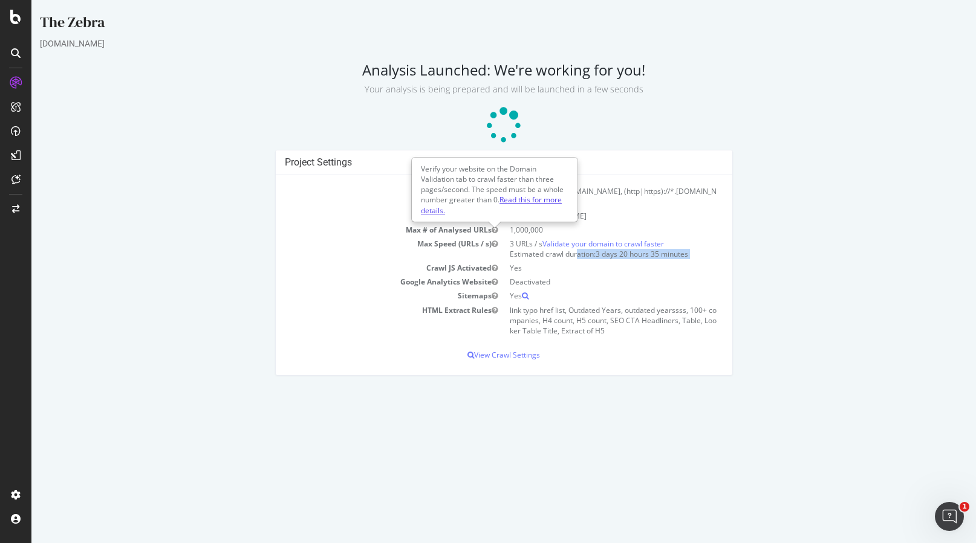
click at [528, 197] on link "Read this for more details." at bounding box center [491, 205] width 141 height 21
click at [576, 242] on td "3 URLs / s Validate your domain to crawl faster Estimated crawl duration: 3 day…" at bounding box center [613, 249] width 219 height 24
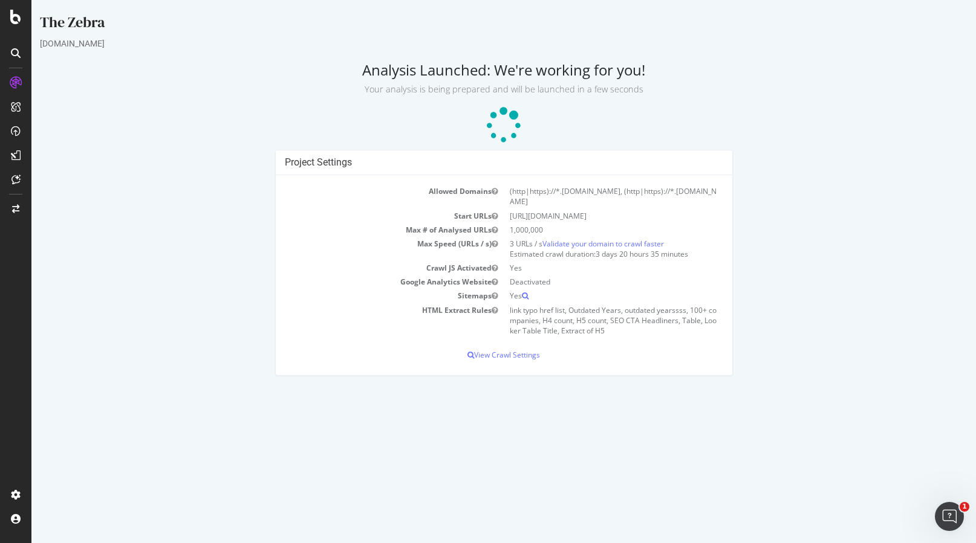
click at [576, 242] on td "3 URLs / s Validate your domain to crawl faster Estimated crawl duration: 3 day…" at bounding box center [613, 249] width 219 height 24
click at [612, 249] on span "3 days 20 hours 35 minutes" at bounding box center [641, 254] width 92 height 10
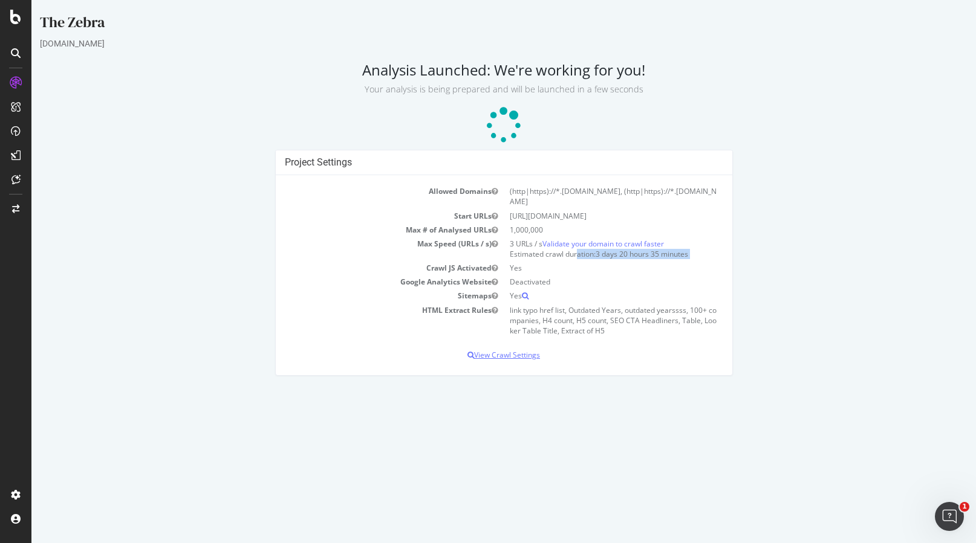
click at [496, 350] on p "View Crawl Settings" at bounding box center [504, 355] width 438 height 10
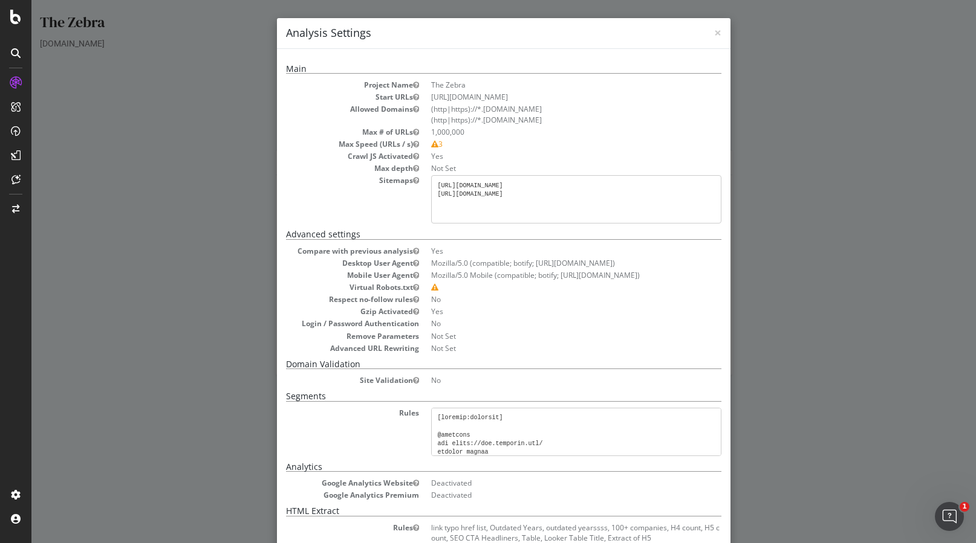
click at [723, 38] on div "× Close Analysis Settings" at bounding box center [503, 33] width 453 height 31
click at [719, 30] on span "×" at bounding box center [717, 32] width 7 height 17
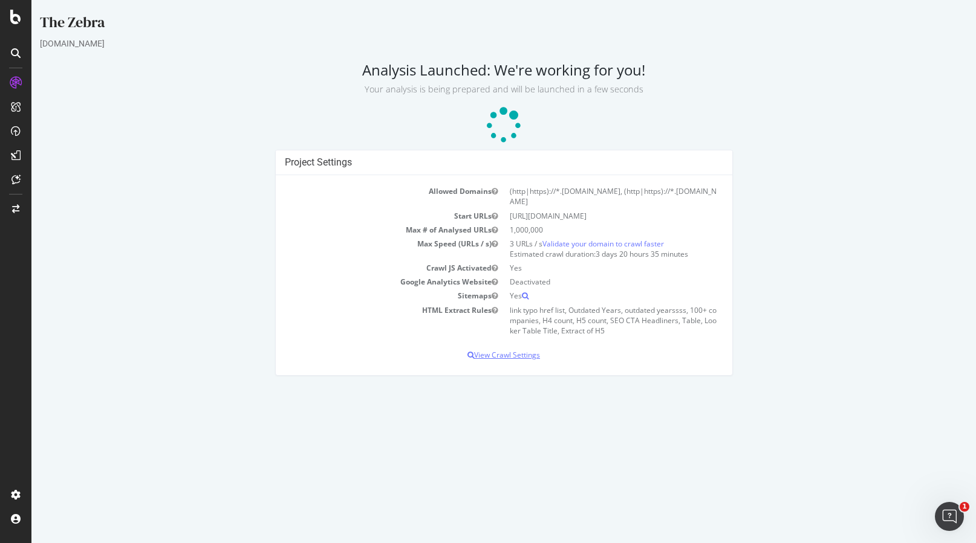
click at [488, 350] on p "View Crawl Settings" at bounding box center [504, 355] width 438 height 10
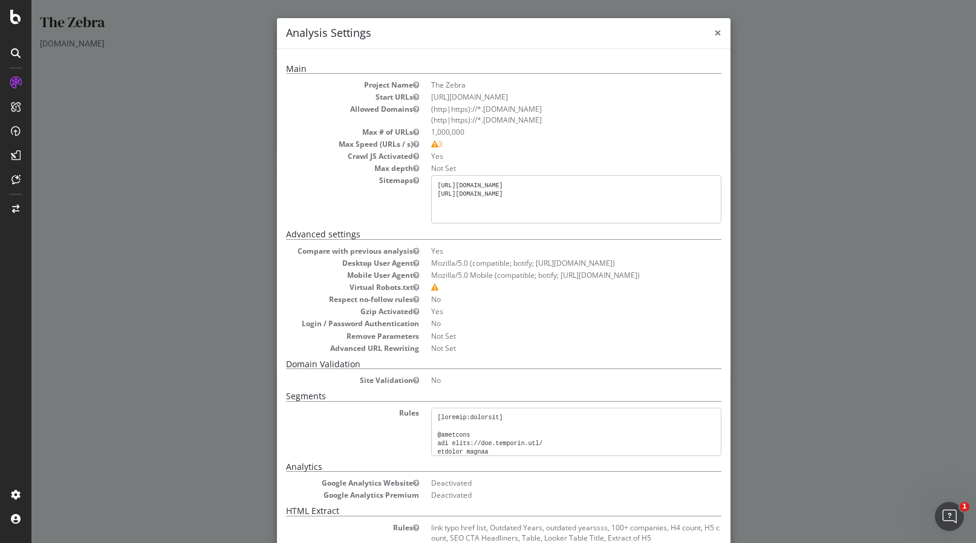
click at [715, 32] on span "×" at bounding box center [717, 32] width 7 height 17
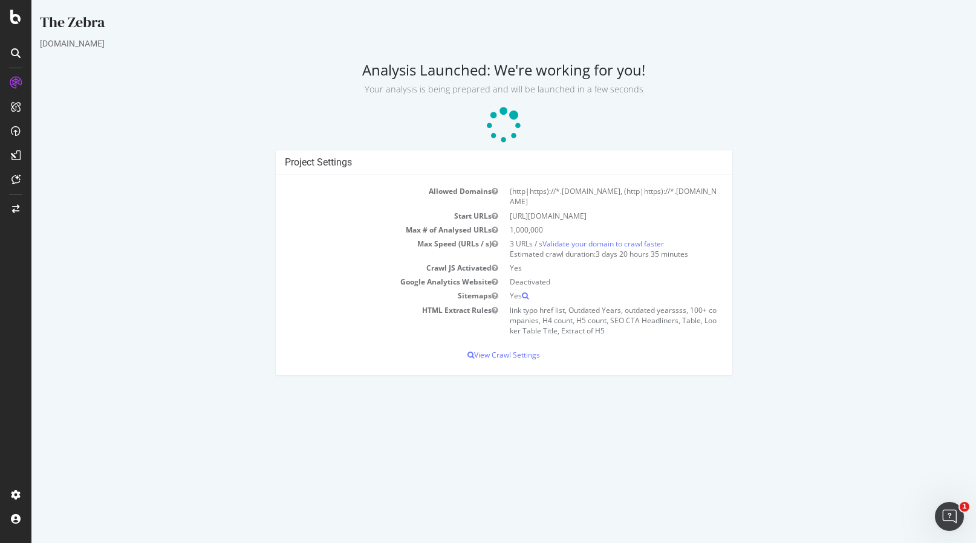
click at [619, 249] on span "3 days 20 hours 35 minutes" at bounding box center [641, 254] width 92 height 10
click at [632, 249] on span "3 days 20 hours 35 minutes" at bounding box center [641, 254] width 92 height 10
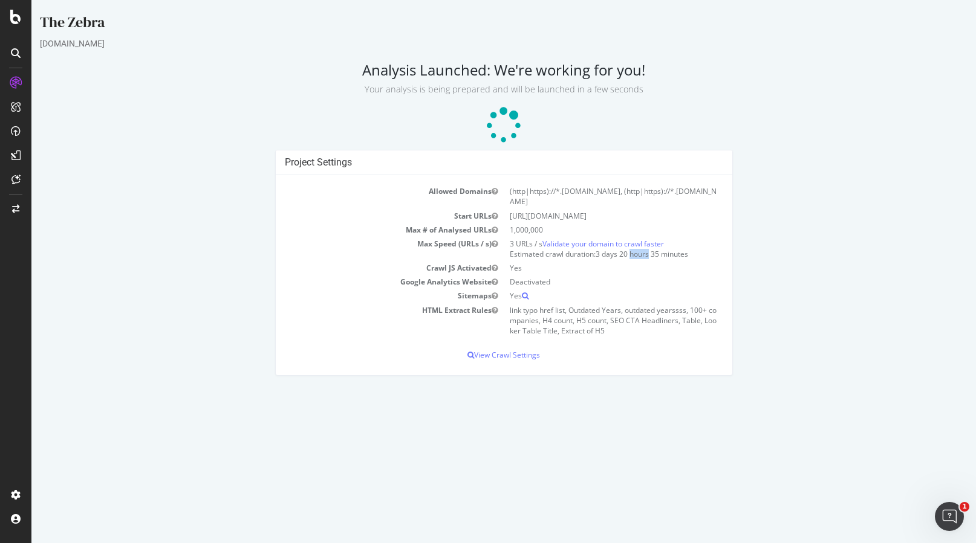
click at [632, 249] on span "3 days 20 hours 35 minutes" at bounding box center [641, 254] width 92 height 10
click at [566, 239] on link "Validate your domain to crawl faster" at bounding box center [603, 244] width 122 height 10
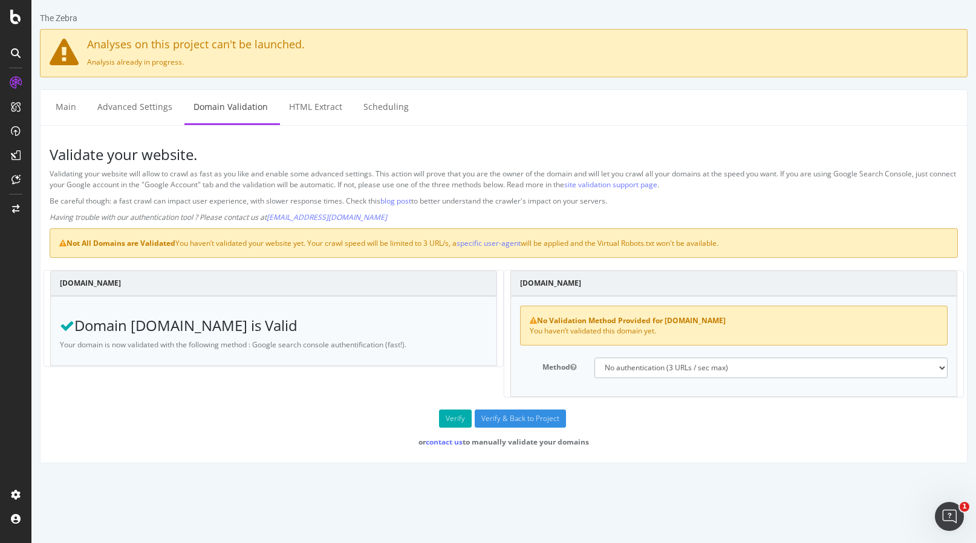
click at [641, 363] on select "No authentication (3 URLs / sec max) DNS Text field (fast!) File's at site root…" at bounding box center [770, 368] width 353 height 21
click at [594, 358] on select "No authentication (3 URLs / sec max) DNS Text field (fast!) File's at site root…" at bounding box center [770, 368] width 353 height 21
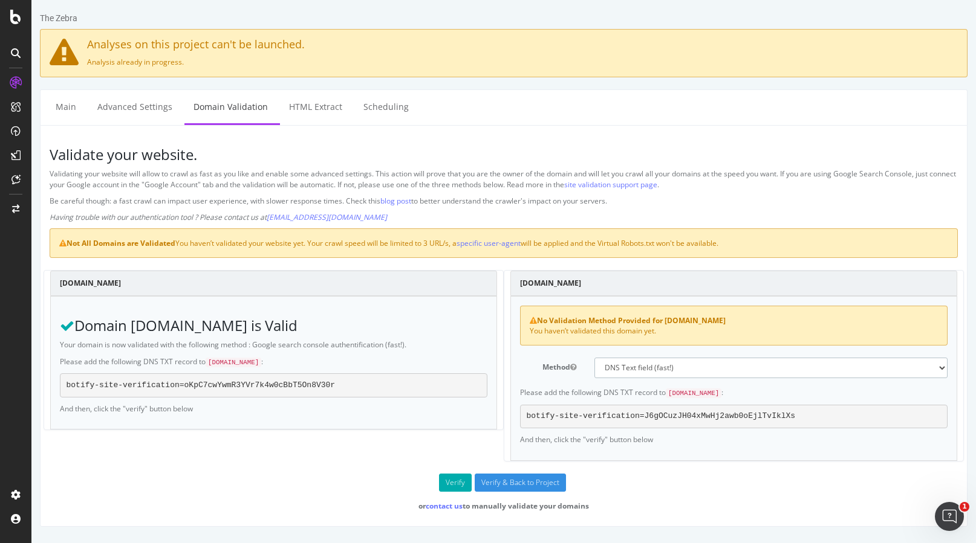
click at [666, 368] on select "No authentication (3 URLs / sec max) DNS Text field (fast!) File's at site root…" at bounding box center [770, 368] width 353 height 21
click at [594, 358] on select "No authentication (3 URLs / sec max) DNS Text field (fast!) File's at site root…" at bounding box center [770, 368] width 353 height 21
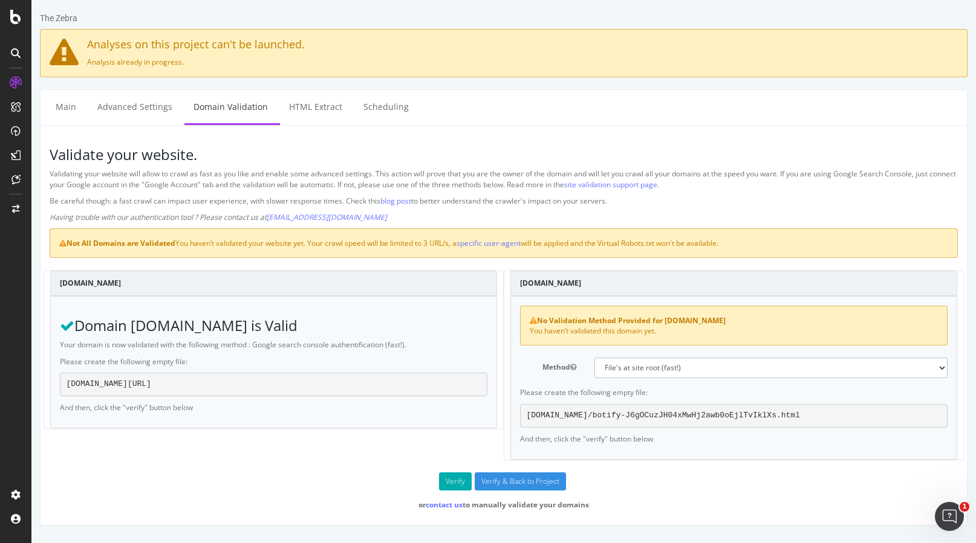
click at [656, 364] on select "No authentication (3 URLs / sec max) DNS Text field (fast!) File's at site root…" at bounding box center [770, 368] width 353 height 21
click at [594, 358] on select "No authentication (3 URLs / sec max) DNS Text field (fast!) File's at site root…" at bounding box center [770, 368] width 353 height 21
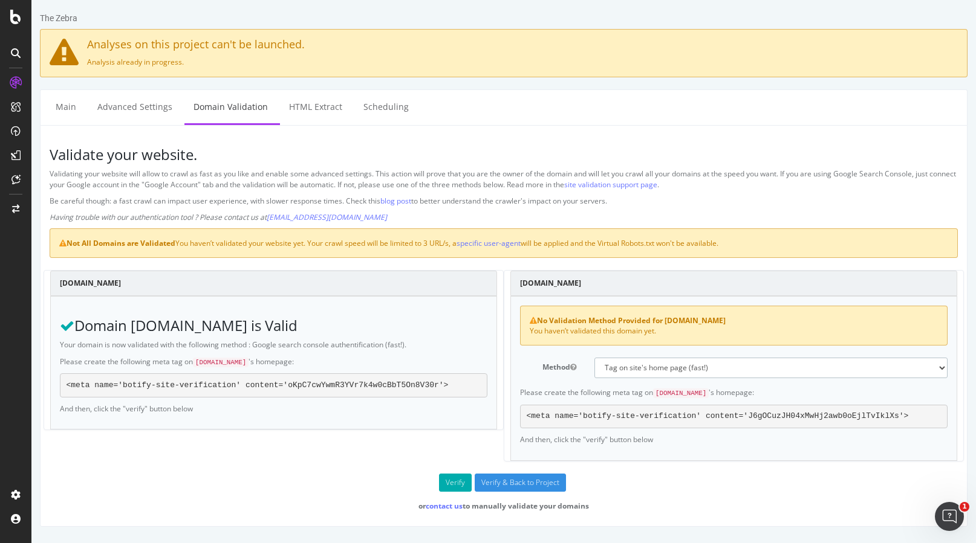
click at [662, 368] on select "No authentication (3 URLs / sec max) DNS Text field (fast!) File's at site root…" at bounding box center [770, 368] width 353 height 21
click at [594, 358] on select "No authentication (3 URLs / sec max) DNS Text field (fast!) File's at site root…" at bounding box center [770, 368] width 353 height 21
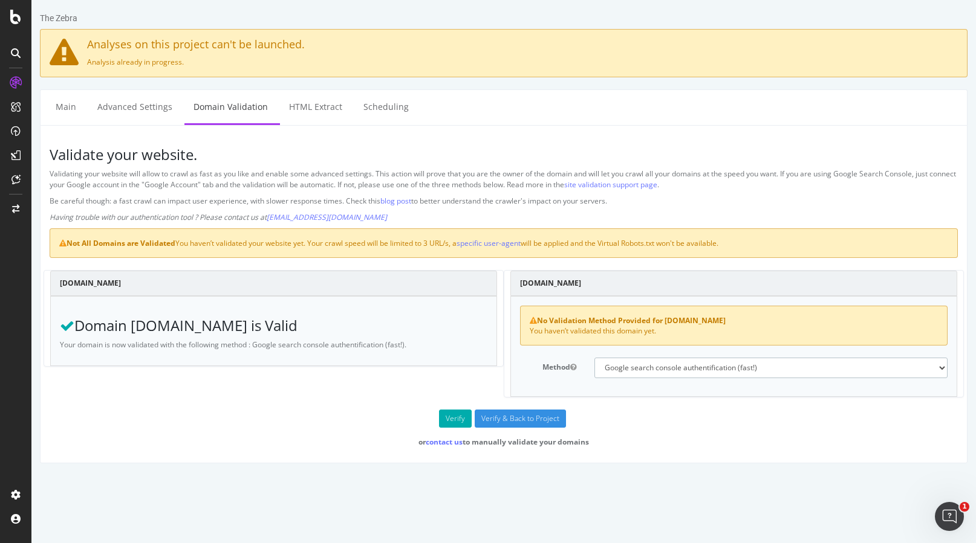
click at [649, 368] on select "No authentication (3 URLs / sec max) DNS Text field (fast!) File's at site root…" at bounding box center [770, 368] width 353 height 21
click at [594, 358] on select "No authentication (3 URLs / sec max) DNS Text field (fast!) File's at site root…" at bounding box center [770, 368] width 353 height 21
click at [662, 371] on select "No authentication (3 URLs / sec max) DNS Text field (fast!) File's at site root…" at bounding box center [770, 368] width 353 height 21
select select "5"
click at [594, 358] on select "No authentication (3 URLs / sec max) DNS Text field (fast!) File's at site root…" at bounding box center [770, 368] width 353 height 21
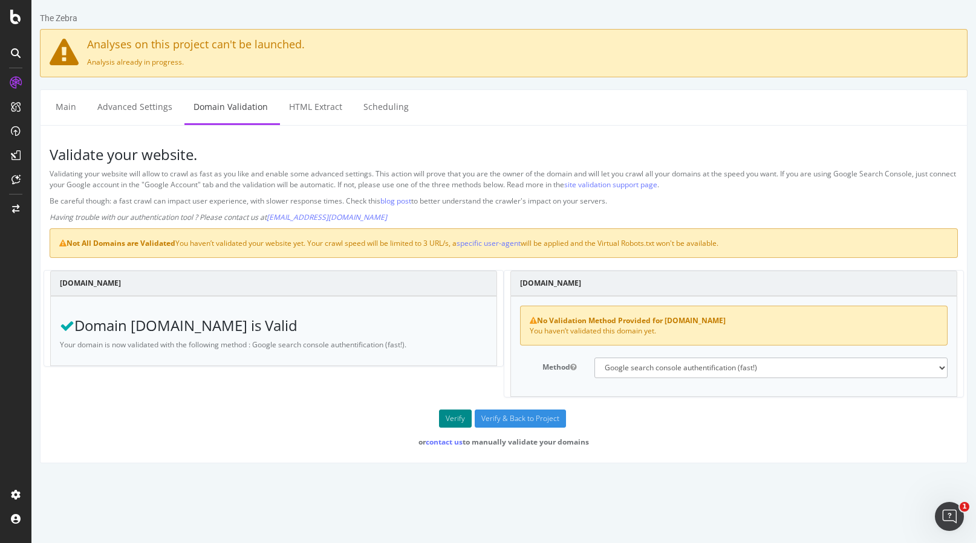
click at [455, 421] on button "Verify" at bounding box center [455, 419] width 33 height 18
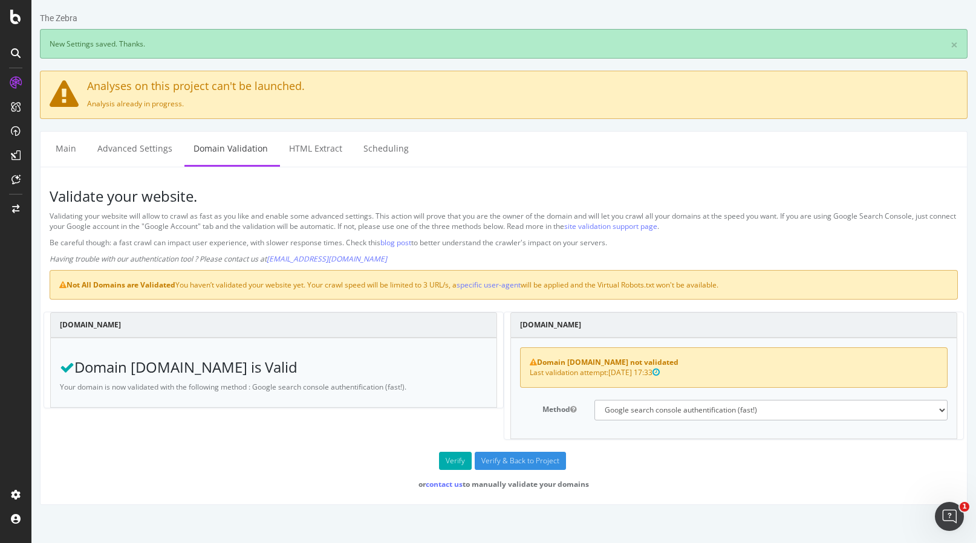
click at [606, 366] on strong "Domain flourish.studio not validated" at bounding box center [604, 362] width 149 height 10
click at [591, 378] on div "Domain flourish.studio not validated Last validation attempt: 2025-09-11 17:33" at bounding box center [733, 368] width 427 height 40
click at [412, 285] on div "Not All Domains are Validated You haven’t validated your website yet. Your craw…" at bounding box center [504, 285] width 908 height 30
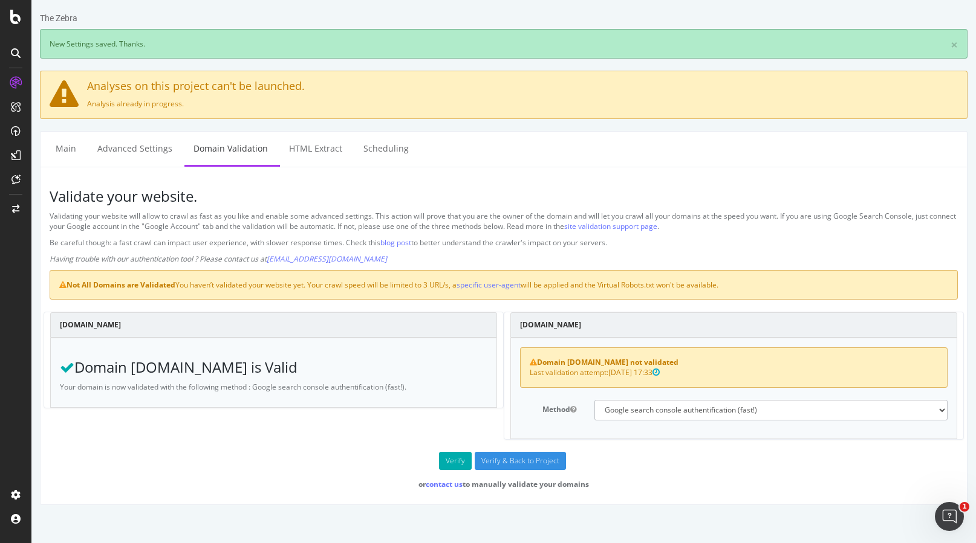
click at [412, 285] on div "Not All Domains are Validated You haven’t validated your website yet. Your craw…" at bounding box center [504, 285] width 908 height 30
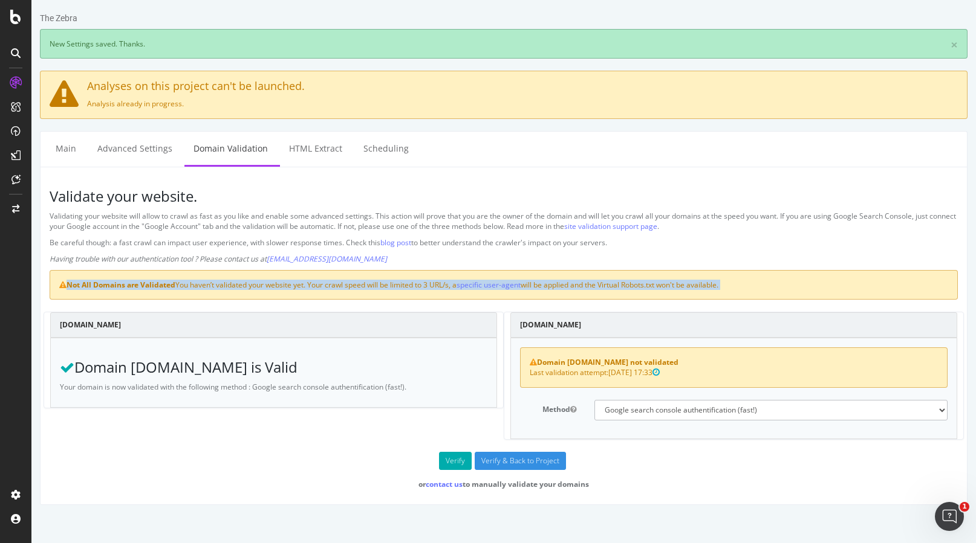
click at [384, 290] on div "Not All Domains are Validated You haven’t validated your website yet. Your craw…" at bounding box center [504, 285] width 908 height 30
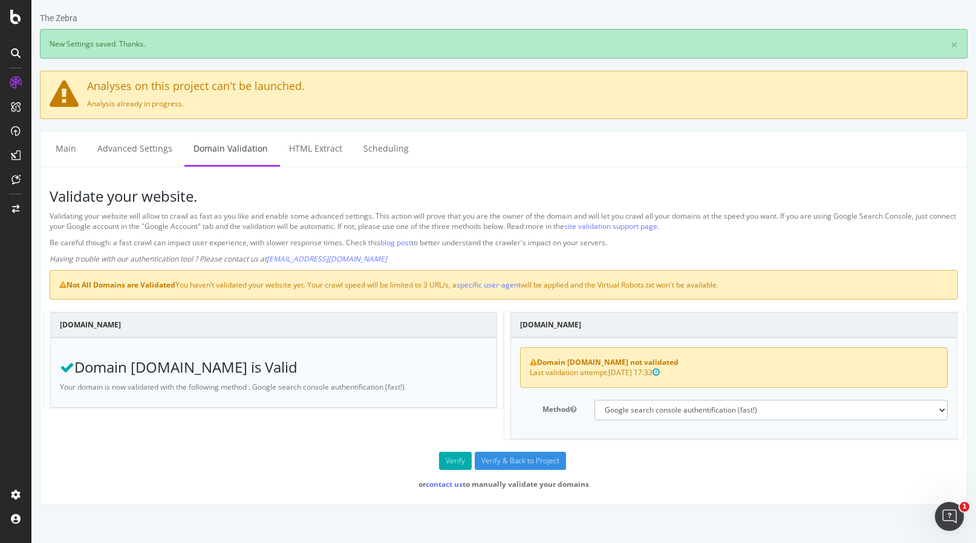
click at [689, 406] on select "No authentication (3 URLs / sec max) DNS Text field (fast!) File's at site root…" at bounding box center [770, 410] width 353 height 21
click at [594, 400] on select "No authentication (3 URLs / sec max) DNS Text field (fast!) File's at site root…" at bounding box center [770, 410] width 353 height 21
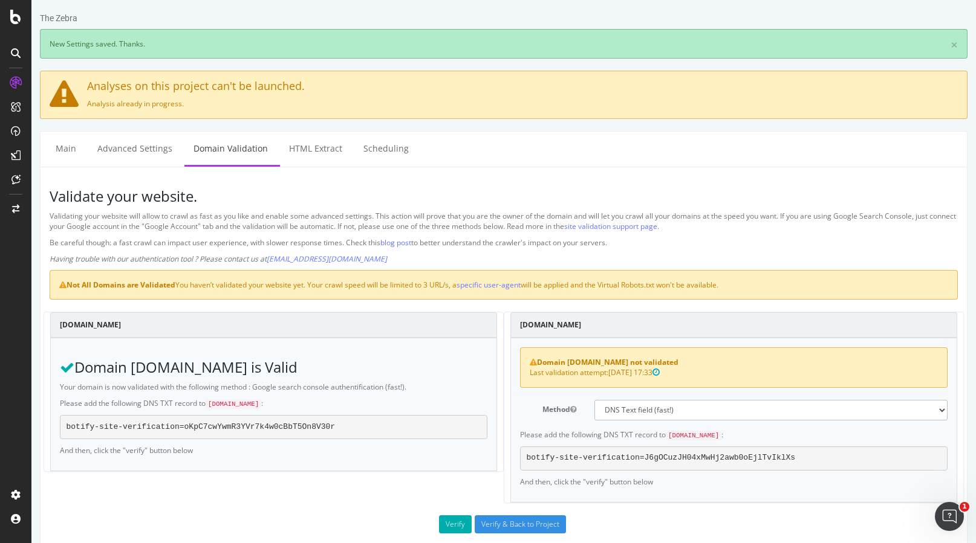
click at [661, 411] on select "No authentication (3 URLs / sec max) DNS Text field (fast!) File's at site root…" at bounding box center [770, 410] width 353 height 21
select select "5"
click at [594, 400] on select "No authentication (3 URLs / sec max) DNS Text field (fast!) File's at site root…" at bounding box center [770, 410] width 353 height 21
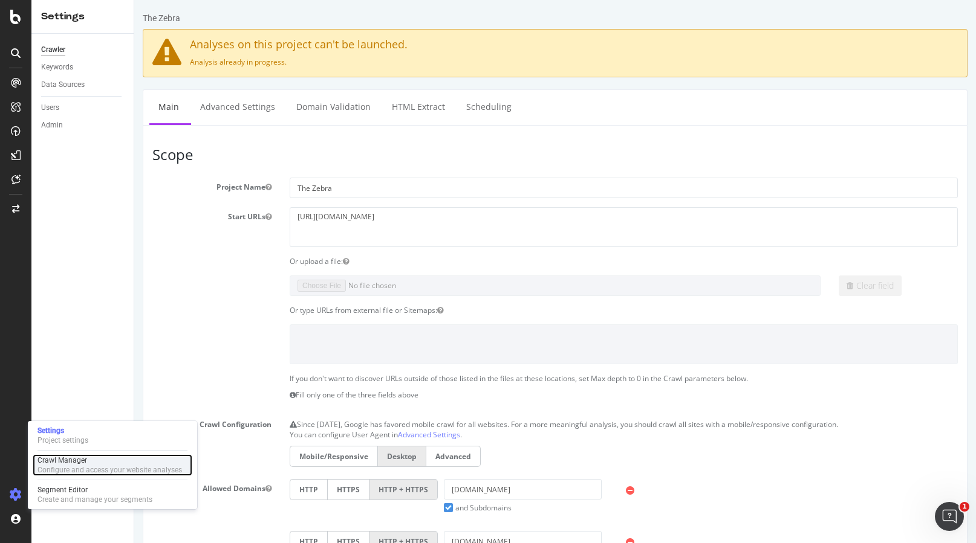
click at [63, 459] on div "Crawl Manager" at bounding box center [109, 461] width 144 height 10
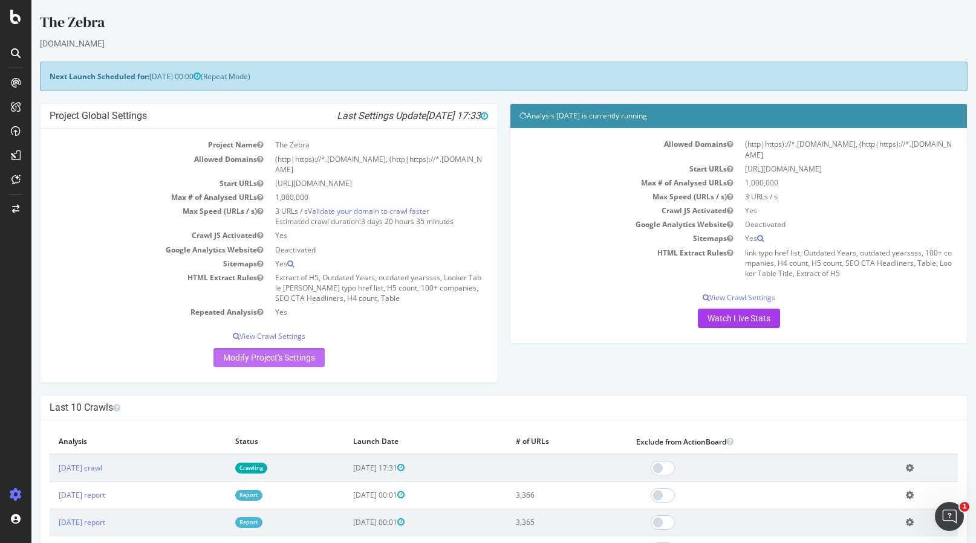
click at [300, 353] on link "Modify Project's Settings" at bounding box center [268, 357] width 111 height 19
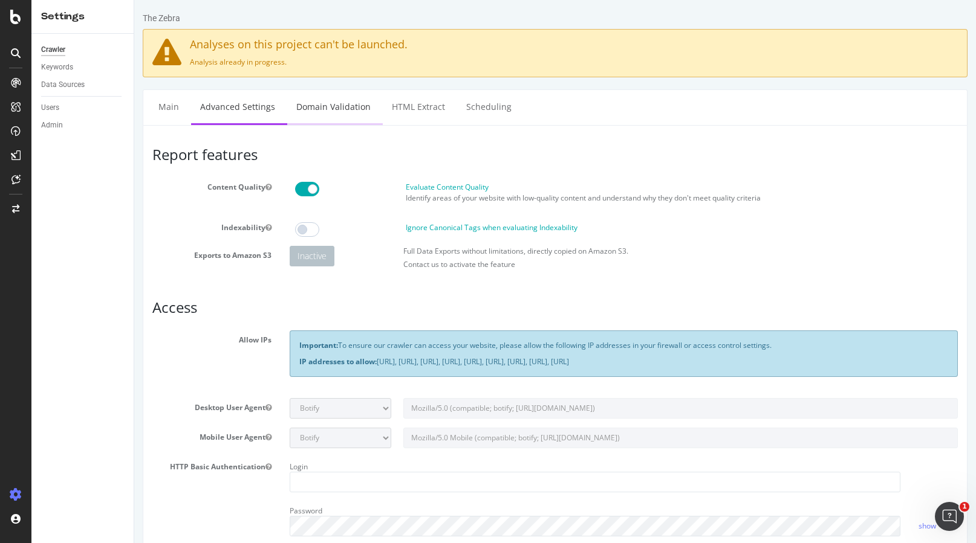
click at [330, 115] on link "Domain Validation" at bounding box center [333, 106] width 92 height 33
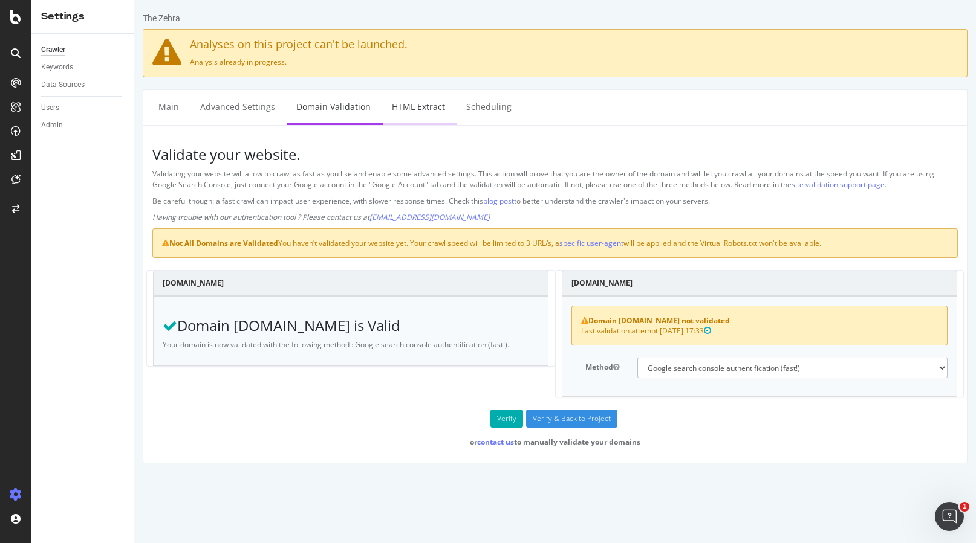
click at [393, 102] on link "HTML Extract" at bounding box center [418, 106] width 71 height 33
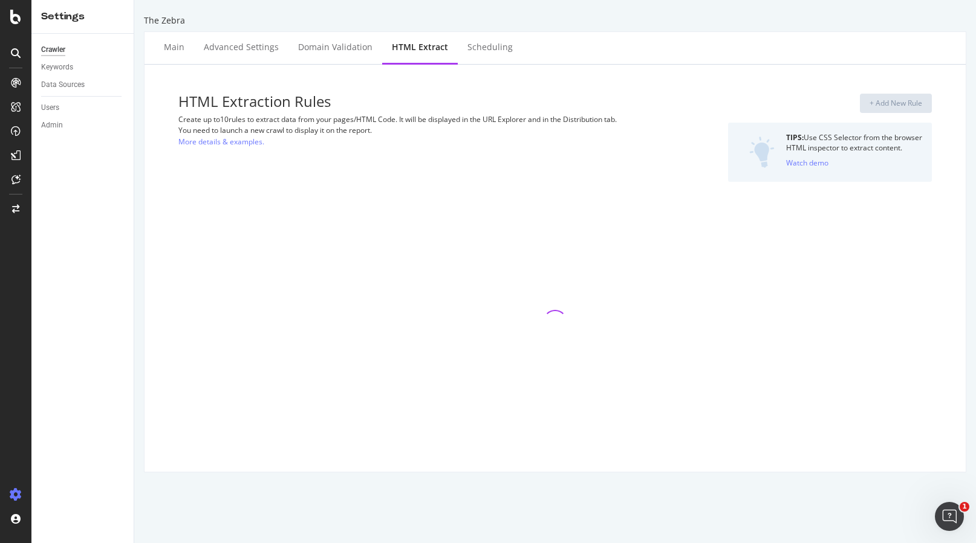
select select "list"
select select "count"
select select "list"
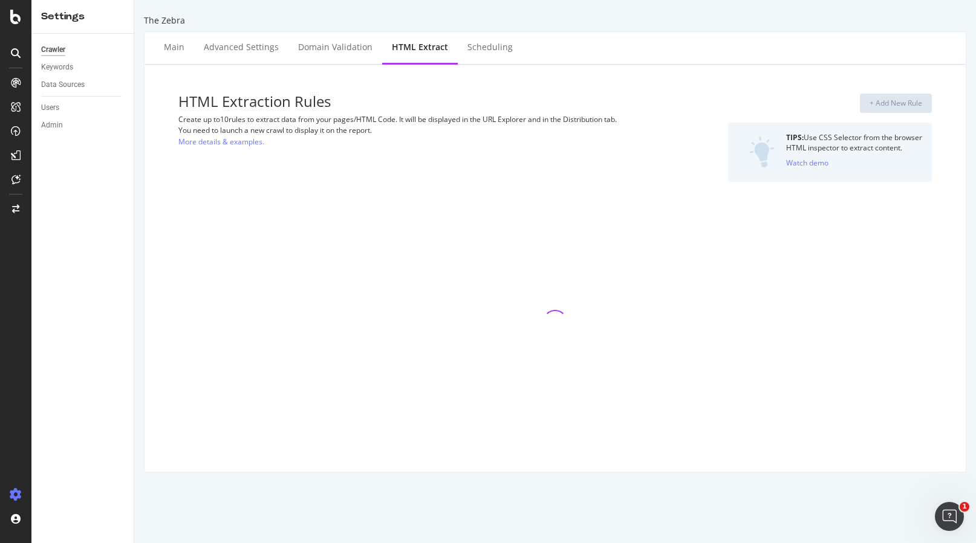
select select "count"
select select "list"
select select "count"
select select "list"
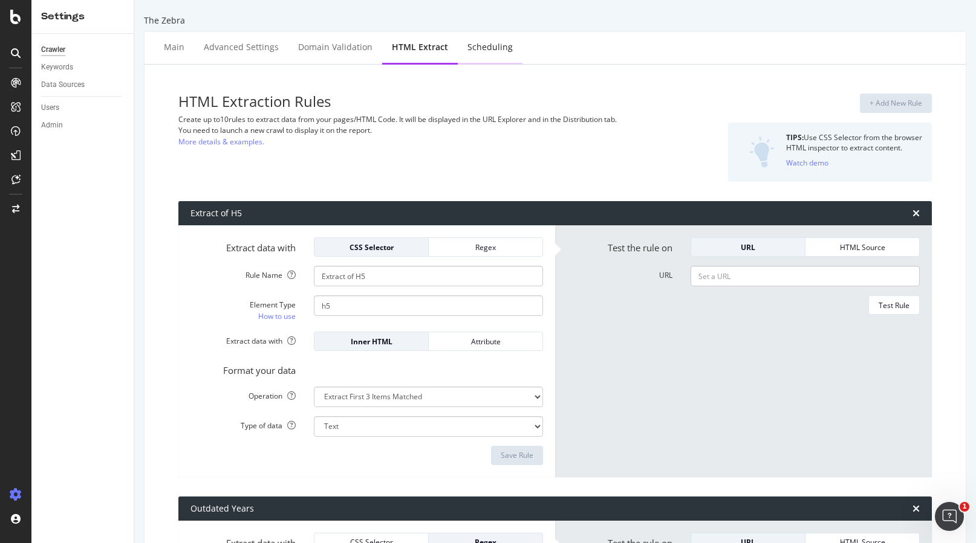
click at [484, 51] on div "Scheduling" at bounding box center [489, 47] width 45 height 12
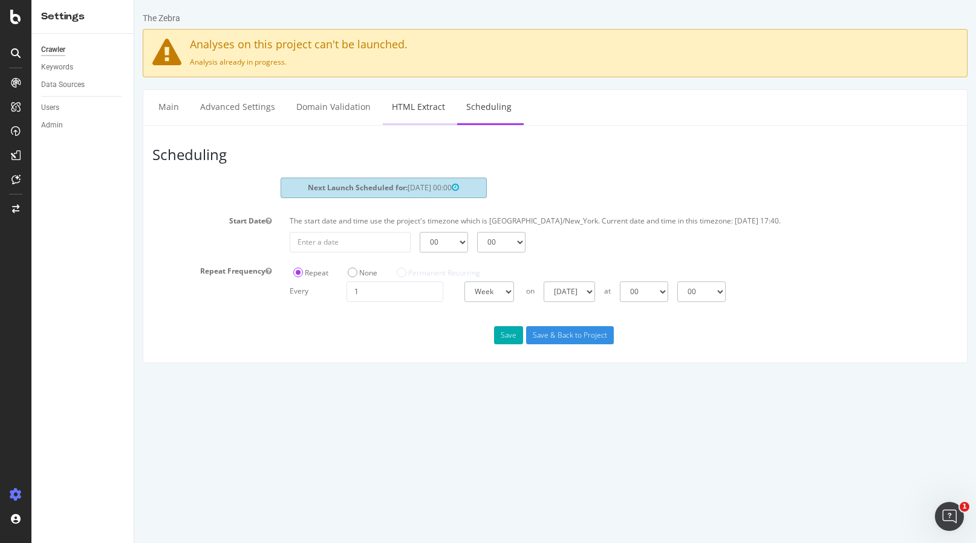
click at [418, 110] on link "HTML Extract" at bounding box center [418, 106] width 71 height 33
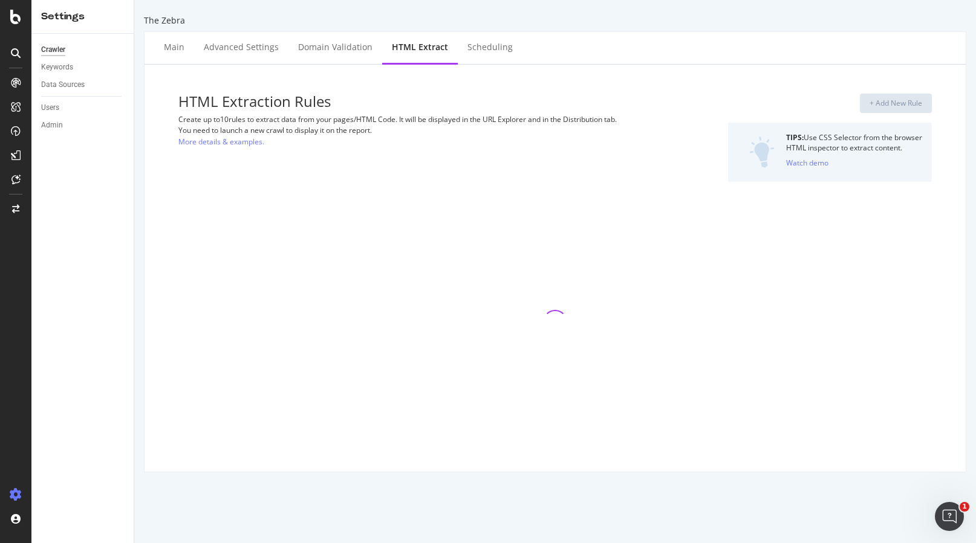
select select "list"
select select "count"
select select "list"
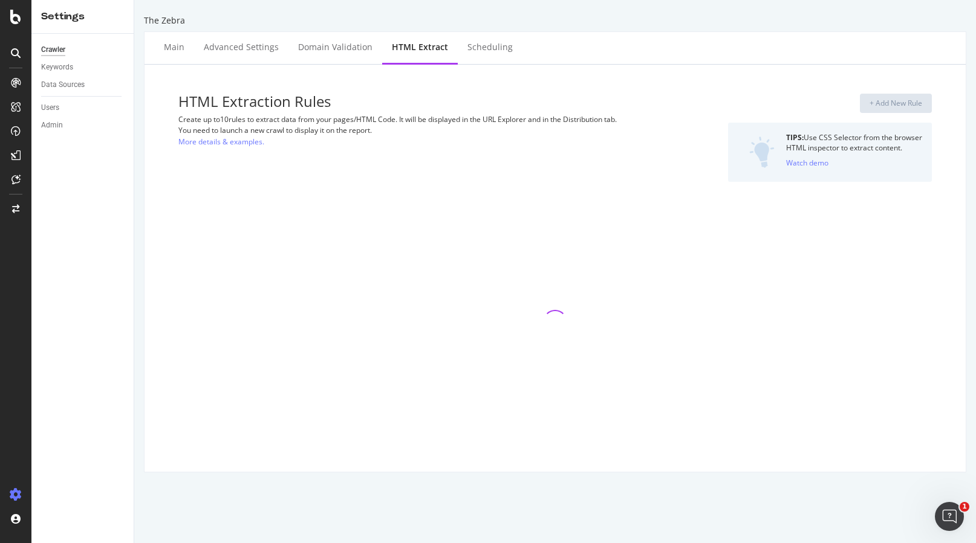
select select "count"
select select "list"
select select "count"
select select "list"
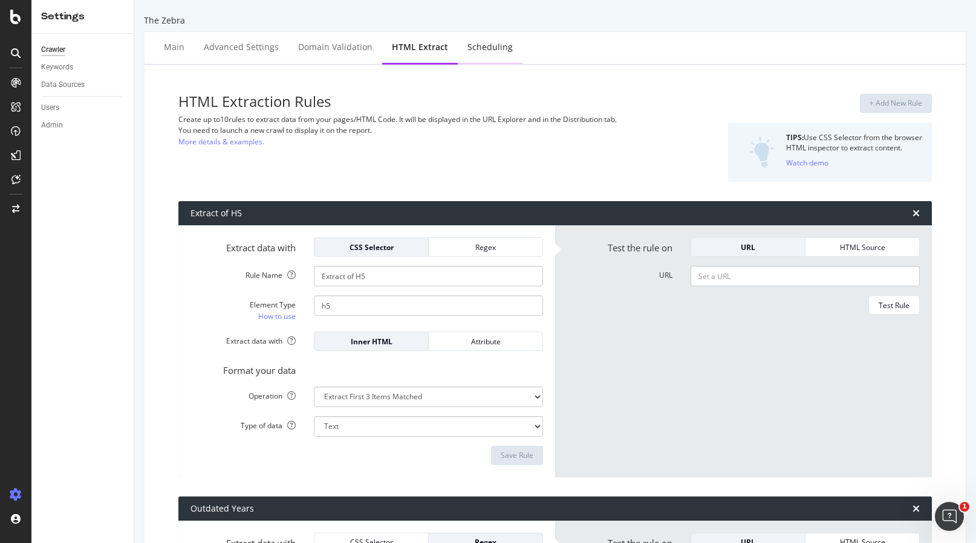
click at [479, 46] on div "Scheduling" at bounding box center [489, 47] width 45 height 12
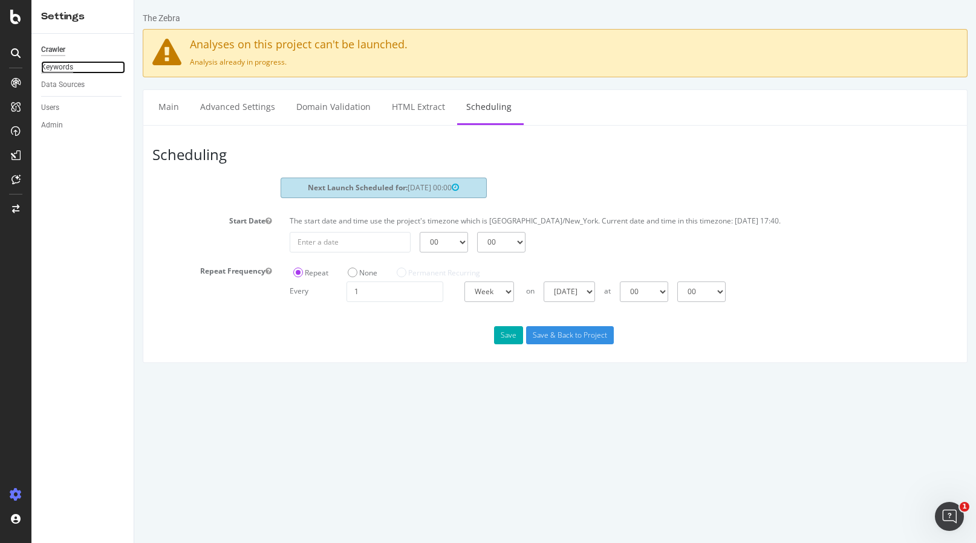
click at [60, 66] on div "Keywords" at bounding box center [57, 67] width 32 height 13
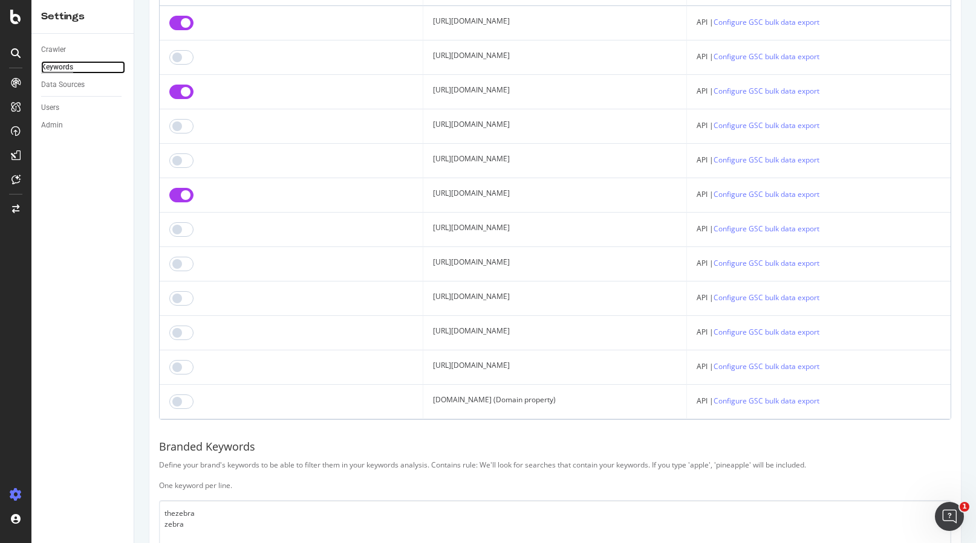
scroll to position [2, 0]
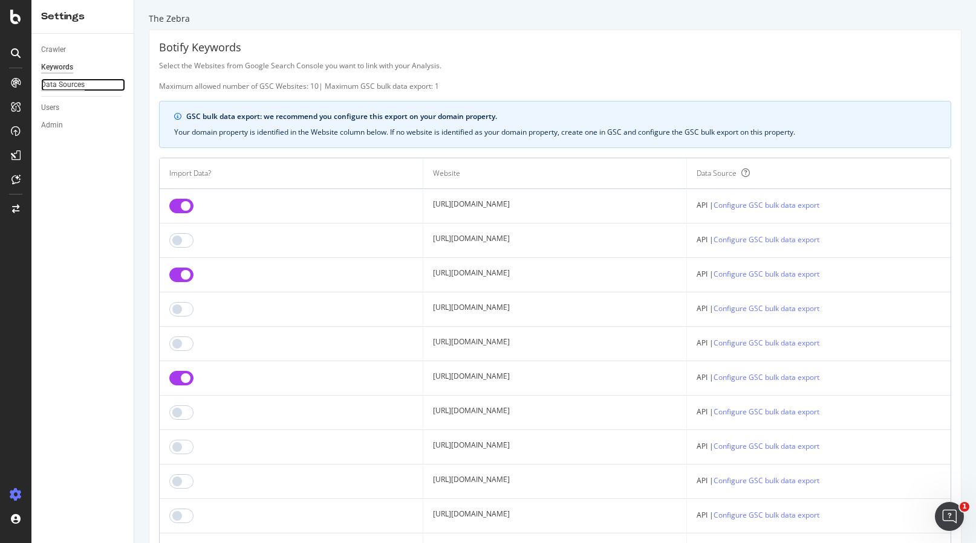
click at [59, 84] on div "Data Sources" at bounding box center [63, 85] width 44 height 13
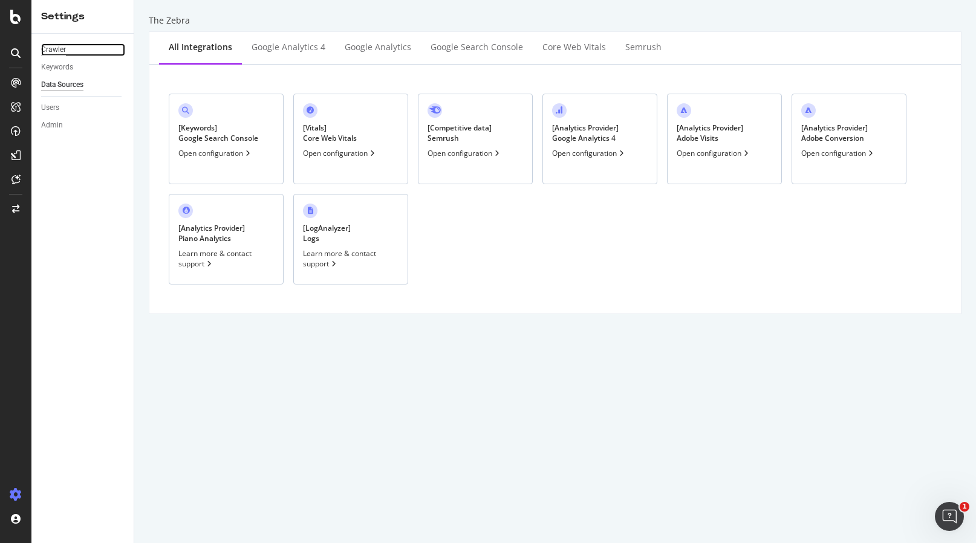
click at [60, 48] on div "Crawler" at bounding box center [53, 50] width 25 height 13
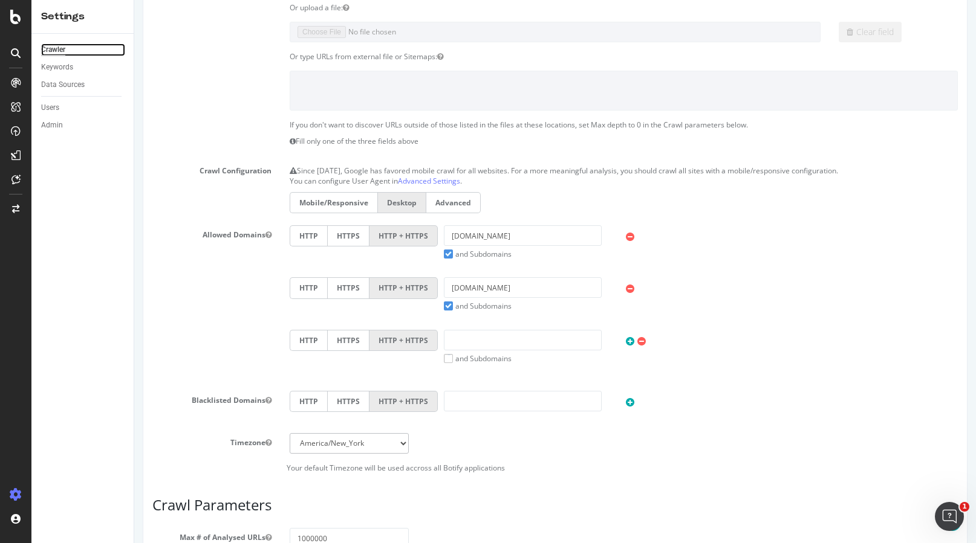
scroll to position [261, 0]
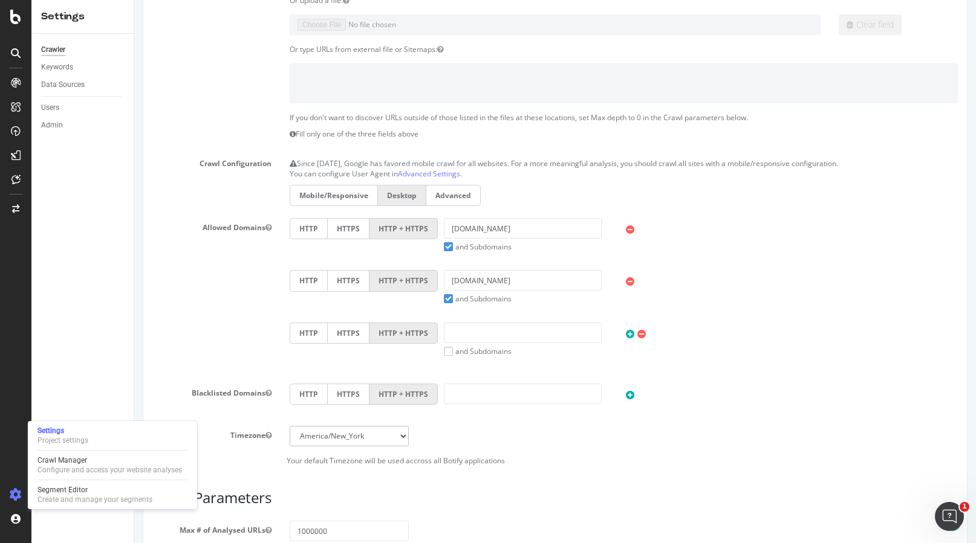
click at [678, 291] on div "HTTP HTTPS HTTP + HTTPS flourish.studio and Subdomains User Agent: Mobile Deskt…" at bounding box center [624, 287] width 680 height 34
click at [61, 465] on div "Crawl Manager" at bounding box center [109, 461] width 144 height 10
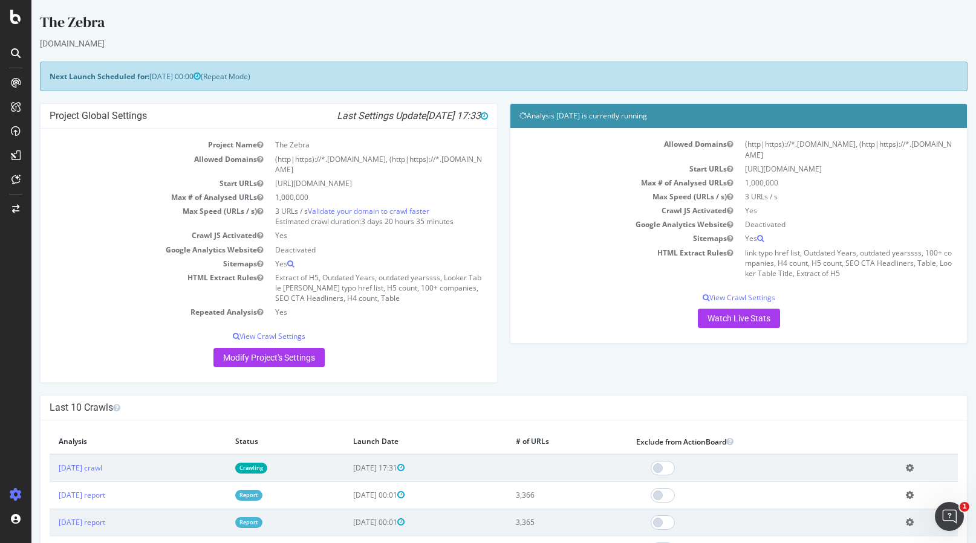
click at [560, 121] on h4 "Analysis [DATE] is currently running" at bounding box center [738, 116] width 438 height 12
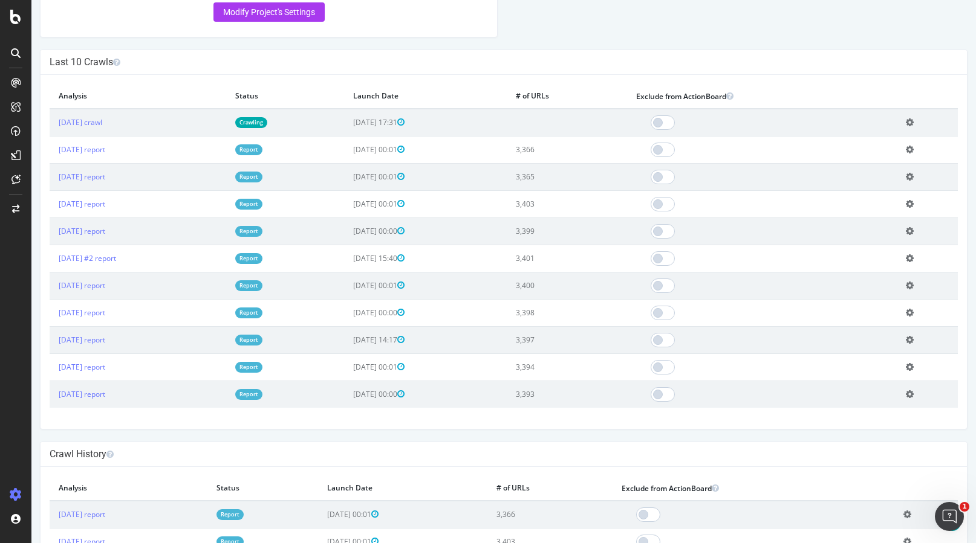
scroll to position [337, 0]
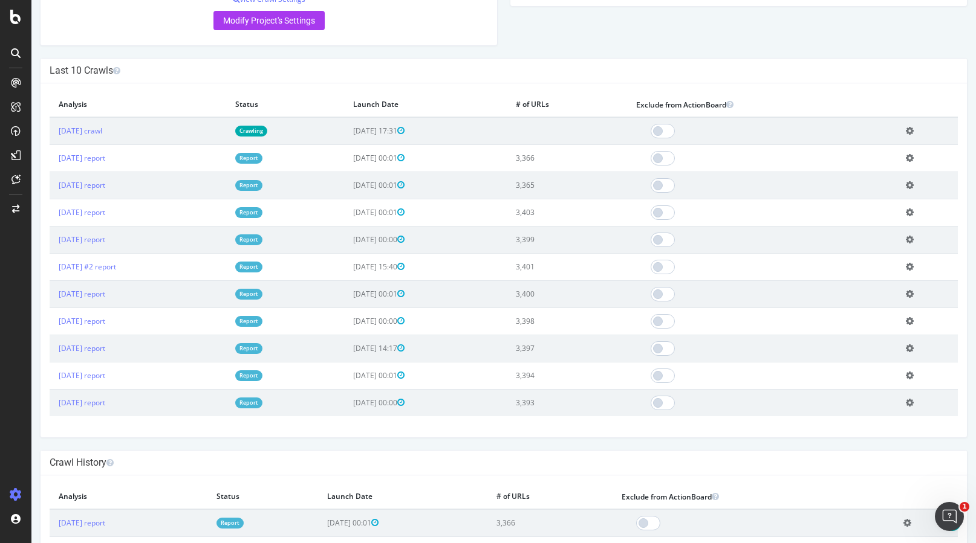
click at [920, 120] on td "Add name Delete analysis" at bounding box center [927, 131] width 61 height 28
click at [913, 126] on icon at bounding box center [910, 130] width 8 height 9
click at [878, 117] on td at bounding box center [762, 131] width 270 height 28
click at [913, 126] on icon at bounding box center [910, 130] width 8 height 9
click at [781, 124] on div at bounding box center [762, 131] width 252 height 15
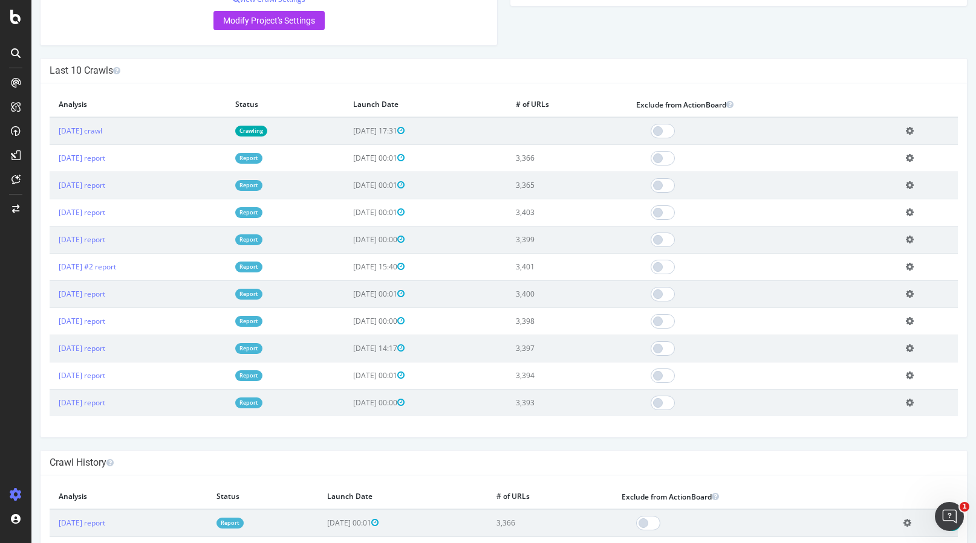
click at [913, 126] on icon at bounding box center [910, 130] width 8 height 9
click at [857, 157] on link "Delete analysis" at bounding box center [865, 165] width 97 height 16
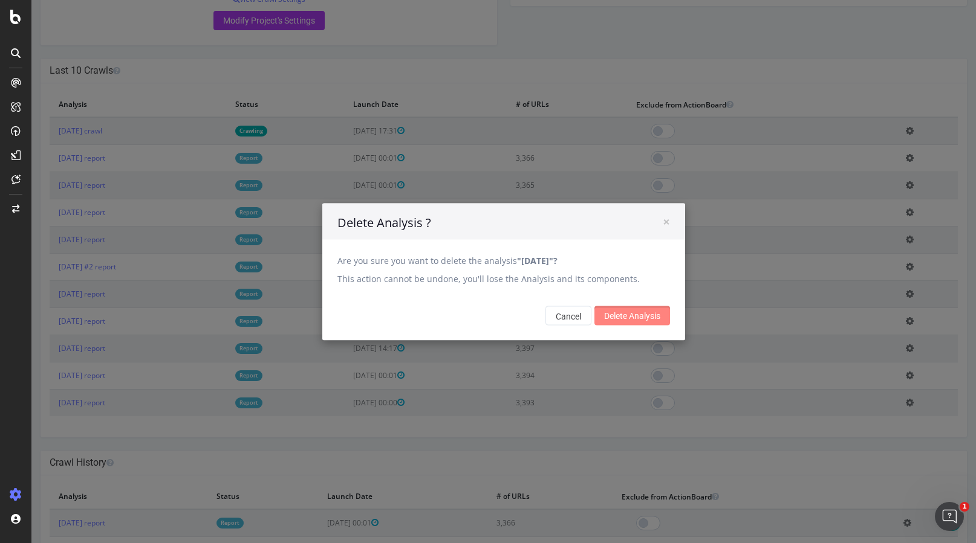
click at [631, 307] on input "Delete Analysis" at bounding box center [632, 315] width 76 height 19
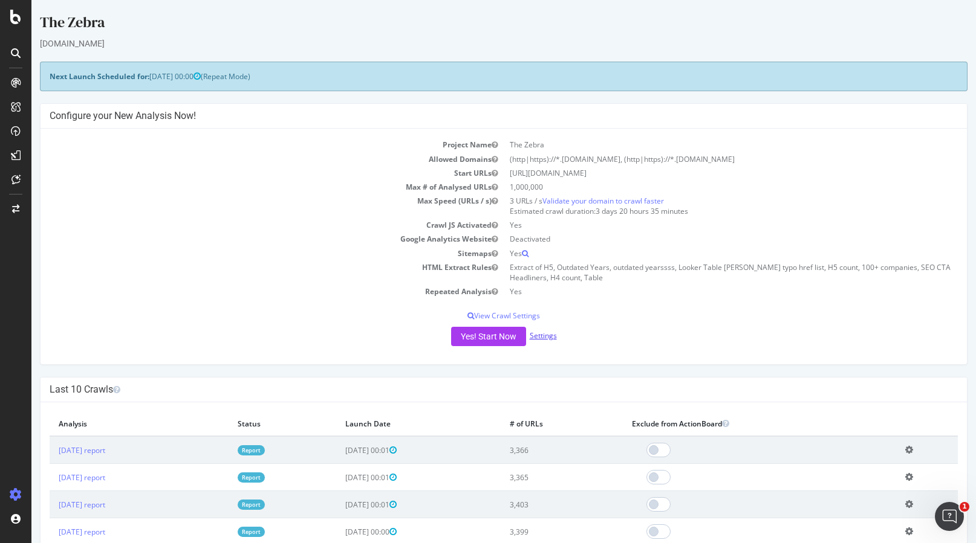
click at [545, 336] on link "Settings" at bounding box center [543, 336] width 27 height 10
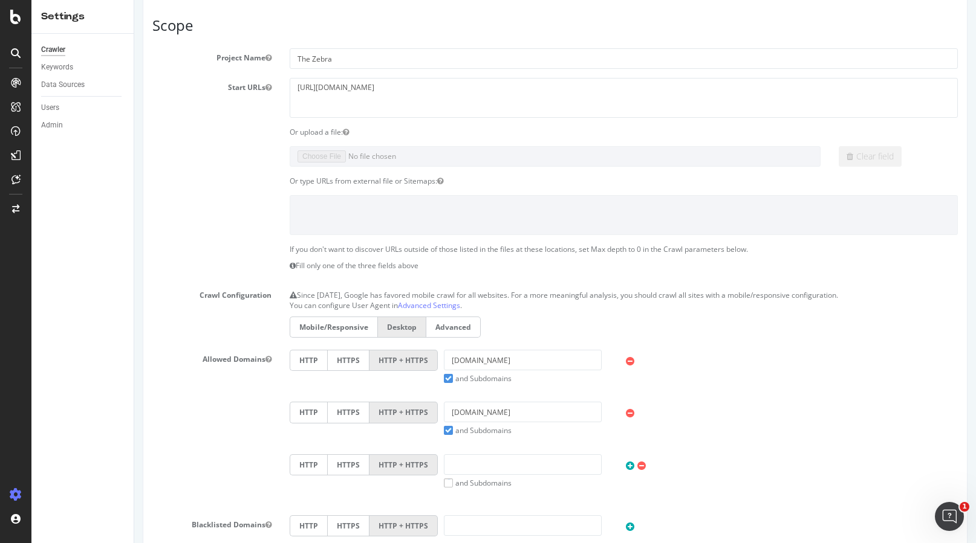
scroll to position [115, 0]
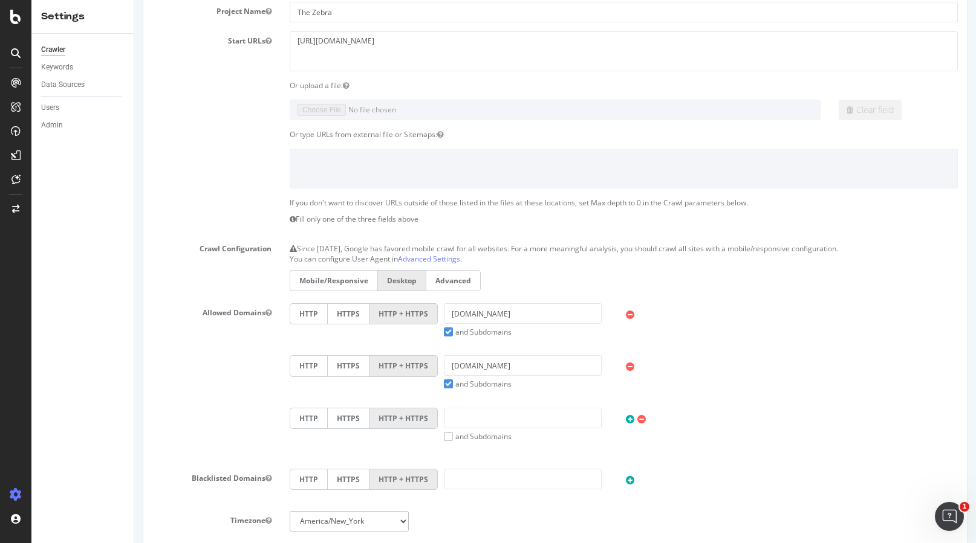
click at [628, 366] on icon at bounding box center [630, 367] width 8 height 10
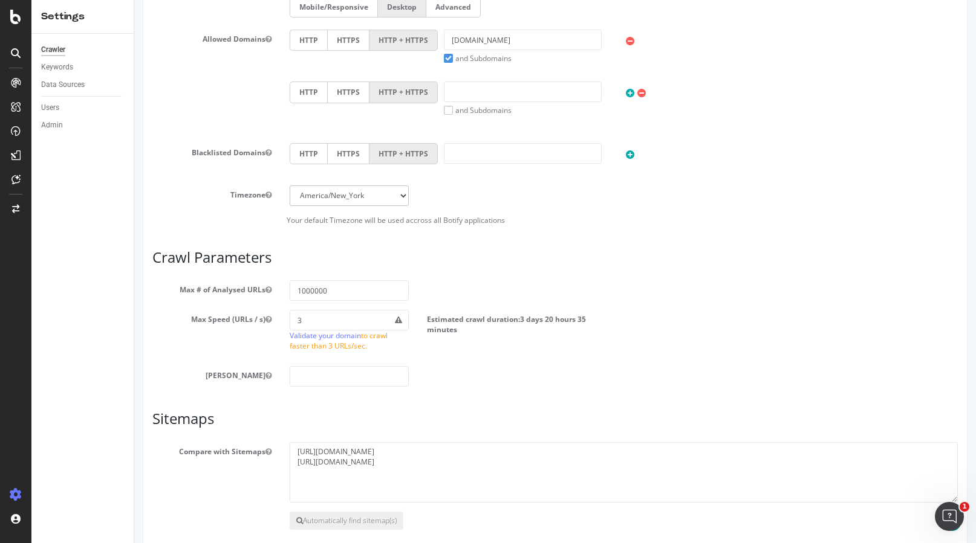
scroll to position [449, 0]
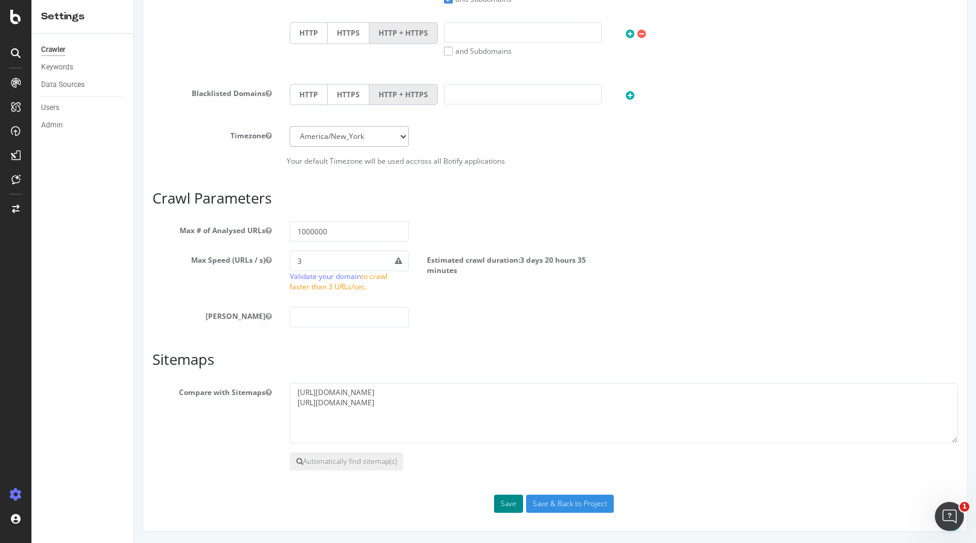
click at [511, 502] on button "Save" at bounding box center [508, 504] width 29 height 18
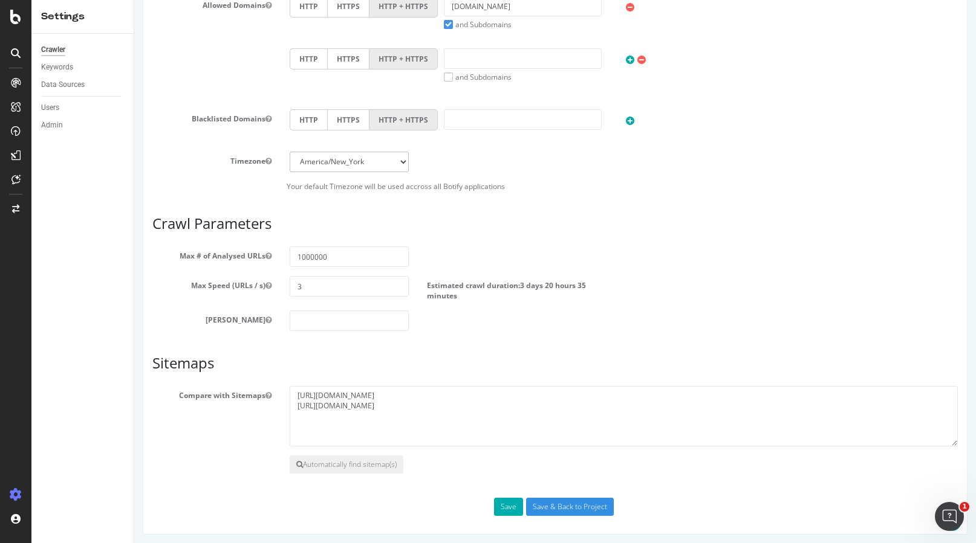
scroll to position [520, 0]
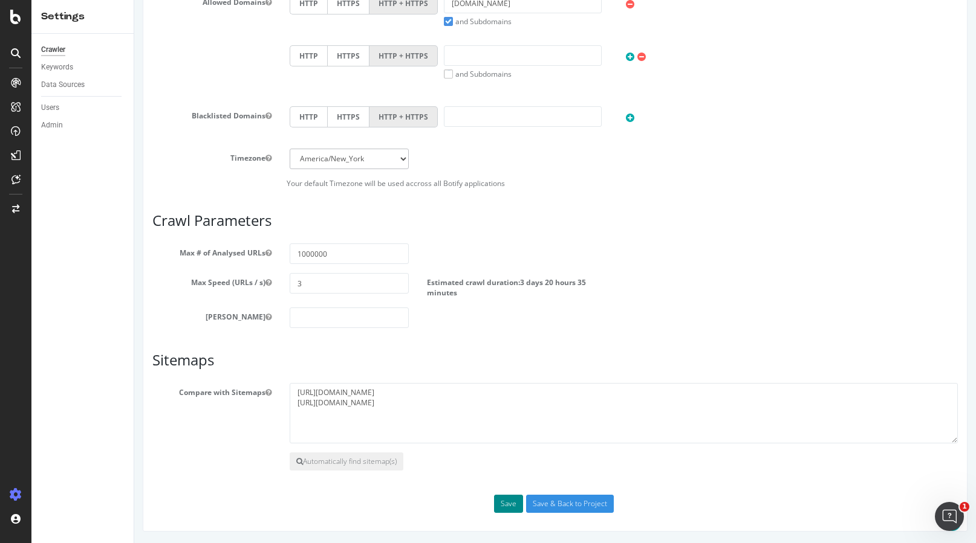
click at [505, 498] on button "Save" at bounding box center [508, 504] width 29 height 18
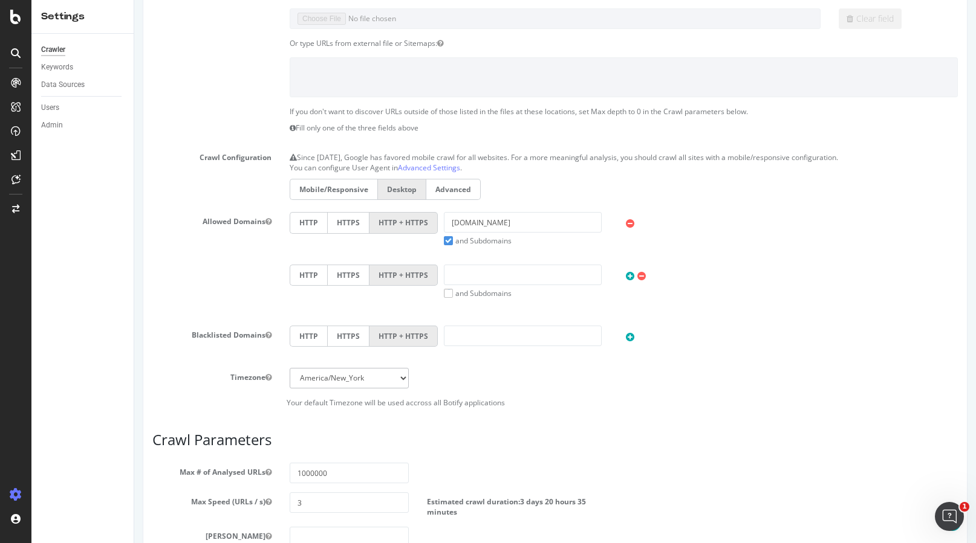
scroll to position [0, 0]
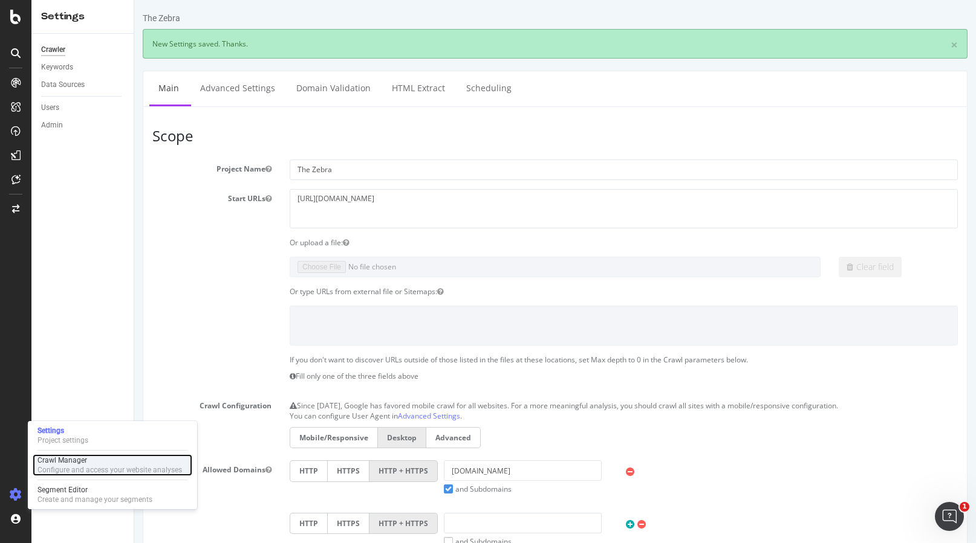
click at [53, 459] on div "Crawl Manager" at bounding box center [109, 461] width 144 height 10
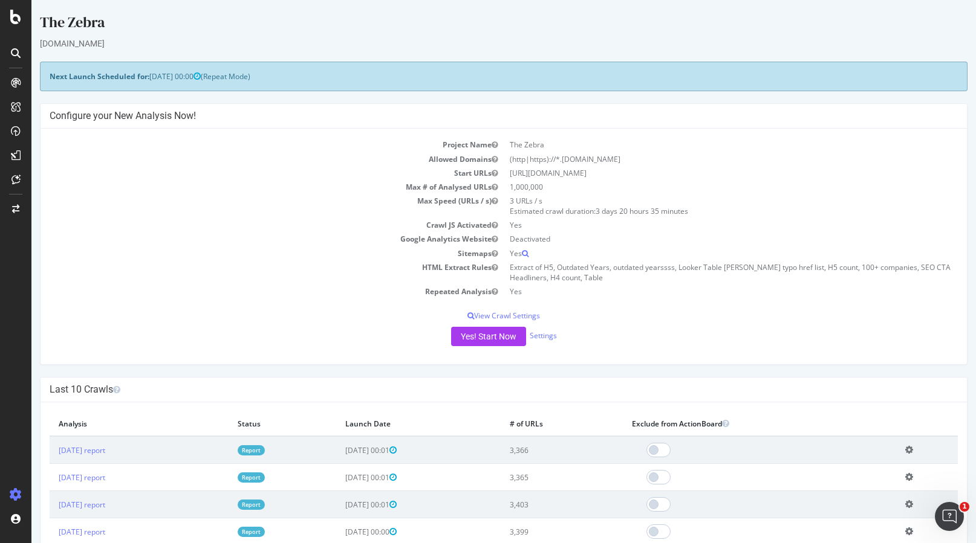
click at [596, 212] on td "3 URLs / s Estimated crawl duration: 3 days 20 hours 35 minutes" at bounding box center [731, 206] width 454 height 24
click at [495, 202] on icon "button" at bounding box center [494, 201] width 6 height 7
click at [514, 314] on p "View Crawl Settings" at bounding box center [504, 316] width 908 height 10
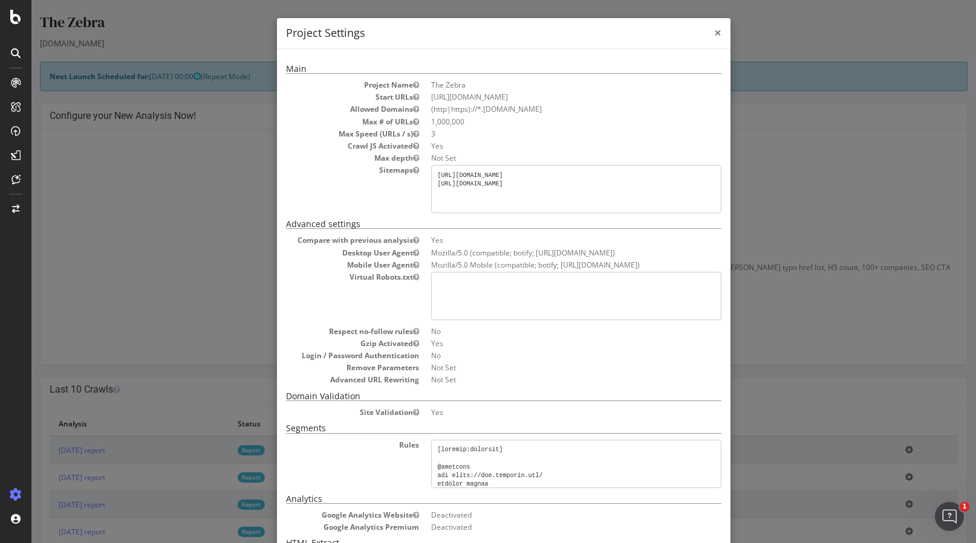
click at [717, 36] on span "×" at bounding box center [717, 32] width 7 height 17
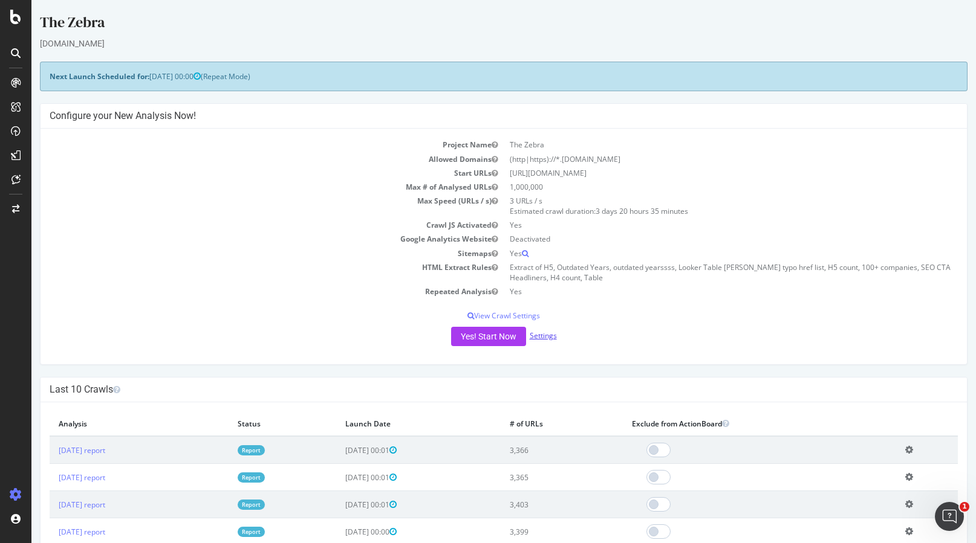
click at [538, 337] on link "Settings" at bounding box center [543, 336] width 27 height 10
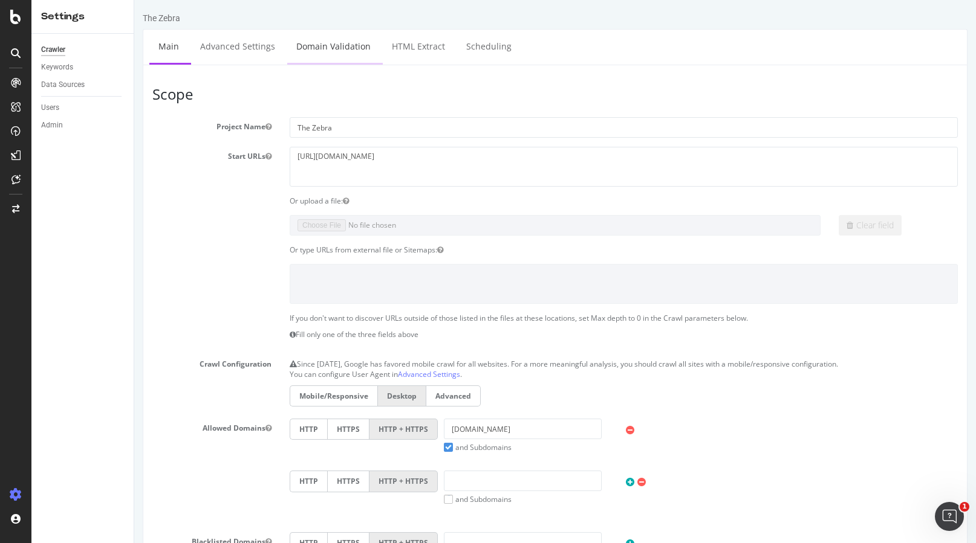
click at [332, 57] on link "Domain Validation" at bounding box center [333, 46] width 92 height 33
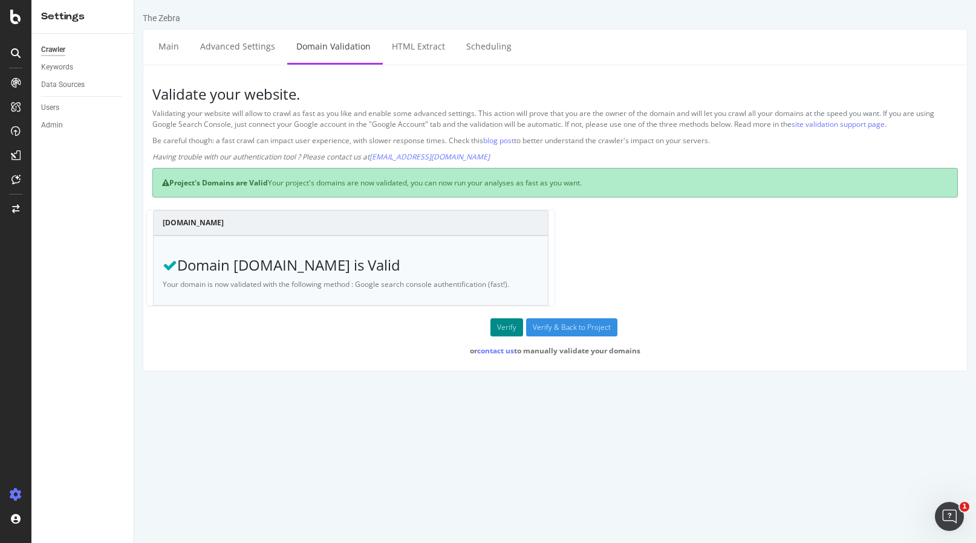
click at [507, 328] on button "Verify" at bounding box center [506, 328] width 33 height 18
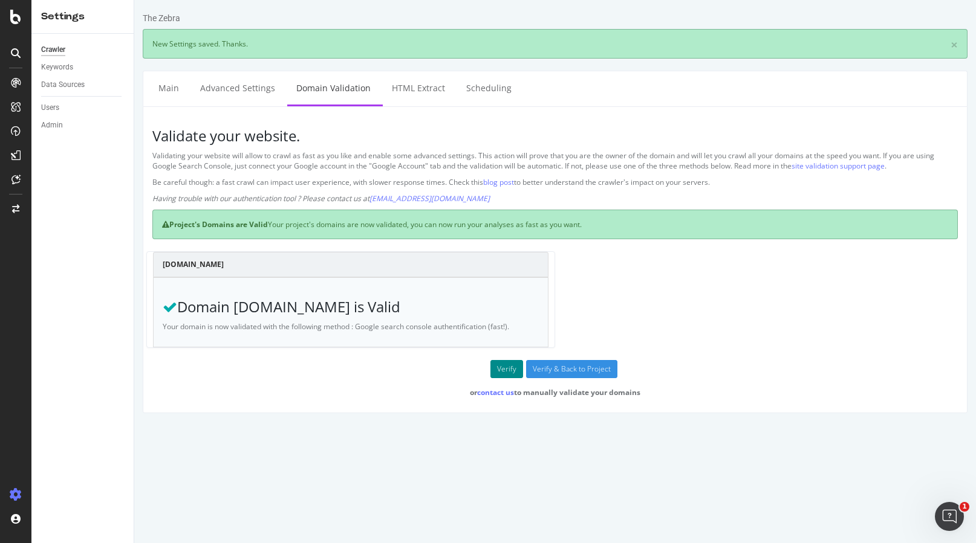
click at [502, 366] on button "Verify" at bounding box center [506, 369] width 33 height 18
click at [423, 99] on link "HTML Extract" at bounding box center [418, 87] width 71 height 33
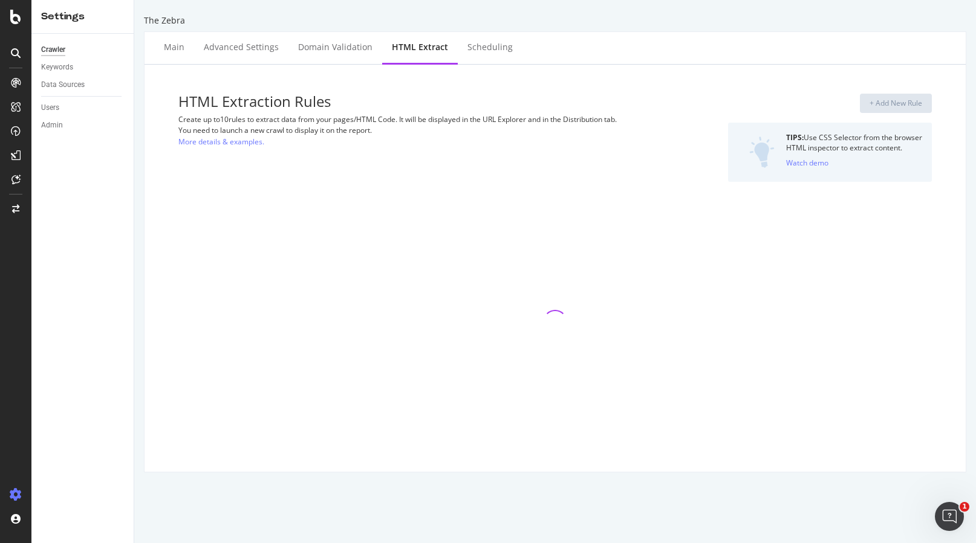
select select "list"
select select "count"
select select "list"
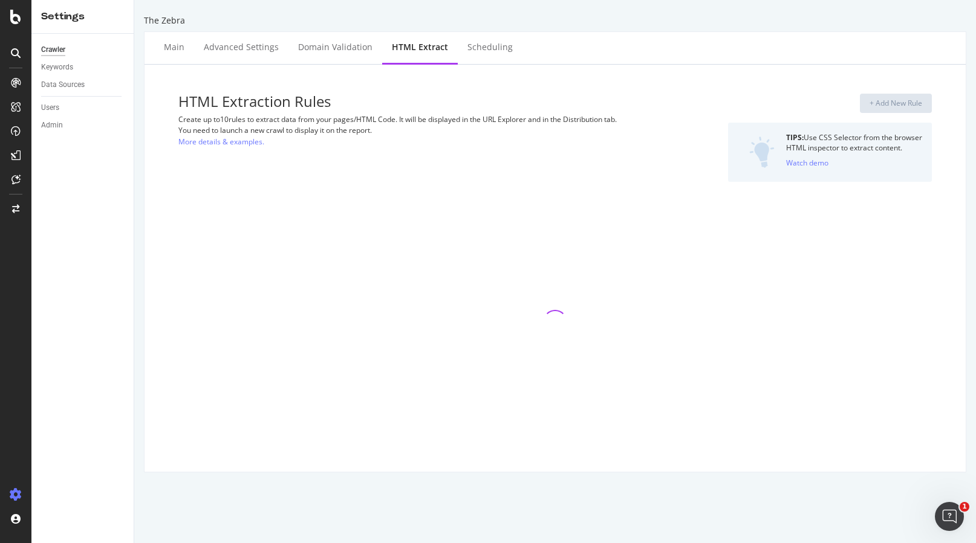
select select "count"
select select "list"
select select "count"
select select "list"
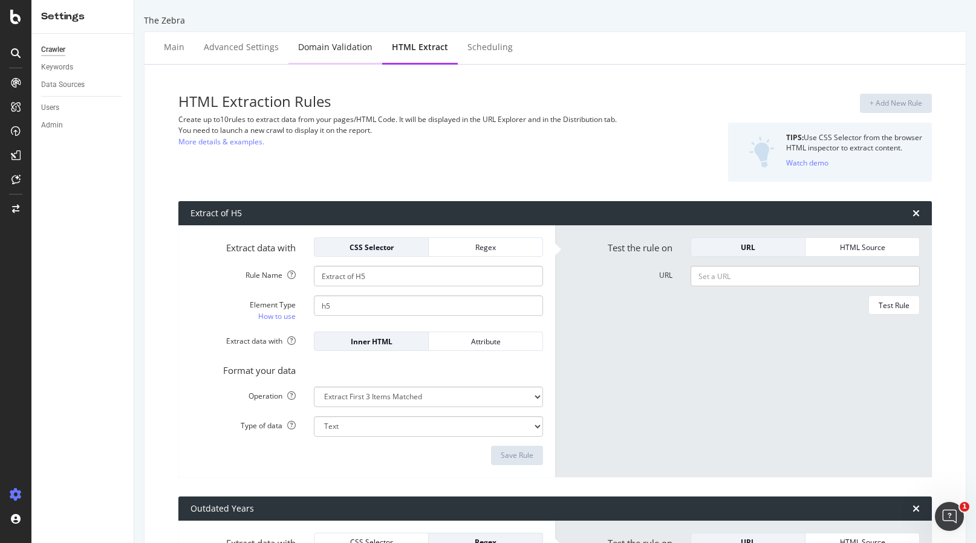
click at [306, 50] on div "Domain Validation" at bounding box center [335, 47] width 74 height 12
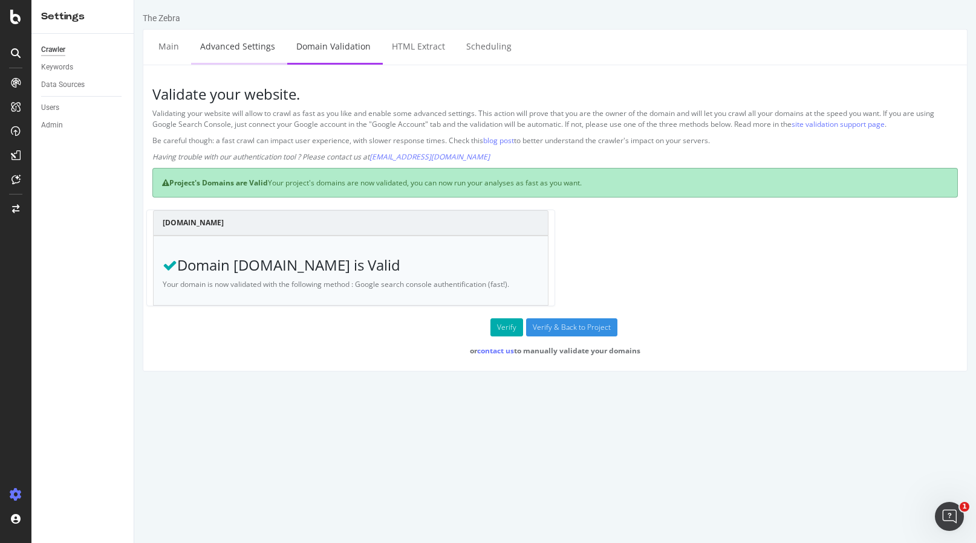
click at [243, 50] on link "Advanced Settings" at bounding box center [237, 46] width 93 height 33
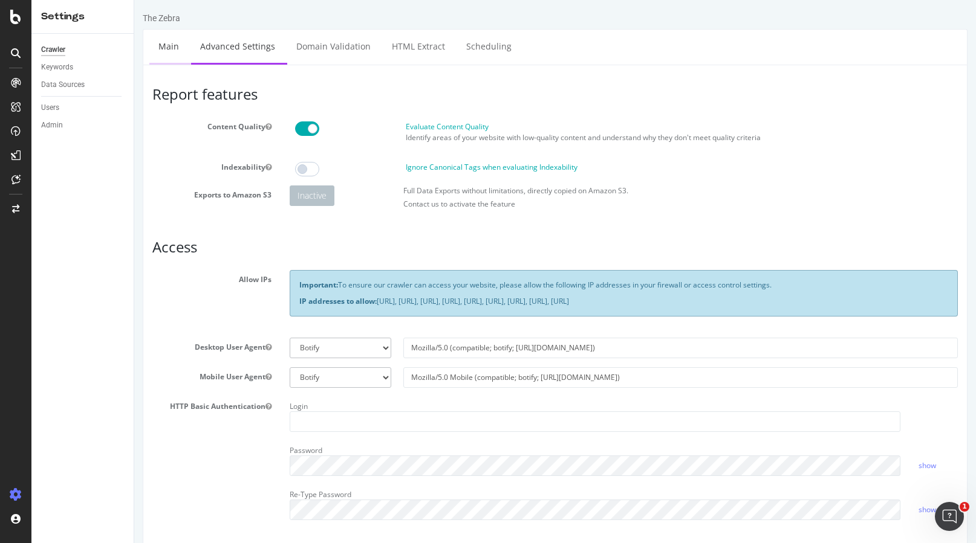
click at [181, 53] on link "Main" at bounding box center [168, 46] width 39 height 33
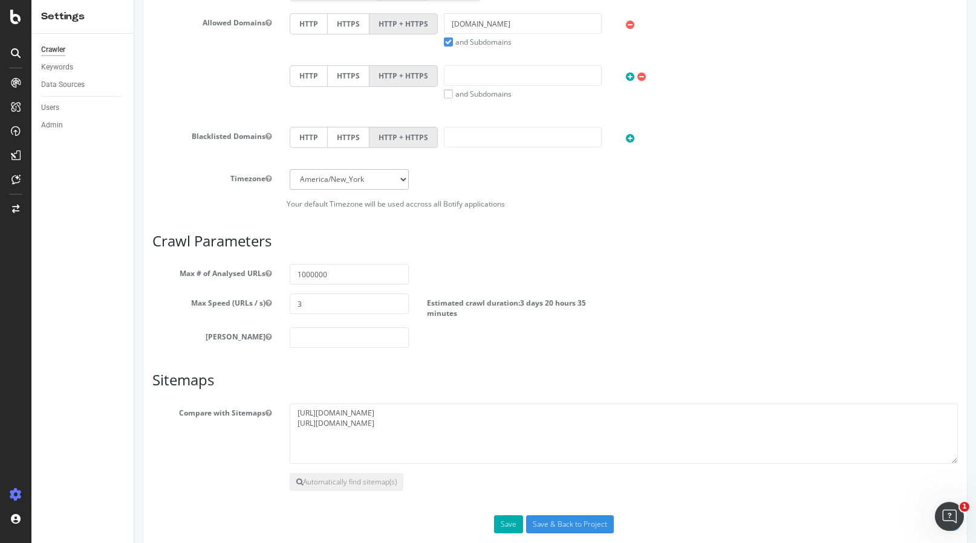
scroll to position [406, 0]
click at [314, 302] on input "3" at bounding box center [349, 303] width 119 height 21
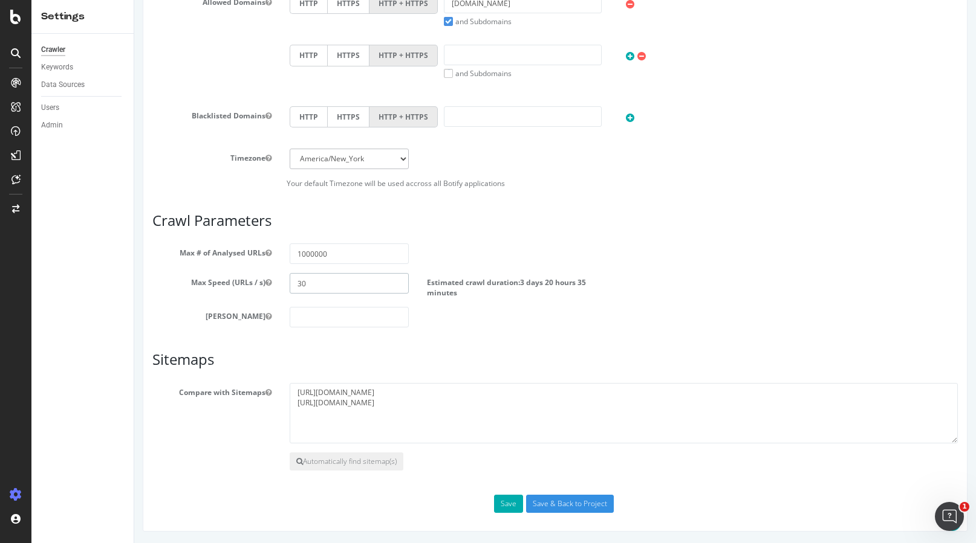
scroll to position [422, 0]
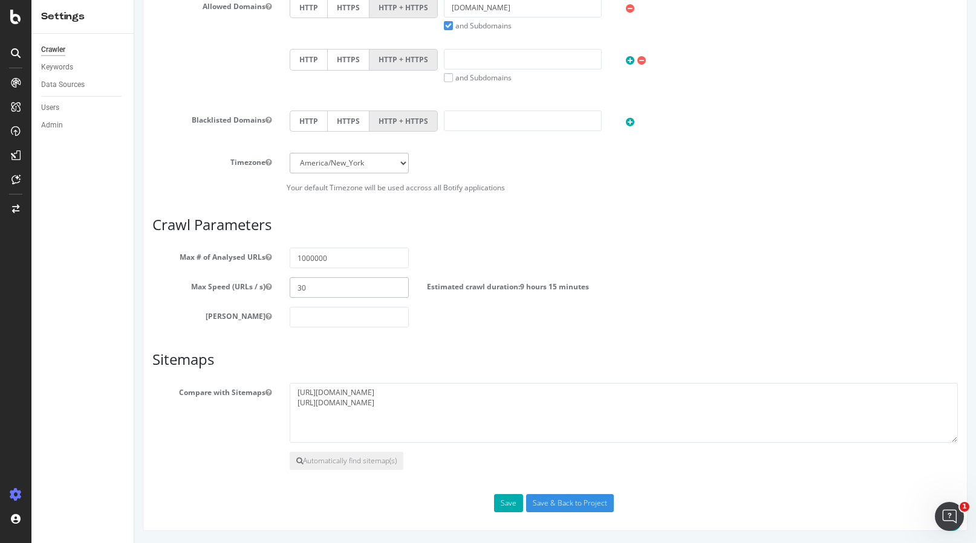
type input "3"
type input "0"
click at [472, 328] on div "Scope Project Name The Zebra Start URLs https://www.thezebra.com/ Or upload a f…" at bounding box center [554, 88] width 805 height 848
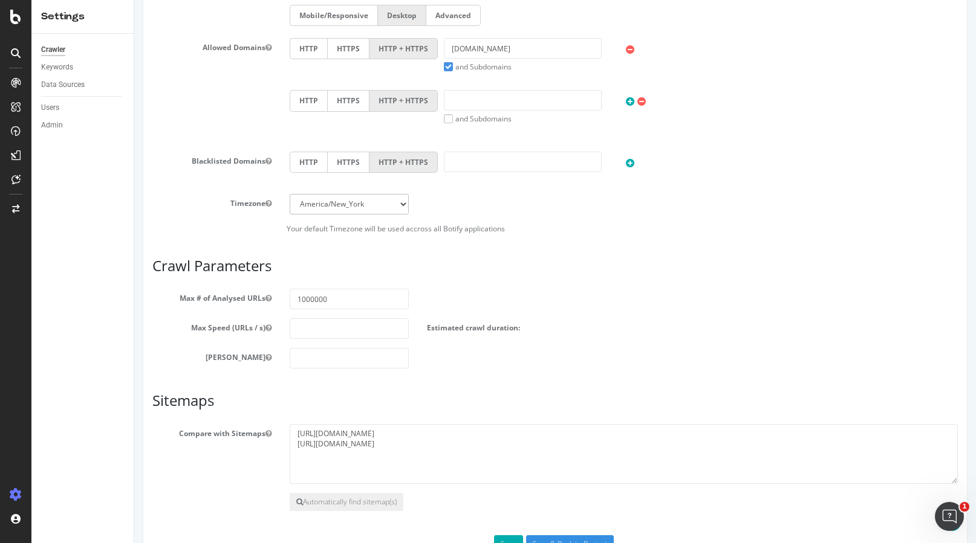
scroll to position [359, 0]
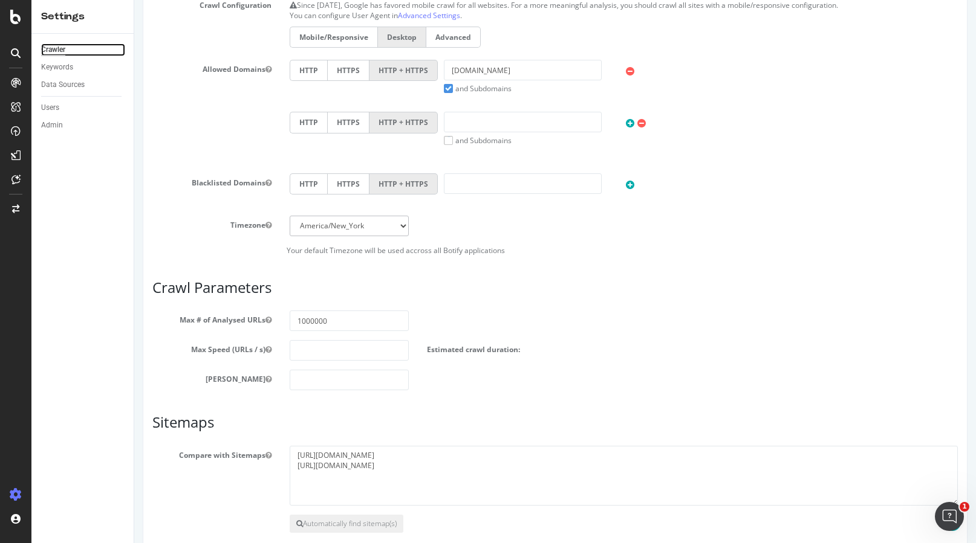
click at [60, 50] on div "Crawler" at bounding box center [53, 50] width 24 height 13
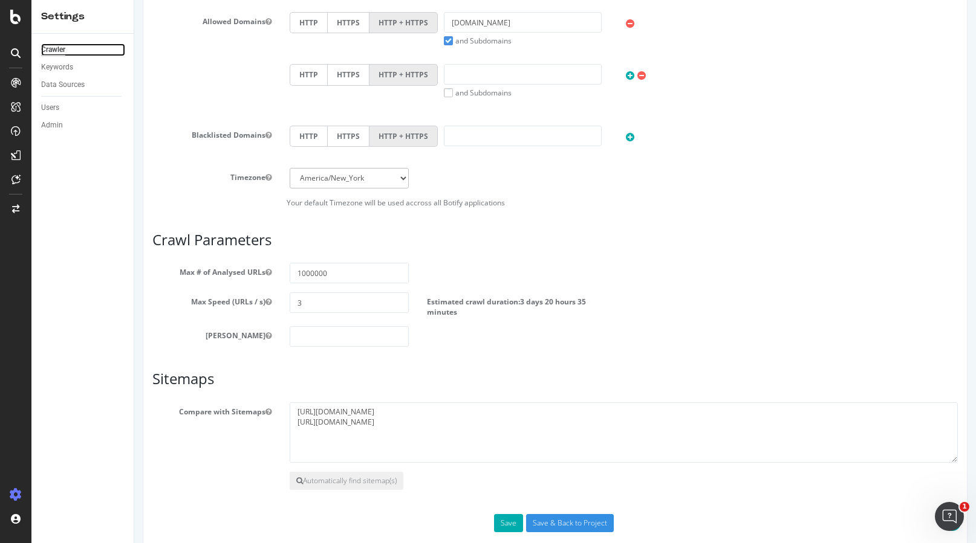
scroll to position [426, 0]
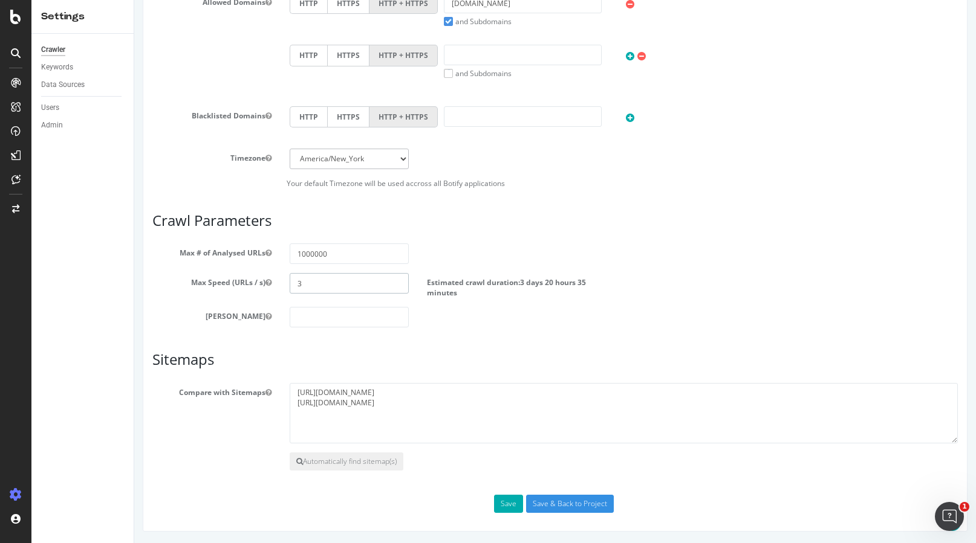
click at [313, 285] on input "3" at bounding box center [349, 283] width 119 height 21
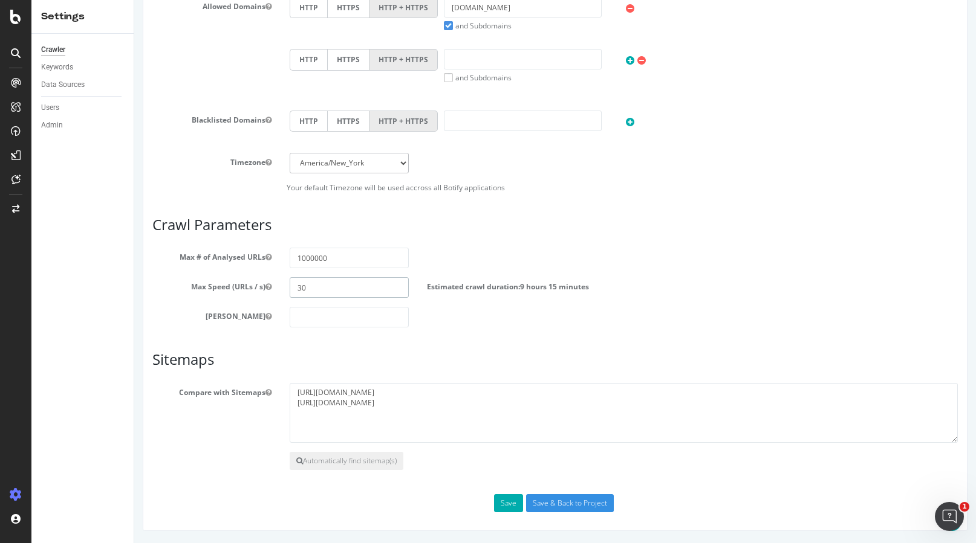
type input "3"
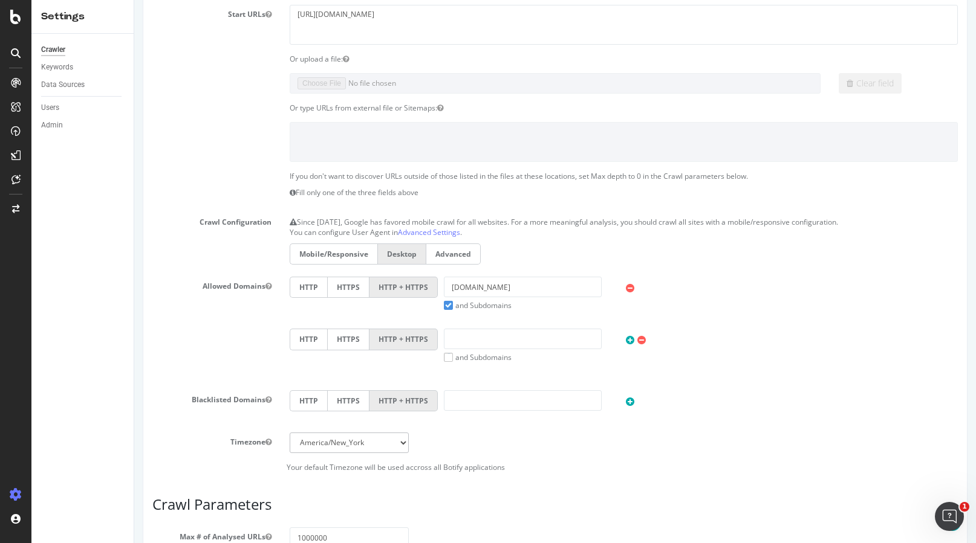
scroll to position [0, 0]
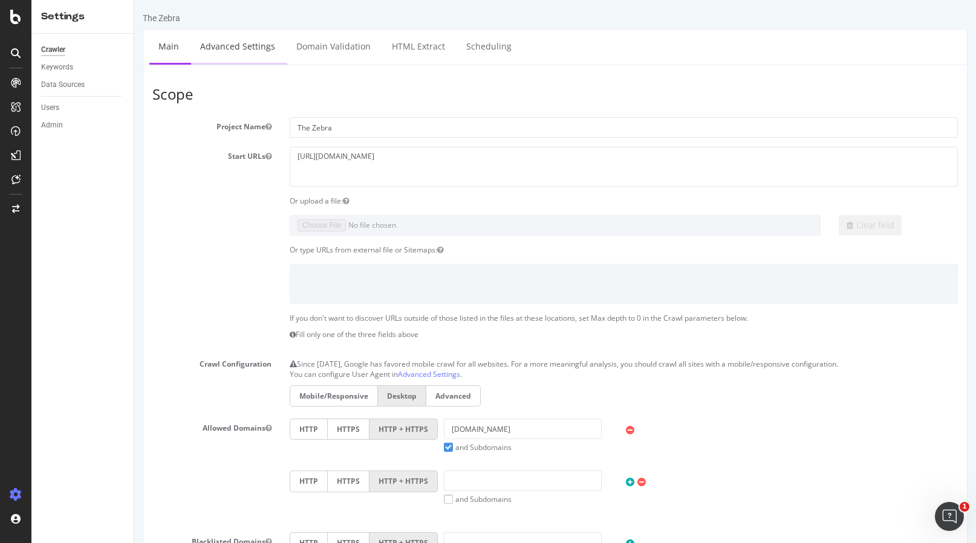
click at [222, 48] on link "Advanced Settings" at bounding box center [237, 46] width 93 height 33
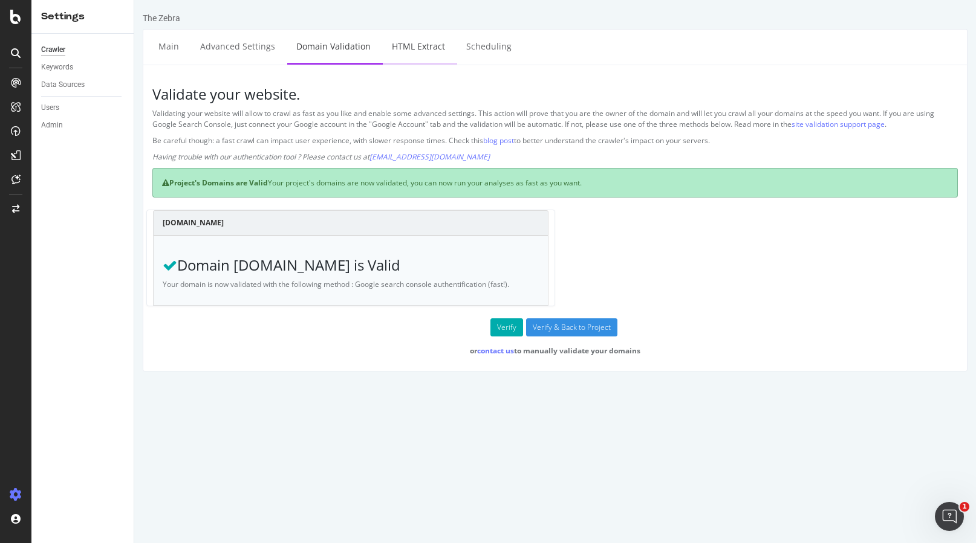
click at [403, 48] on link "HTML Extract" at bounding box center [418, 46] width 71 height 33
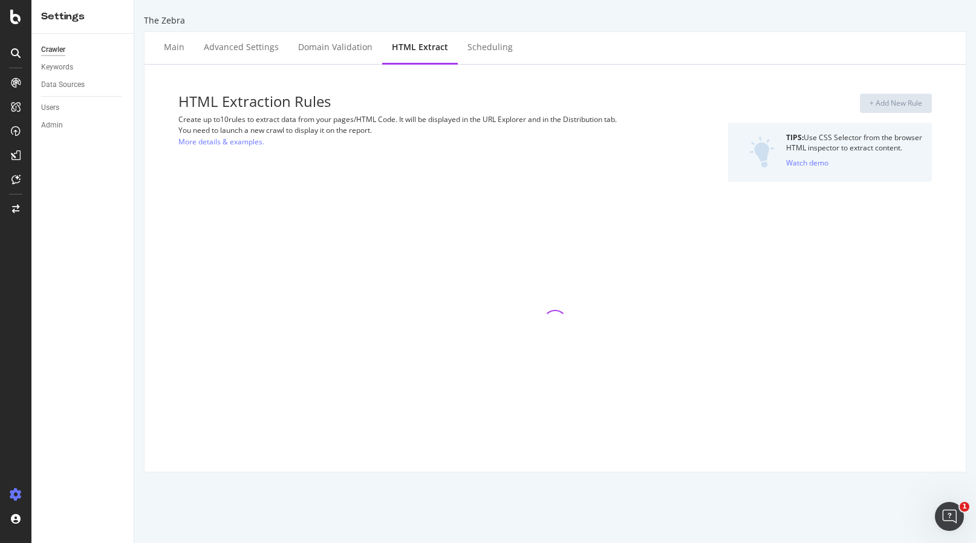
select select "list"
select select "count"
select select "list"
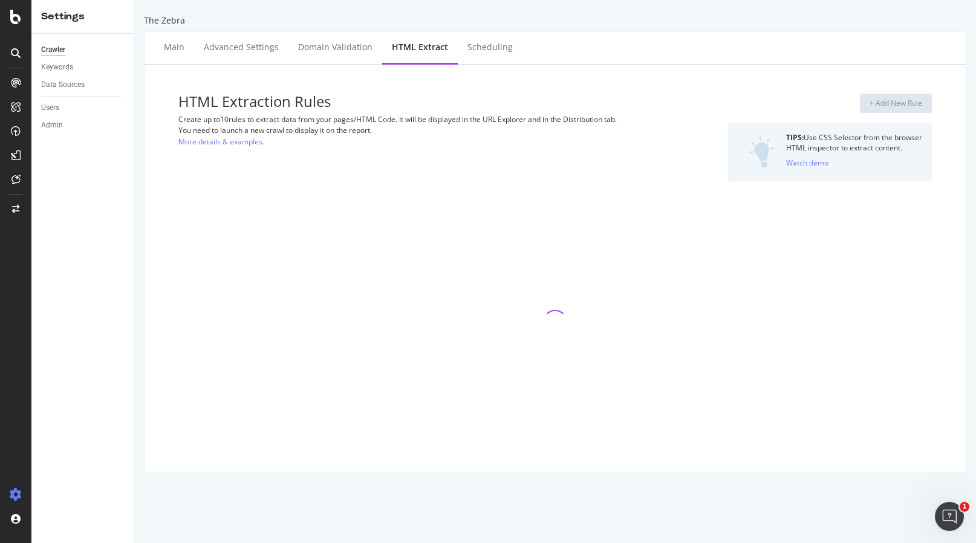
select select "count"
select select "list"
select select "count"
select select "list"
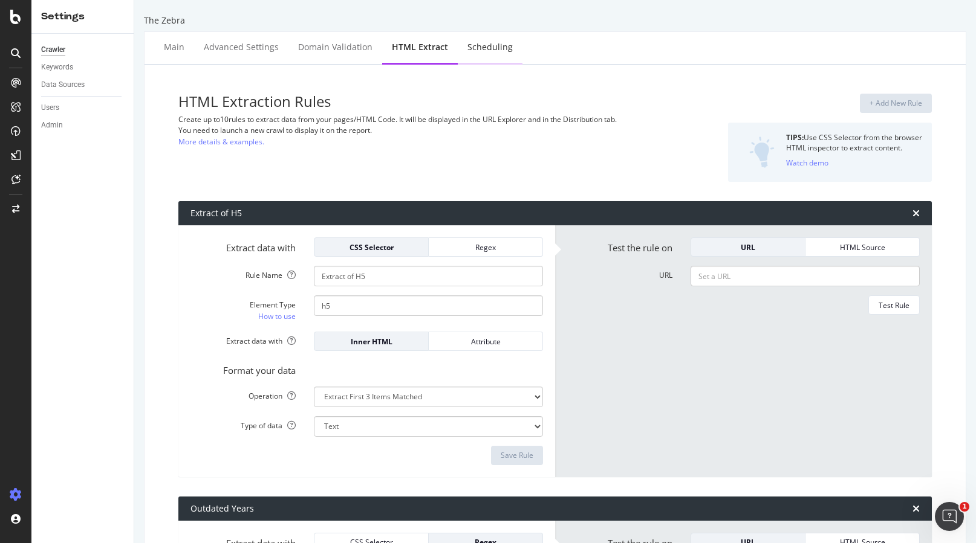
click at [498, 47] on div "Scheduling" at bounding box center [489, 47] width 45 height 12
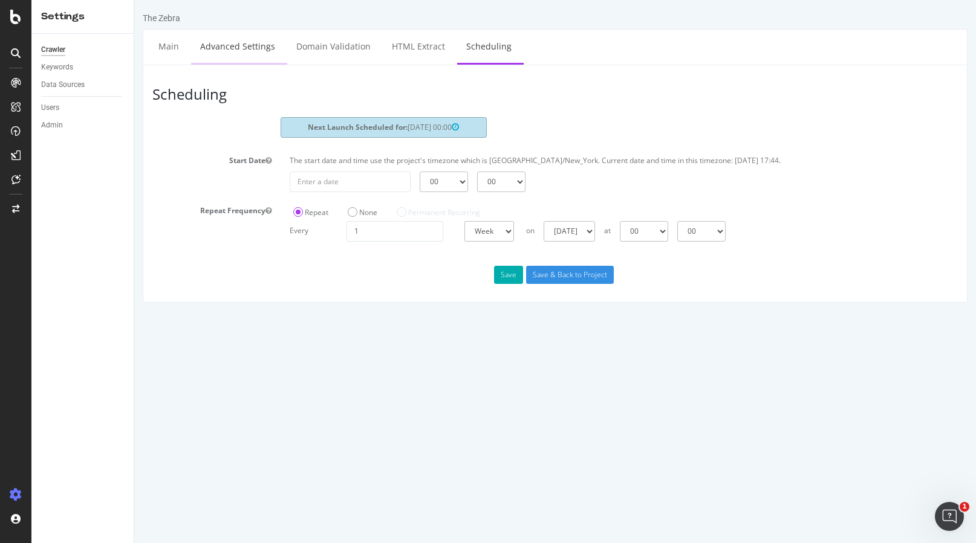
click at [225, 47] on link "Advanced Settings" at bounding box center [237, 46] width 93 height 33
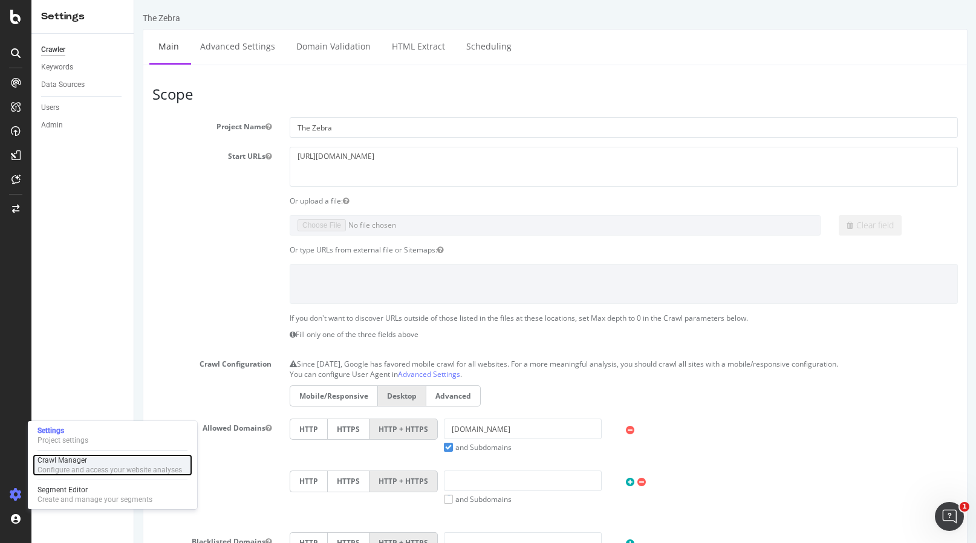
click at [47, 470] on div "Configure and access your website analyses" at bounding box center [109, 470] width 144 height 10
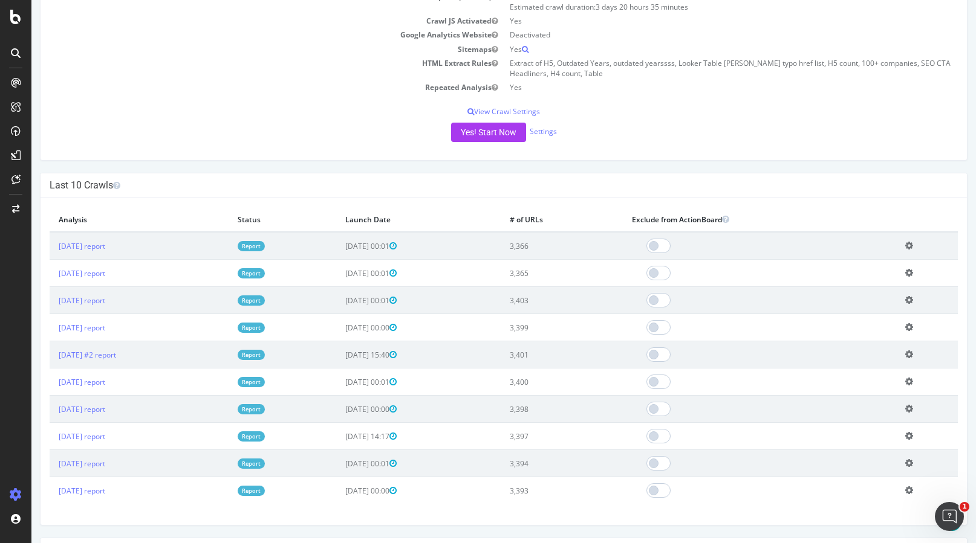
scroll to position [219, 0]
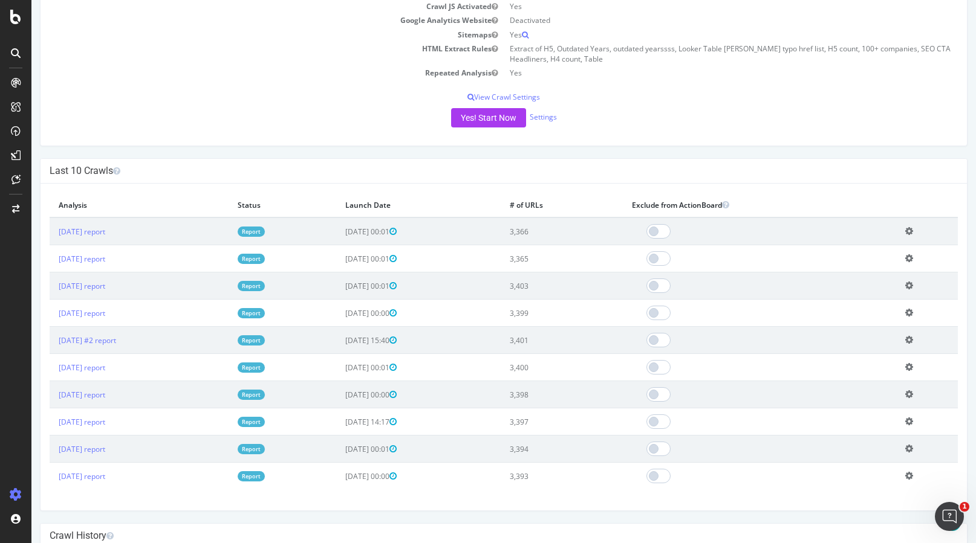
click at [265, 233] on link "Report" at bounding box center [251, 232] width 27 height 10
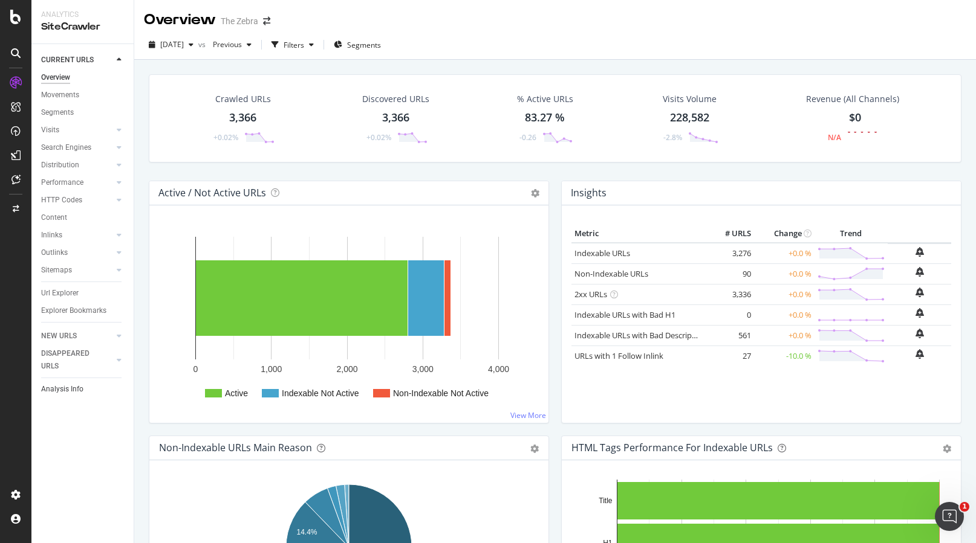
click at [91, 391] on link "Analysis Info" at bounding box center [83, 389] width 84 height 13
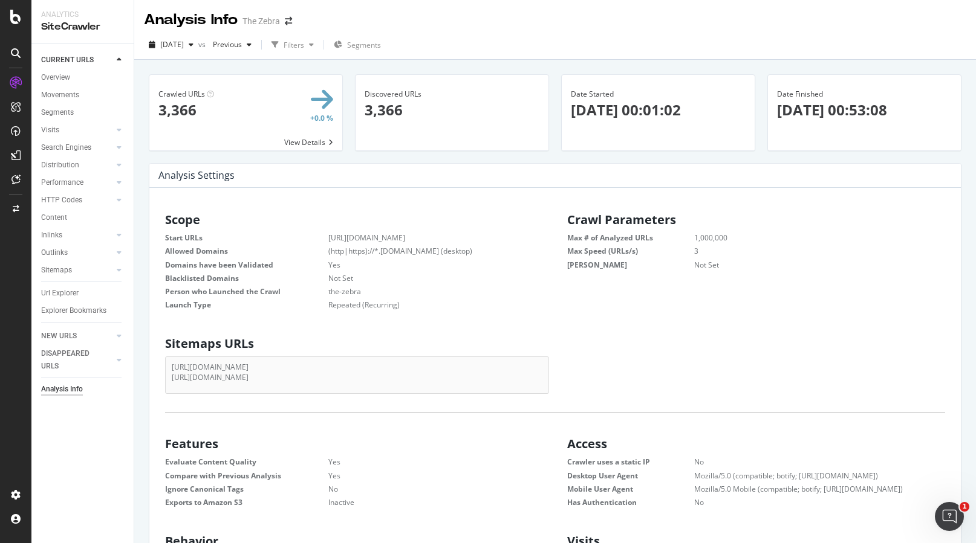
scroll to position [193, 383]
click at [632, 250] on dt "Max Speed (URLs/s)" at bounding box center [630, 251] width 127 height 10
click at [695, 252] on dd "3" at bounding box center [804, 251] width 281 height 10
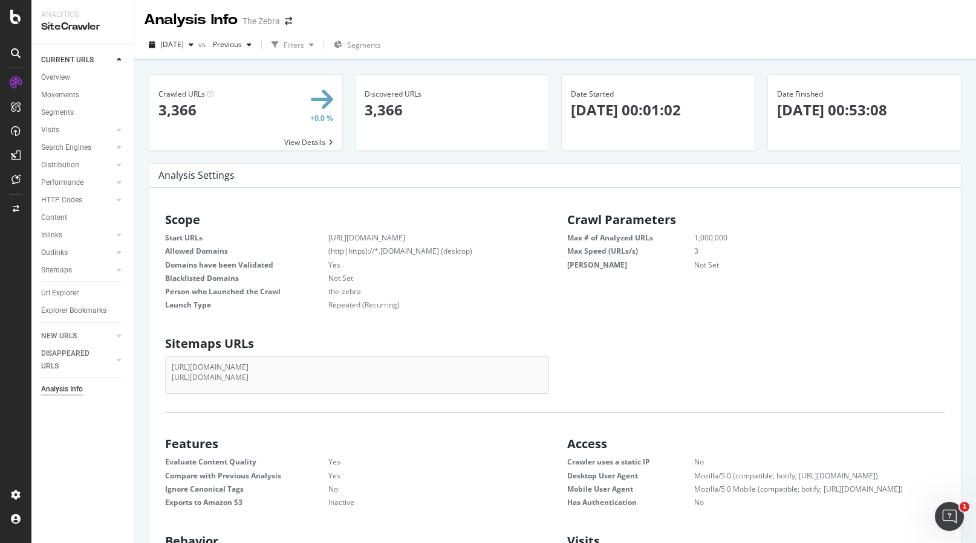
click at [695, 252] on dd "3" at bounding box center [804, 251] width 281 height 10
click at [708, 239] on dd "1,000,000" at bounding box center [804, 238] width 281 height 10
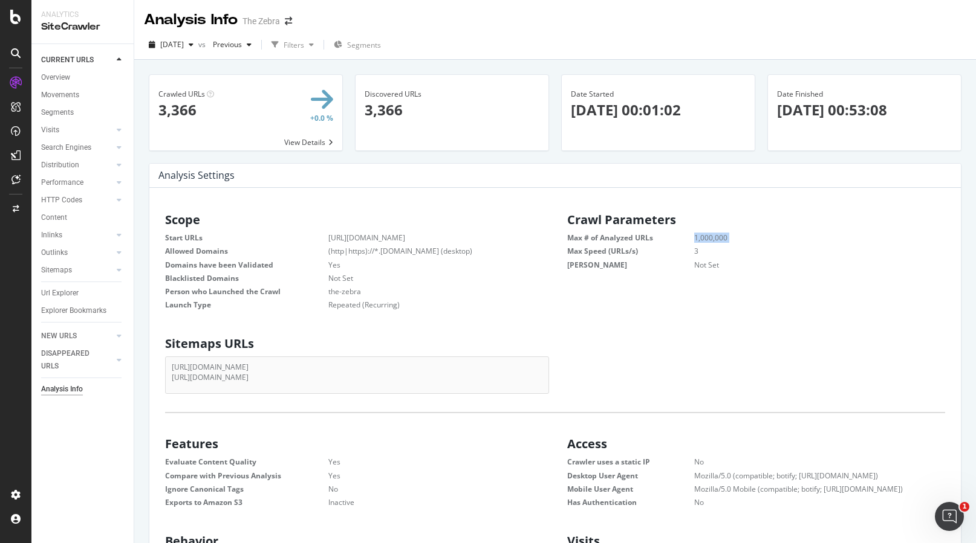
click at [692, 264] on dt "[PERSON_NAME]" at bounding box center [630, 265] width 127 height 10
click at [692, 251] on dt "Max Speed (URLs/s)" at bounding box center [630, 251] width 127 height 10
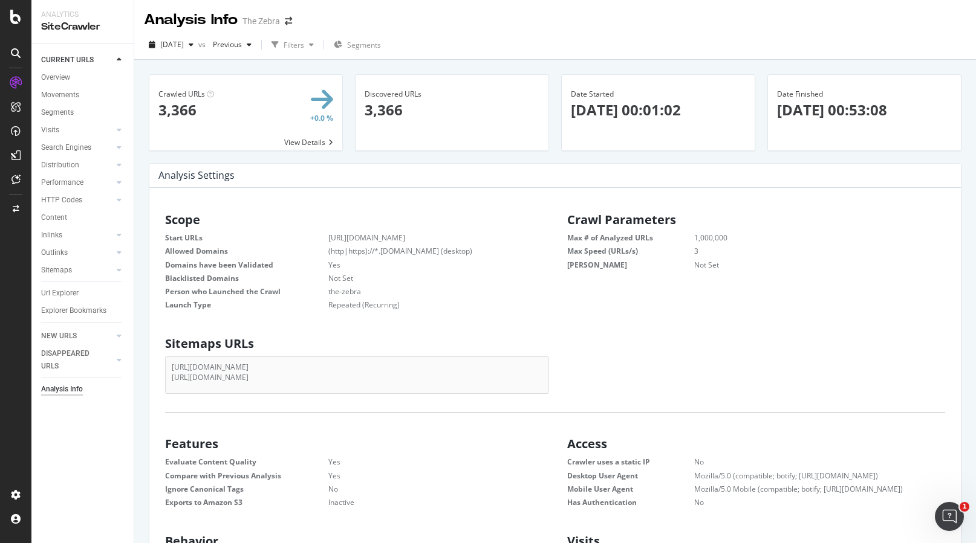
click at [692, 251] on dt "Max Speed (URLs/s)" at bounding box center [630, 251] width 127 height 10
click at [708, 239] on dd "1,000,000" at bounding box center [804, 238] width 281 height 10
click at [696, 255] on dd "3" at bounding box center [804, 251] width 281 height 10
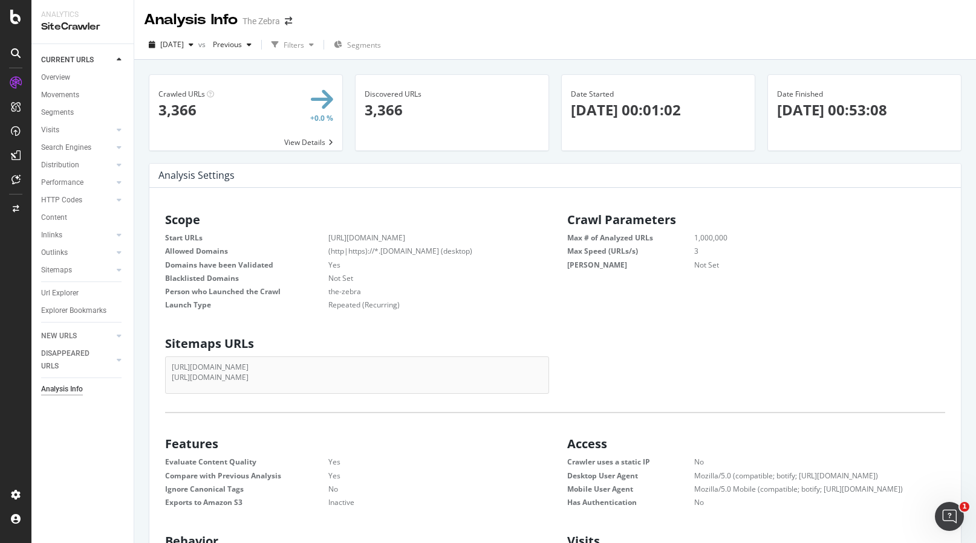
click at [706, 239] on dd "1,000,000" at bounding box center [804, 238] width 281 height 10
click at [717, 239] on dd "1,000,000" at bounding box center [804, 238] width 281 height 10
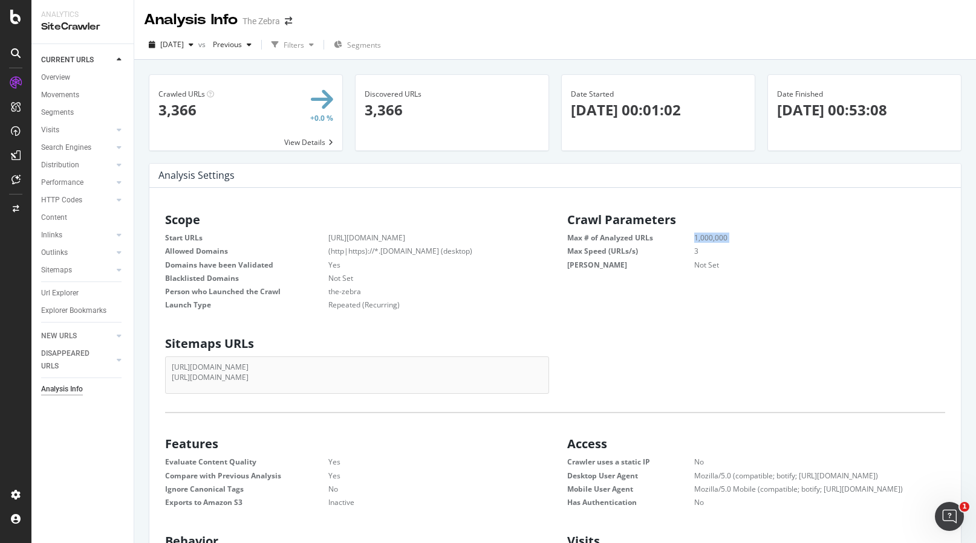
click at [702, 236] on dd "1,000,000" at bounding box center [804, 238] width 281 height 10
click at [691, 237] on dt "Max # of Analyzed URLs" at bounding box center [630, 238] width 127 height 10
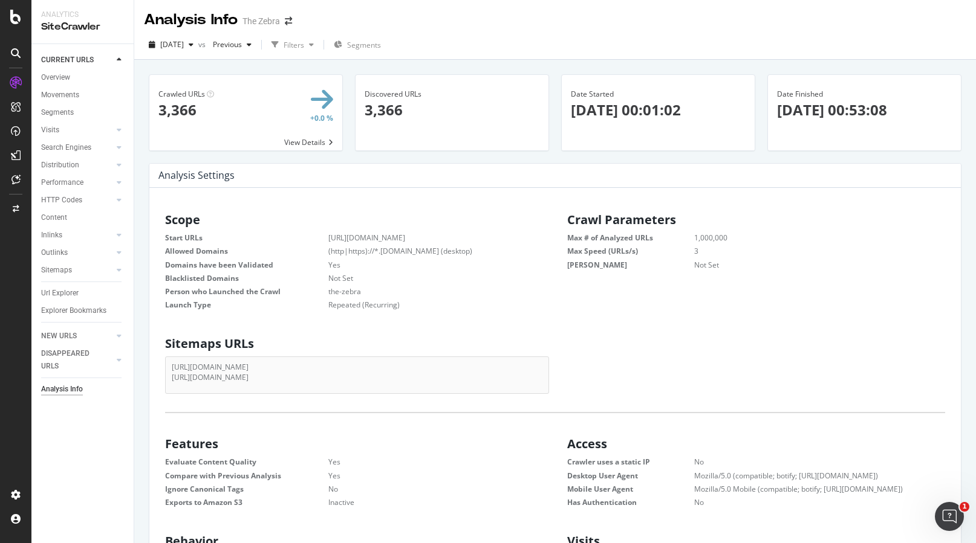
click at [691, 237] on dt "Max # of Analyzed URLs" at bounding box center [630, 238] width 127 height 10
click at [702, 237] on dd "1,000,000" at bounding box center [804, 238] width 281 height 10
click at [709, 237] on dd "1,000,000" at bounding box center [804, 238] width 281 height 10
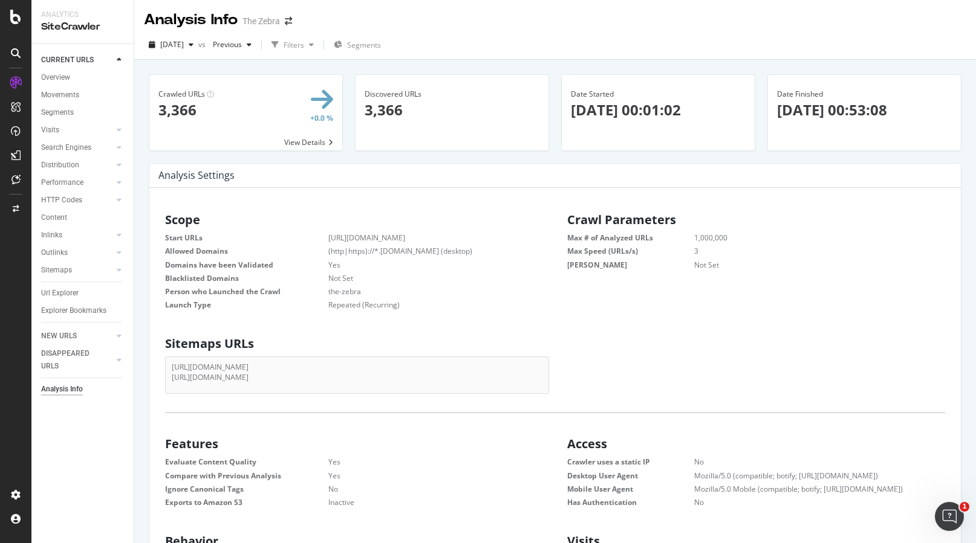
click at [709, 237] on dd "1,000,000" at bounding box center [804, 238] width 281 height 10
click at [693, 251] on dd "3" at bounding box center [804, 251] width 281 height 10
click at [704, 236] on dd "1,000,000" at bounding box center [804, 238] width 281 height 10
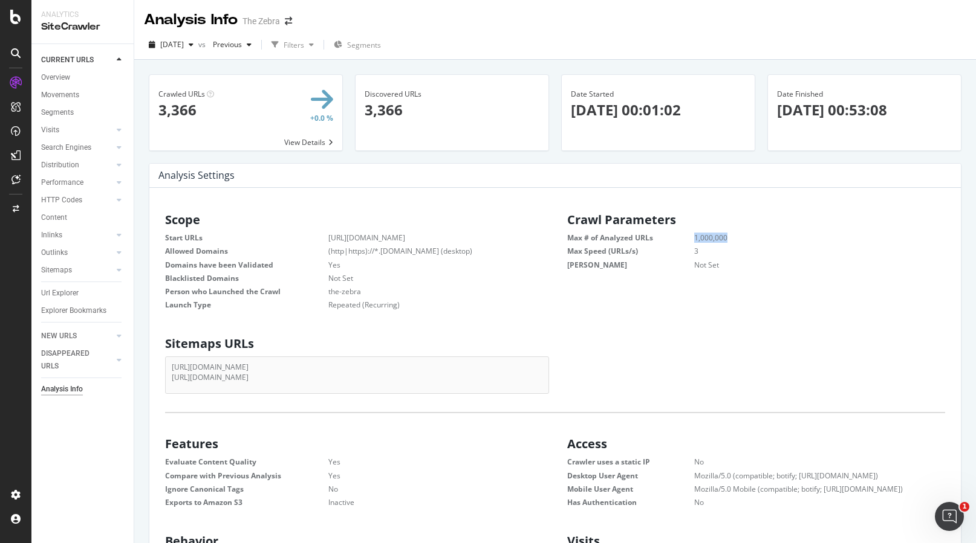
click at [704, 236] on dd "1,000,000" at bounding box center [804, 238] width 281 height 10
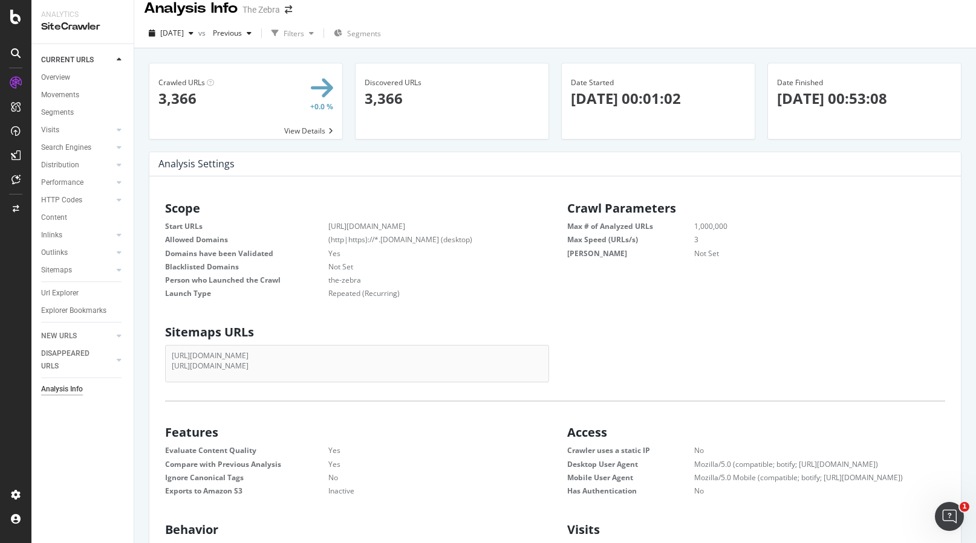
scroll to position [0, 0]
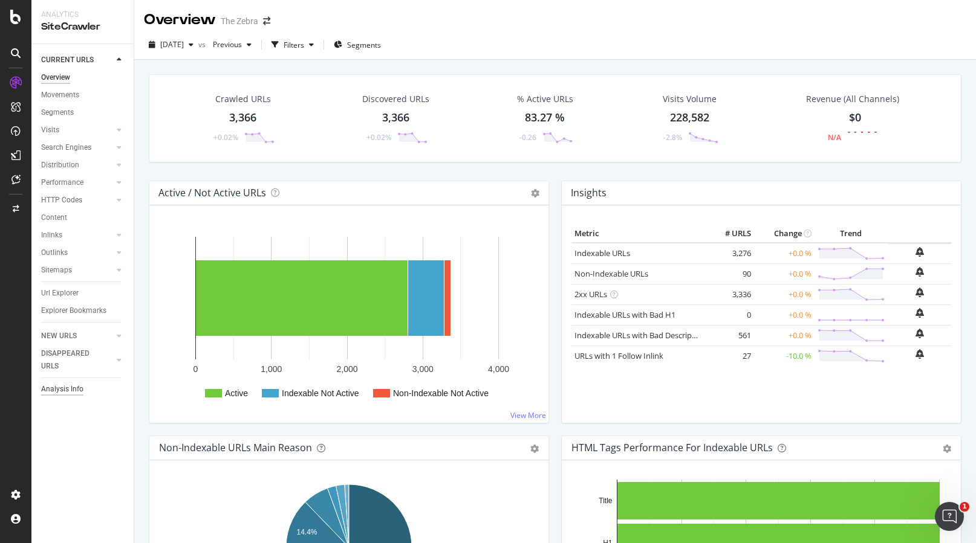
click at [60, 392] on div "Analysis Info" at bounding box center [62, 389] width 42 height 13
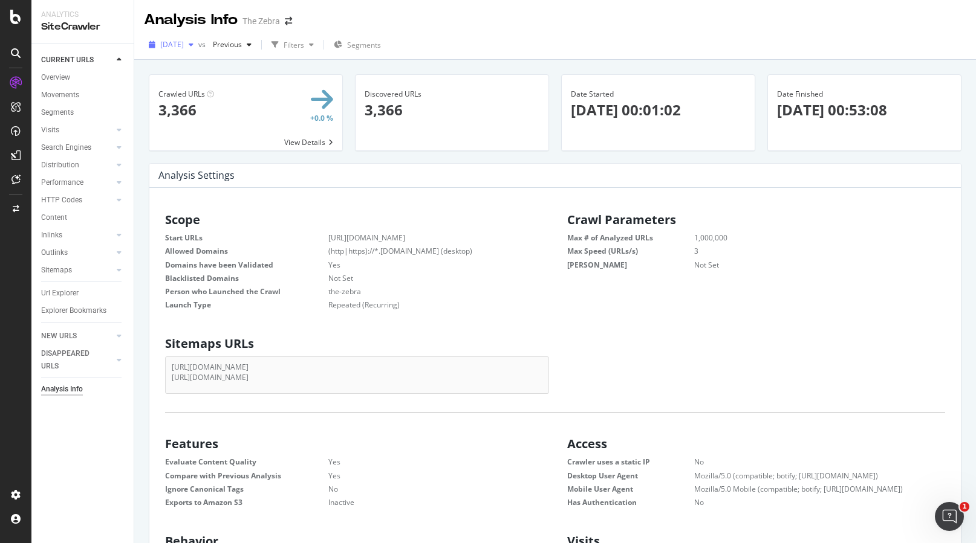
scroll to position [193, 383]
click at [198, 39] on div "2025 Sep. 5th" at bounding box center [171, 45] width 54 height 18
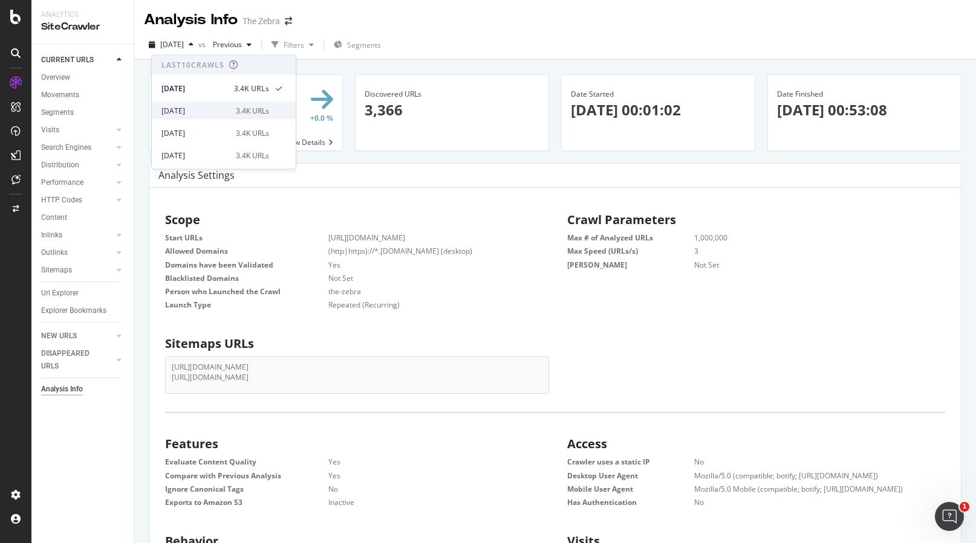
click at [198, 111] on div "2025 Aug. 29th" at bounding box center [194, 110] width 67 height 11
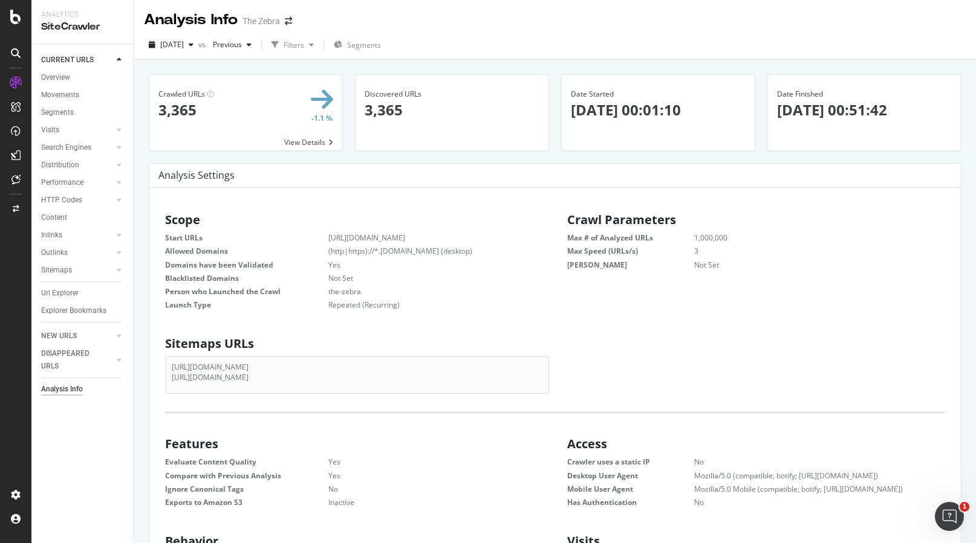
scroll to position [193, 383]
click at [198, 45] on div "button" at bounding box center [191, 44] width 15 height 7
click at [204, 91] on div "2025 Sep. 5th" at bounding box center [194, 88] width 67 height 11
click at [246, 45] on icon "button" at bounding box center [243, 44] width 5 height 7
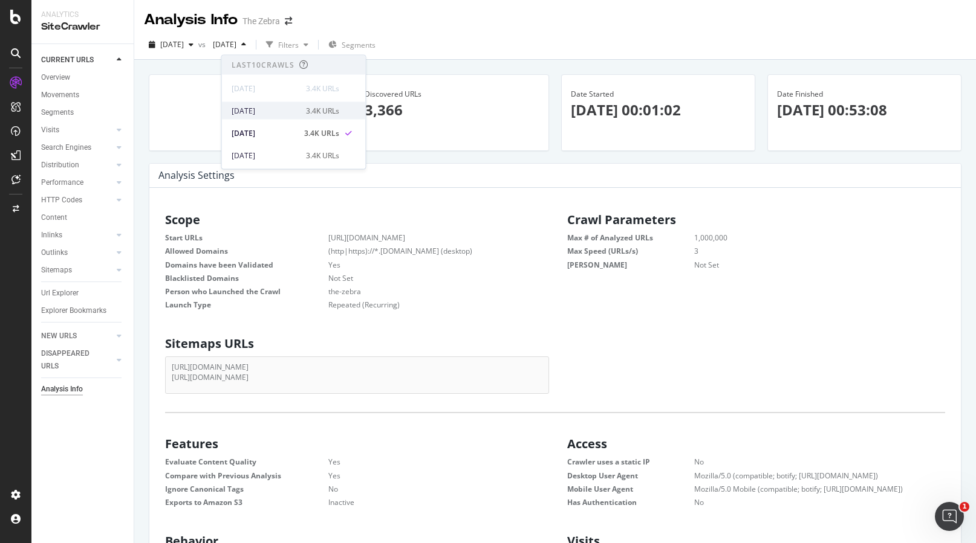
click at [262, 117] on div "2025 Aug. 29th 3.4K URLs" at bounding box center [294, 111] width 144 height 18
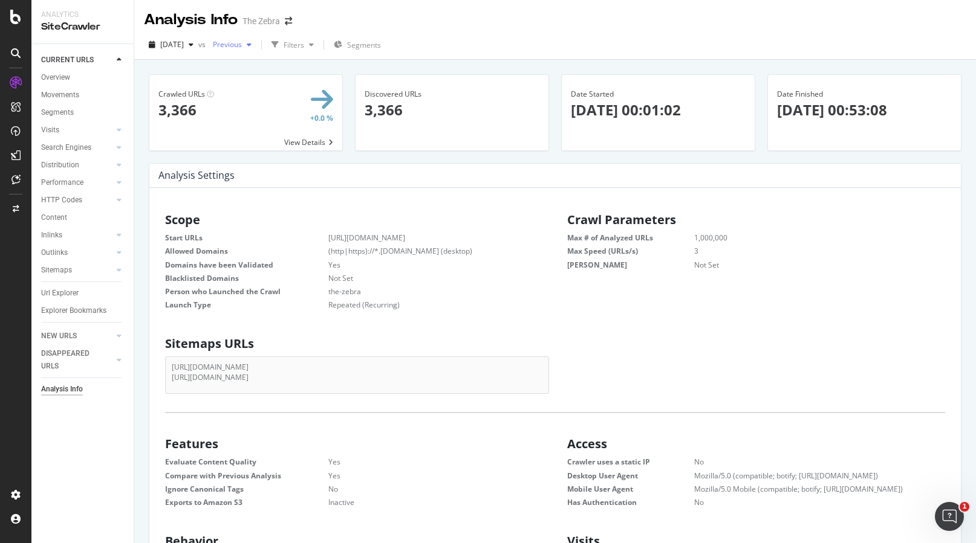
click at [256, 46] on div "button" at bounding box center [249, 44] width 15 height 7
click at [449, 24] on div "Analysis Info The Zebra" at bounding box center [555, 15] width 842 height 30
click at [184, 45] on span "2025 Sep. 5th" at bounding box center [172, 44] width 24 height 10
click at [204, 109] on div "2025 Aug. 29th" at bounding box center [194, 110] width 67 height 11
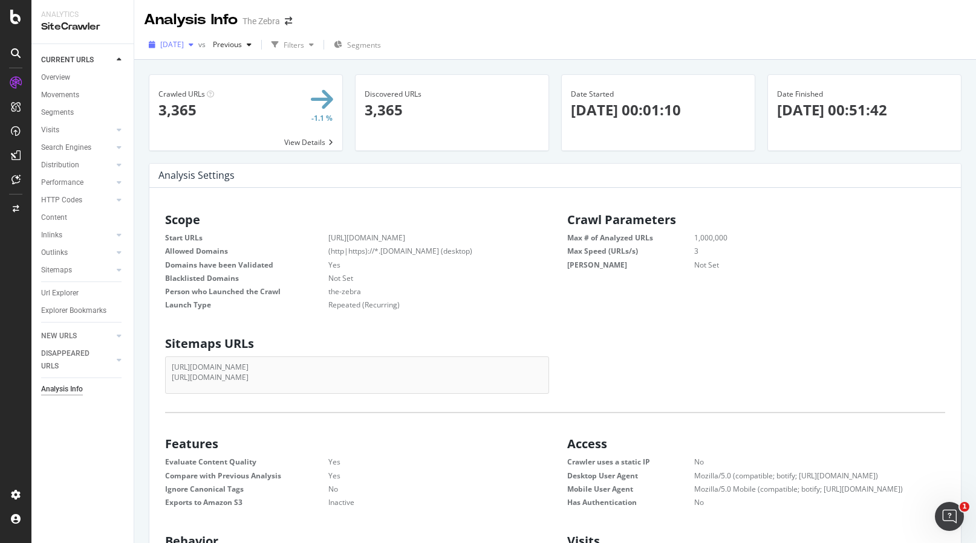
click at [198, 42] on div "button" at bounding box center [191, 44] width 15 height 7
click at [190, 93] on div "2025 Sep. 5th" at bounding box center [194, 88] width 67 height 11
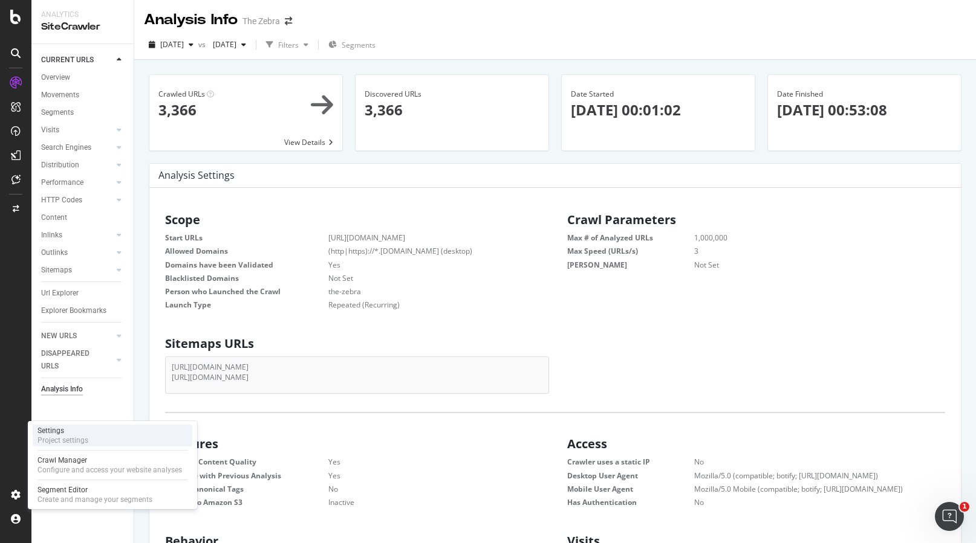
click at [54, 427] on div "Settings" at bounding box center [62, 431] width 51 height 10
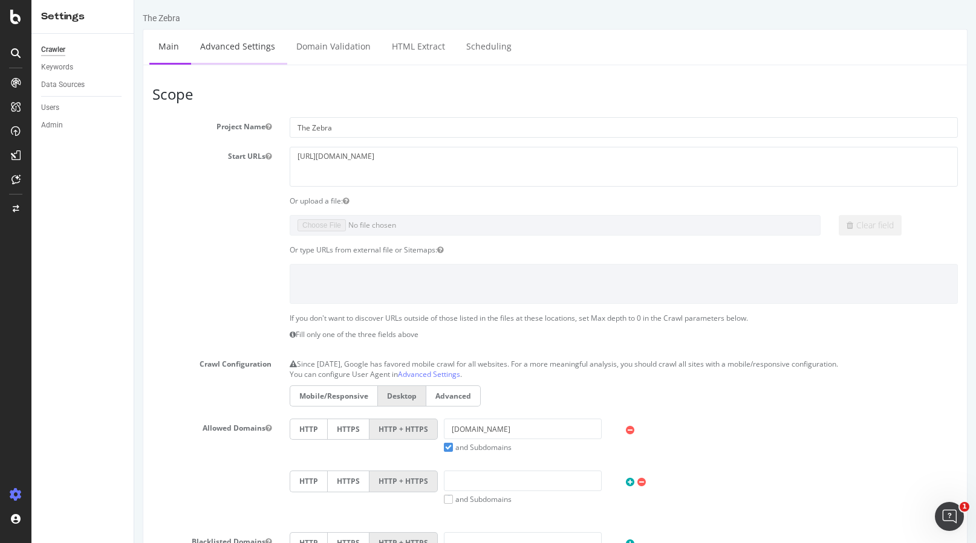
click at [255, 37] on link "Advanced Settings" at bounding box center [237, 46] width 93 height 33
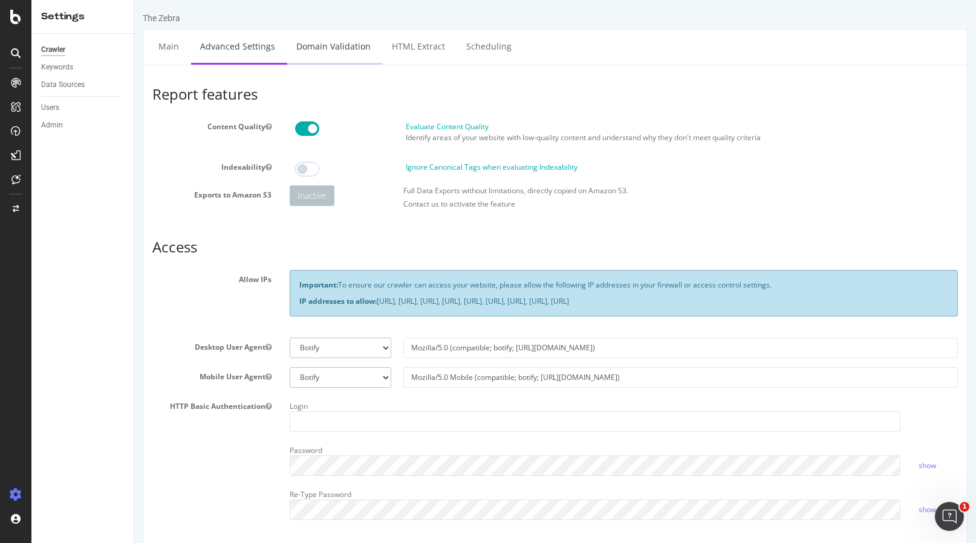
click at [325, 46] on link "Domain Validation" at bounding box center [333, 46] width 92 height 33
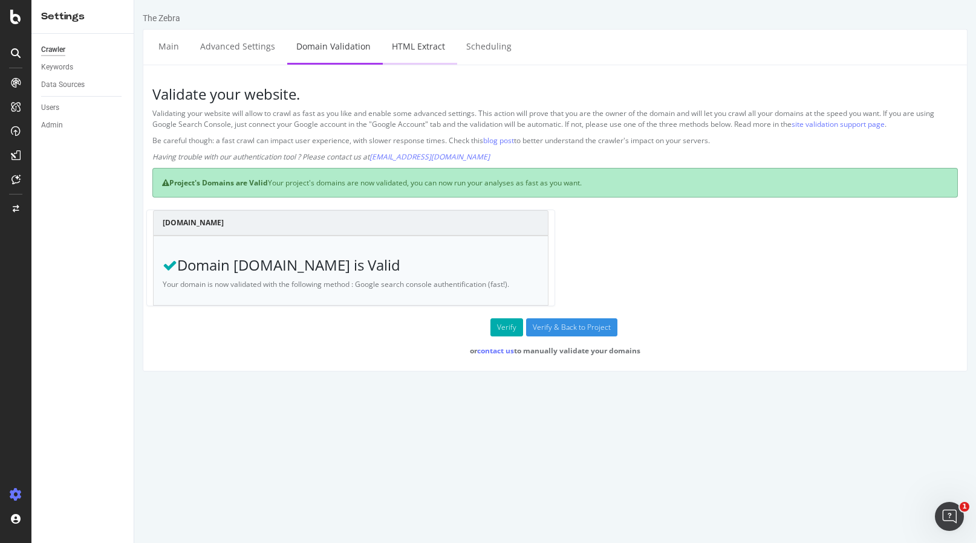
click at [409, 47] on link "HTML Extract" at bounding box center [418, 46] width 71 height 33
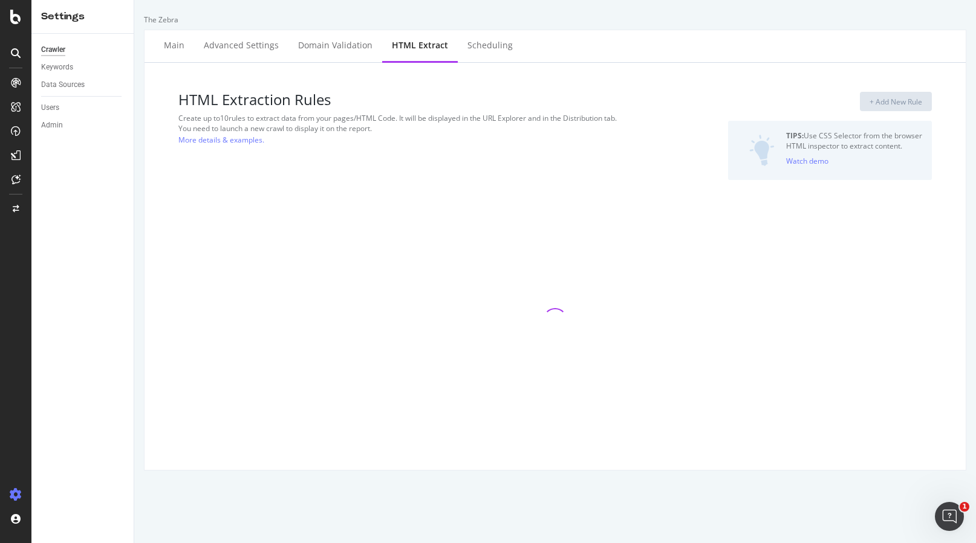
select select "list"
select select "count"
select select "list"
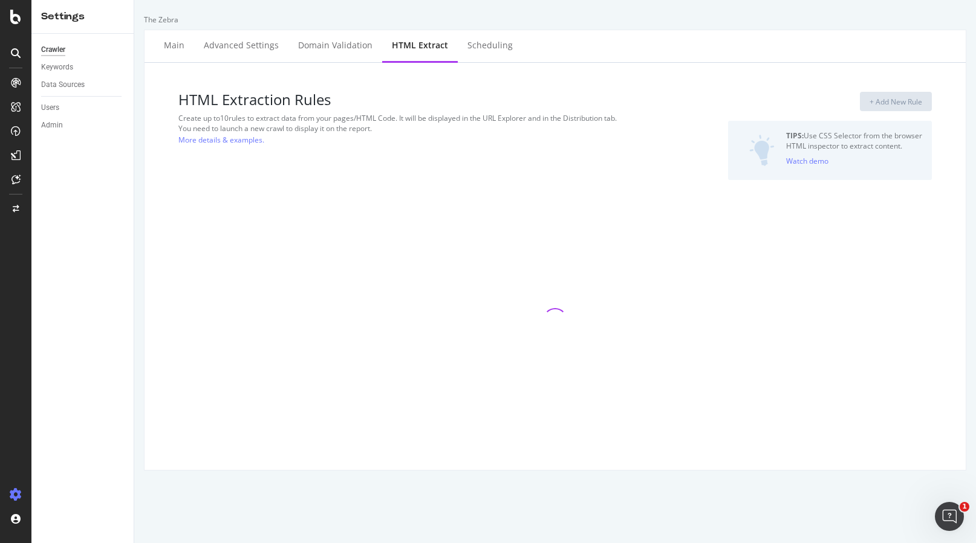
select select "count"
select select "list"
select select "count"
select select "list"
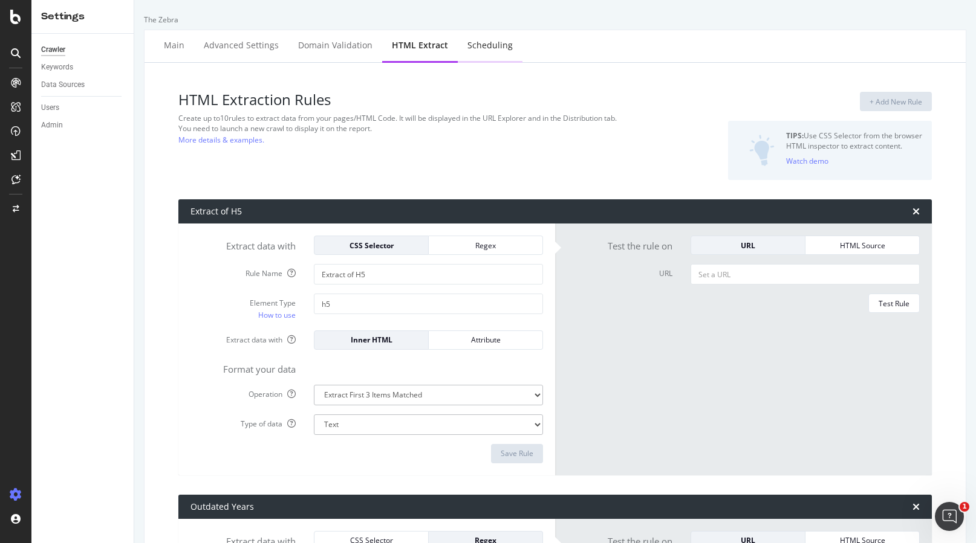
click at [484, 44] on div "Scheduling" at bounding box center [489, 45] width 45 height 12
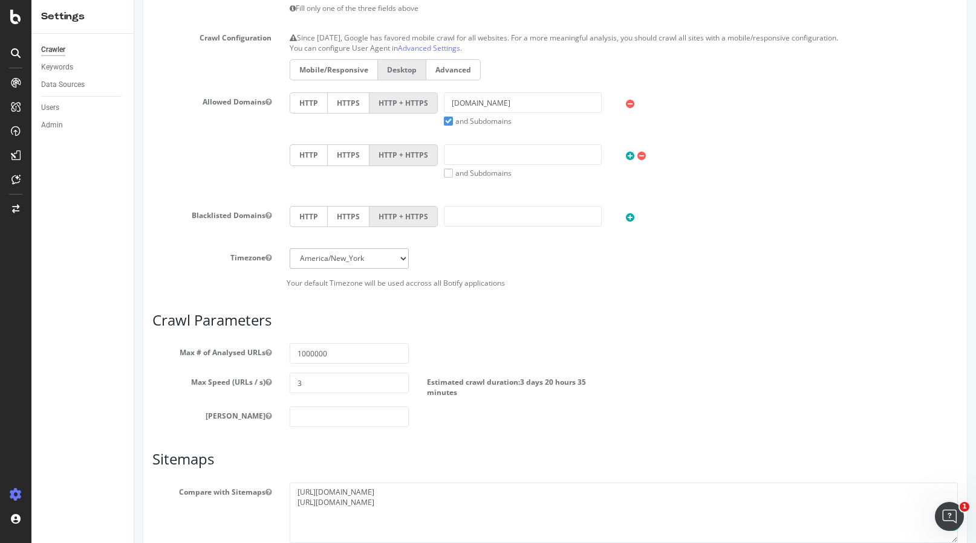
scroll to position [348, 0]
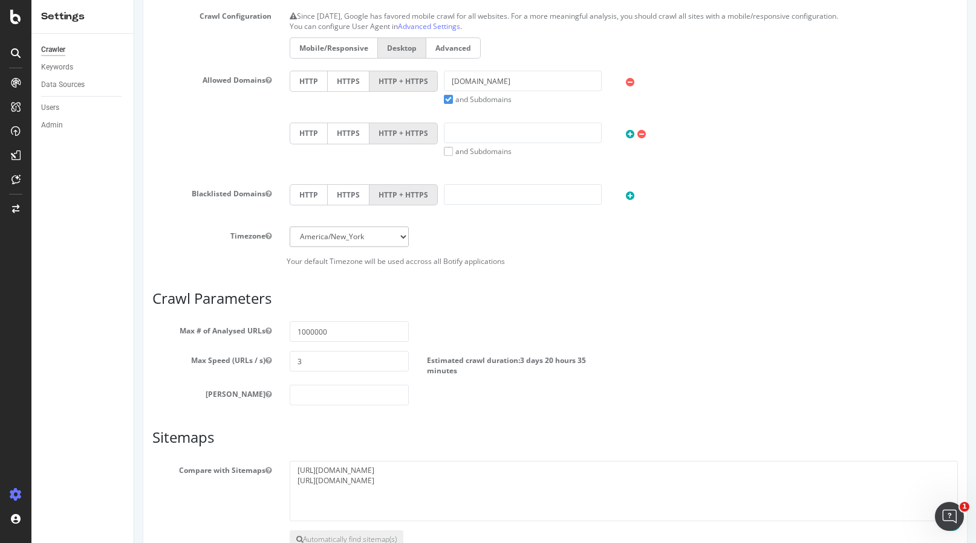
click at [472, 360] on label "Estimated crawl duration: 3 days 20 hours 35 minutes" at bounding box center [521, 363] width 188 height 25
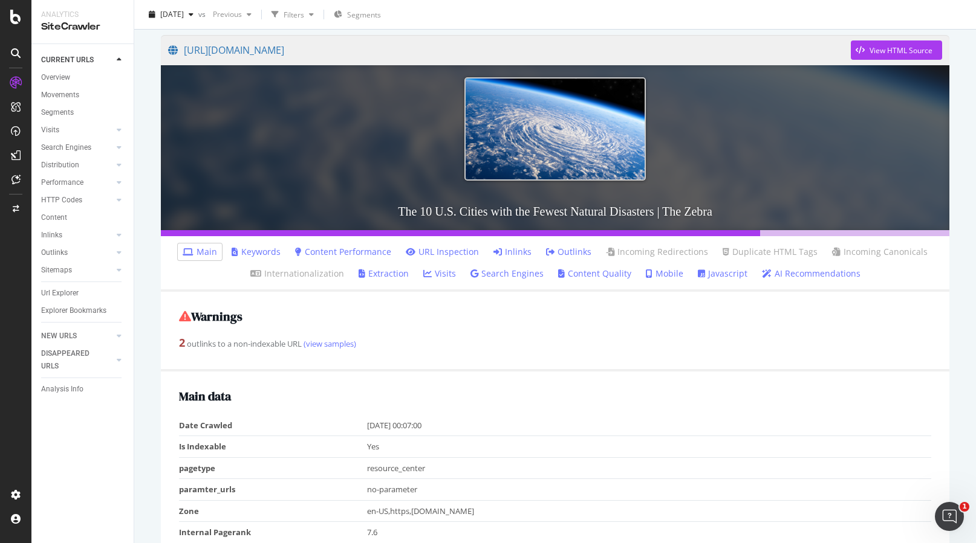
scroll to position [90, 0]
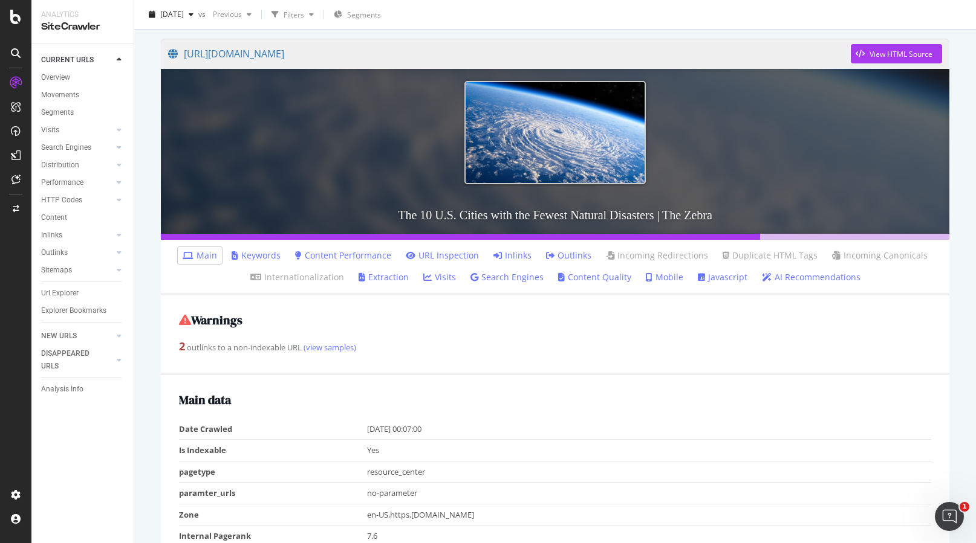
click at [715, 278] on link "Javascript" at bounding box center [723, 277] width 50 height 12
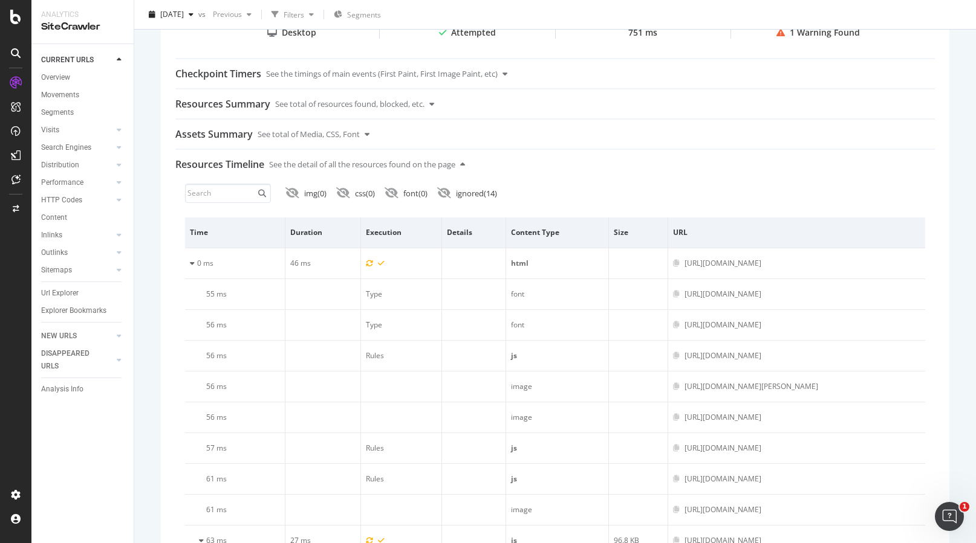
scroll to position [426, 0]
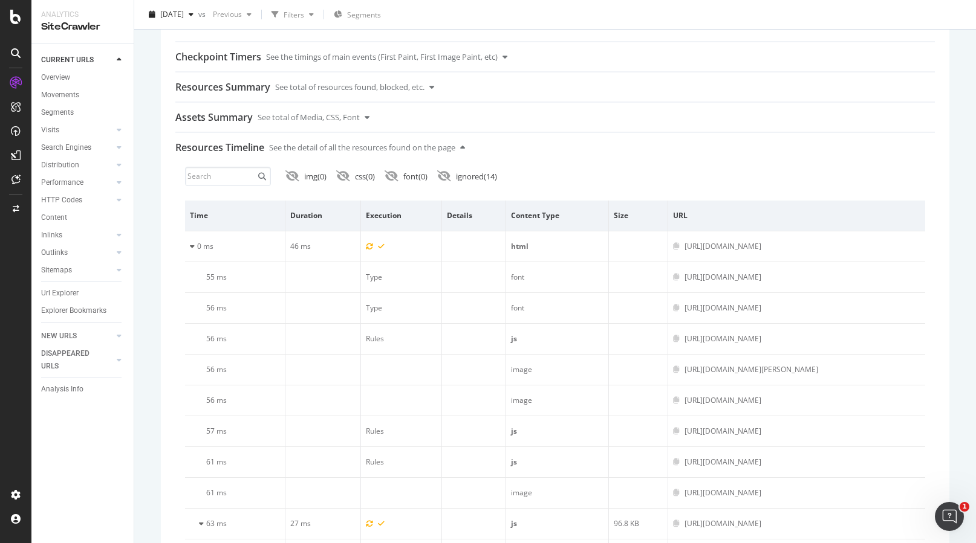
scroll to position [454, 0]
